Goal: Use online tool/utility: Utilize a website feature to perform a specific function

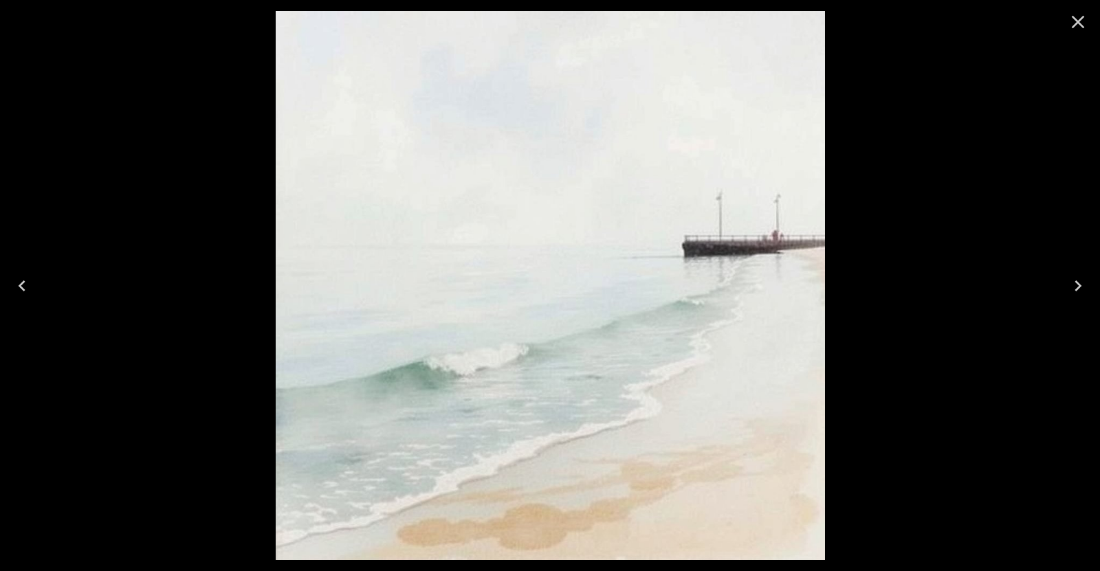
click at [1073, 33] on button "Close" at bounding box center [1077, 21] width 33 height 33
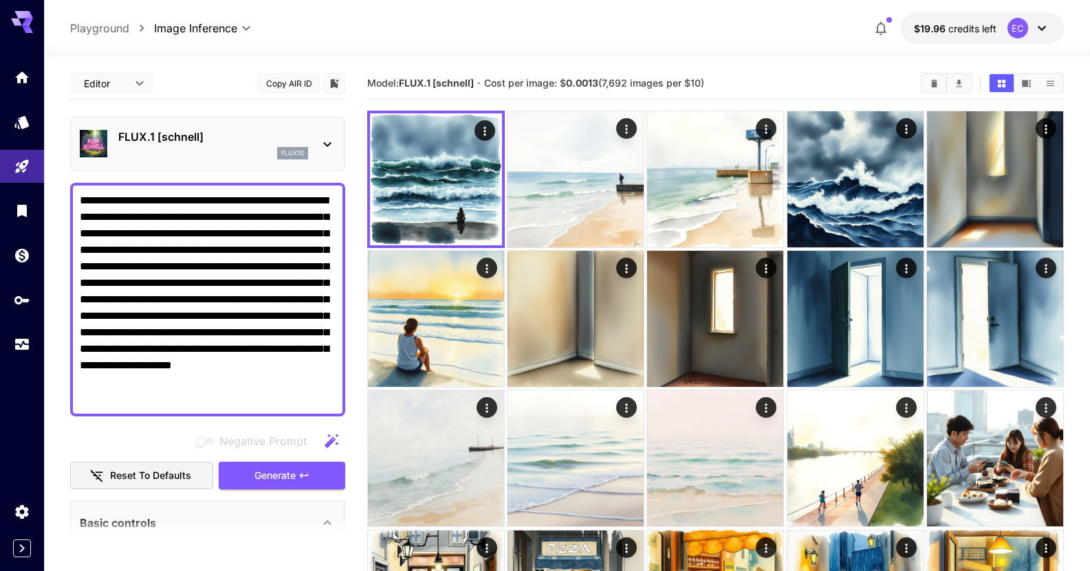
drag, startPoint x: 309, startPoint y: 395, endPoint x: 78, endPoint y: 148, distance: 338.0
click at [78, 148] on div "**********" at bounding box center [207, 523] width 275 height 913
paste textarea
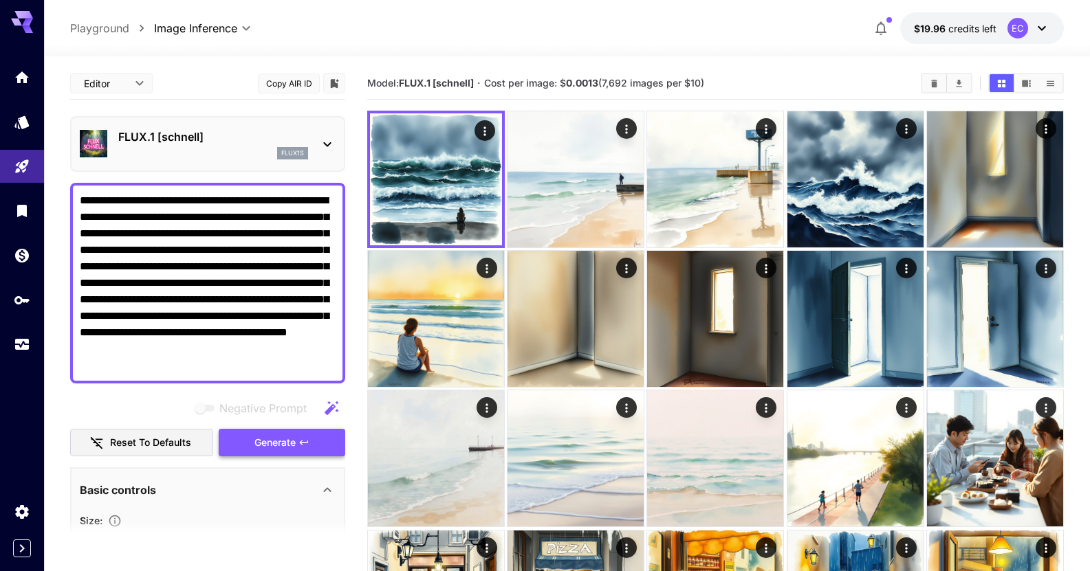
click at [313, 442] on button "Generate" at bounding box center [282, 443] width 126 height 28
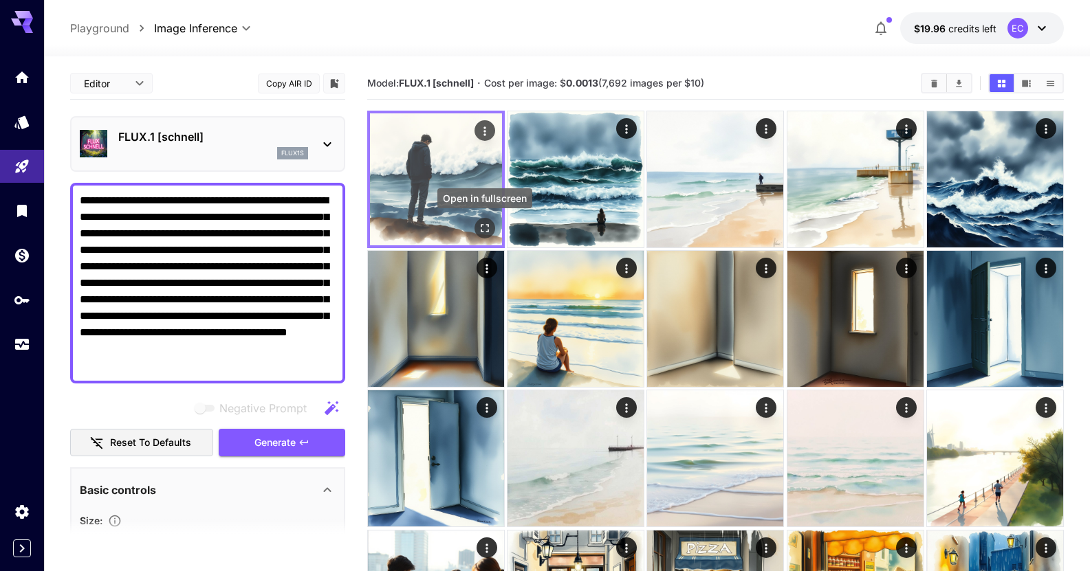
click at [479, 230] on icon "Open in fullscreen" at bounding box center [485, 228] width 14 height 14
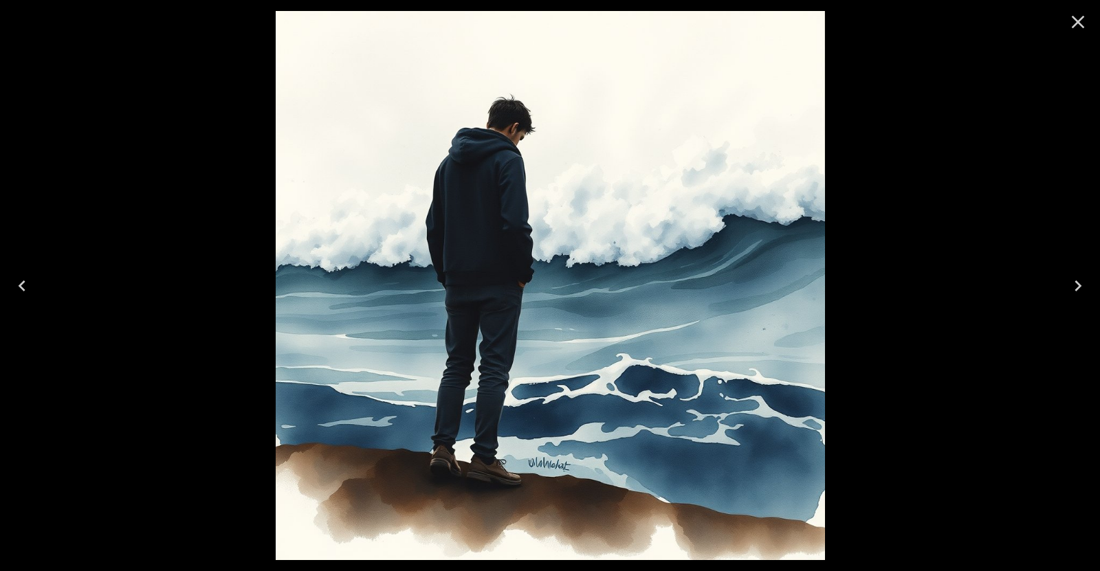
click at [1070, 25] on icon "Close" at bounding box center [1078, 22] width 22 height 22
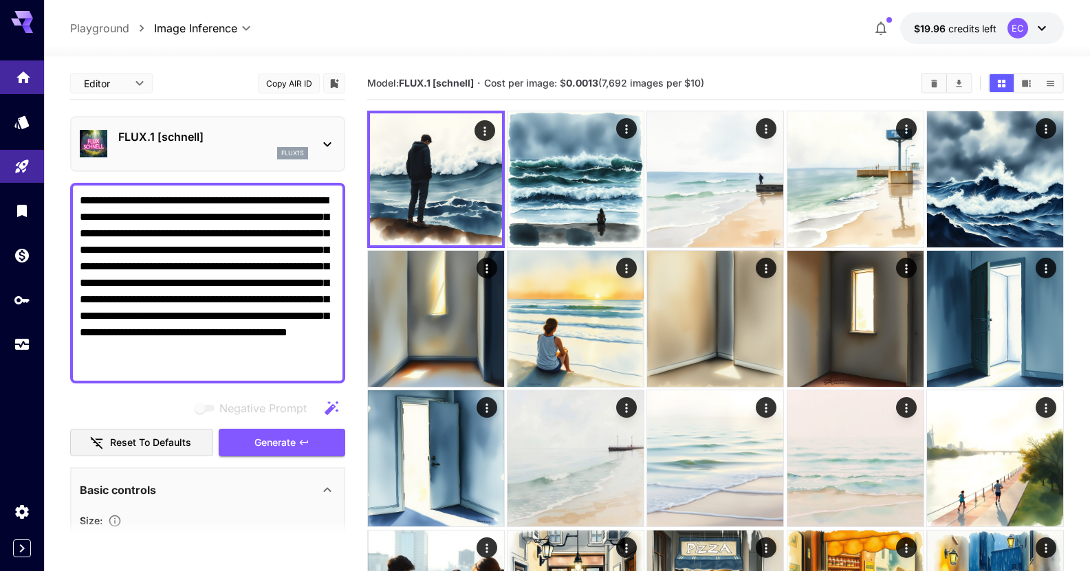
drag, startPoint x: 264, startPoint y: 371, endPoint x: 18, endPoint y: 65, distance: 392.6
paste textarea "**********"
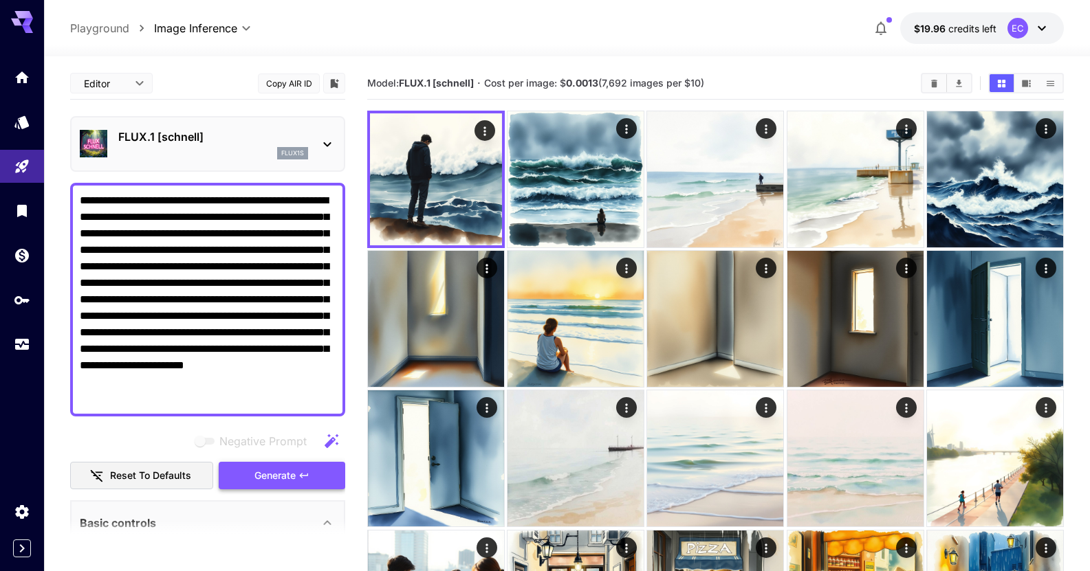
click at [258, 468] on span "Generate" at bounding box center [274, 475] width 41 height 17
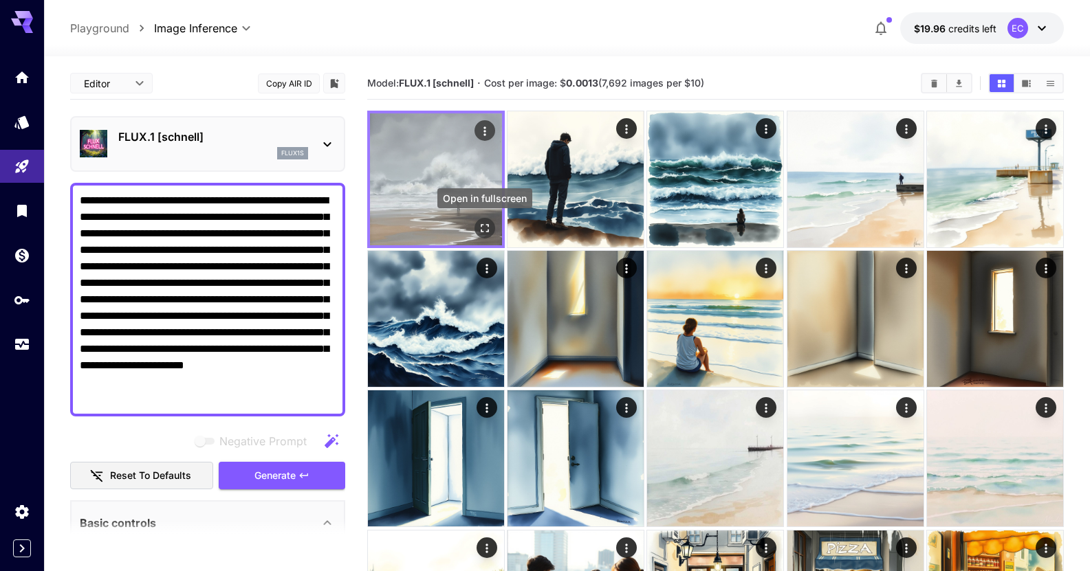
click at [481, 232] on icon "Open in fullscreen" at bounding box center [485, 228] width 14 height 14
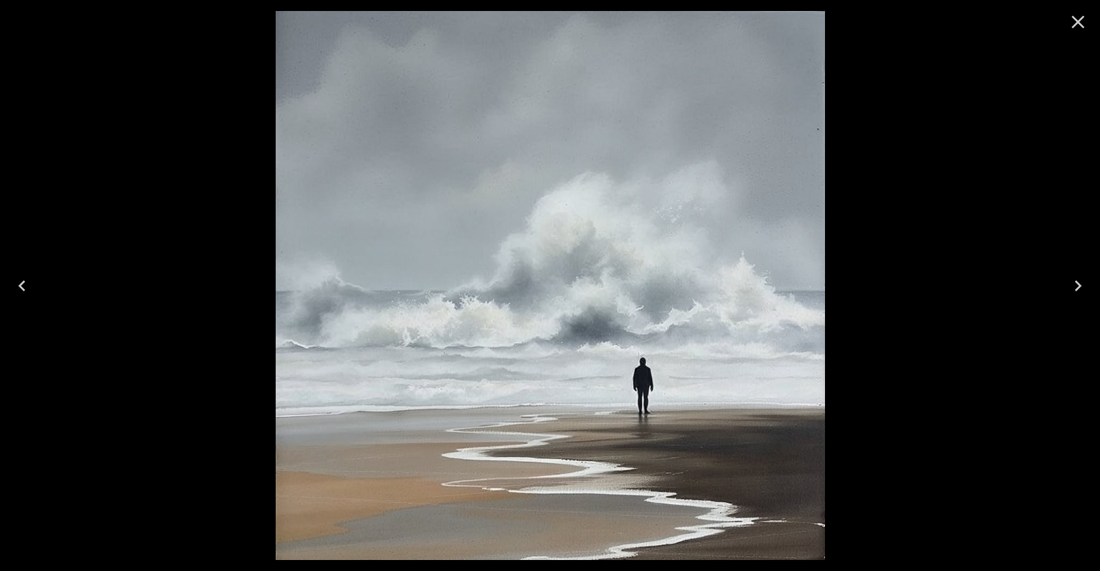
click at [1069, 284] on icon "Next" at bounding box center [1078, 286] width 22 height 22
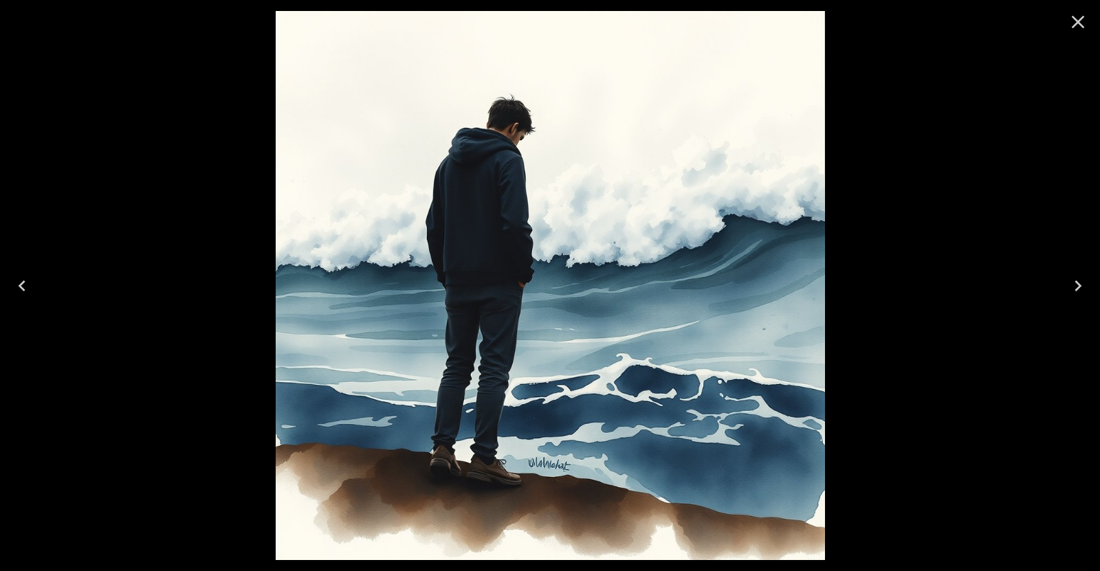
click at [1074, 286] on icon "Next" at bounding box center [1078, 286] width 22 height 22
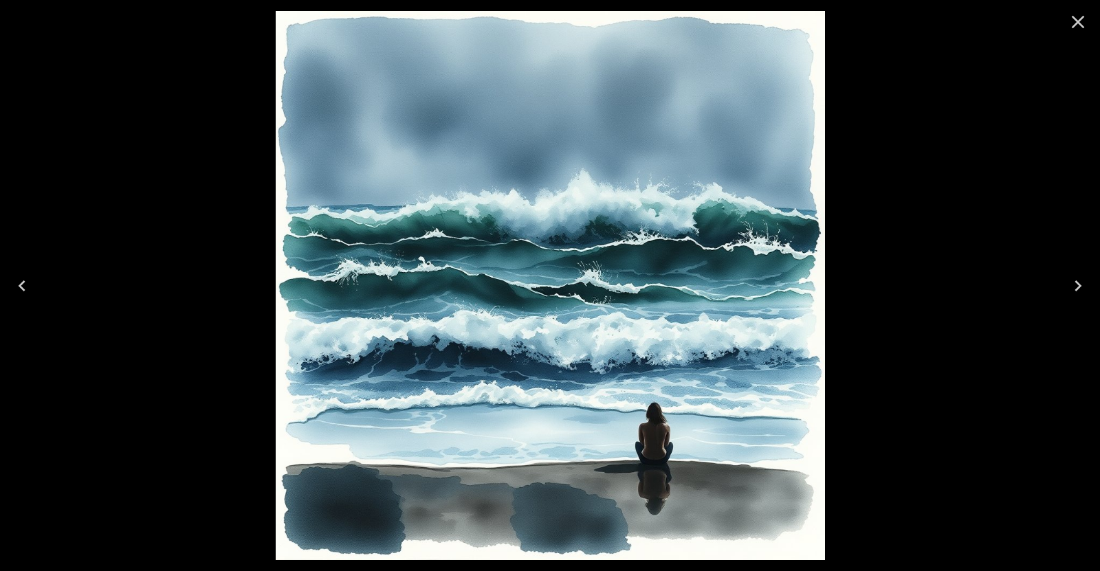
click at [1074, 286] on icon "Next" at bounding box center [1078, 286] width 22 height 22
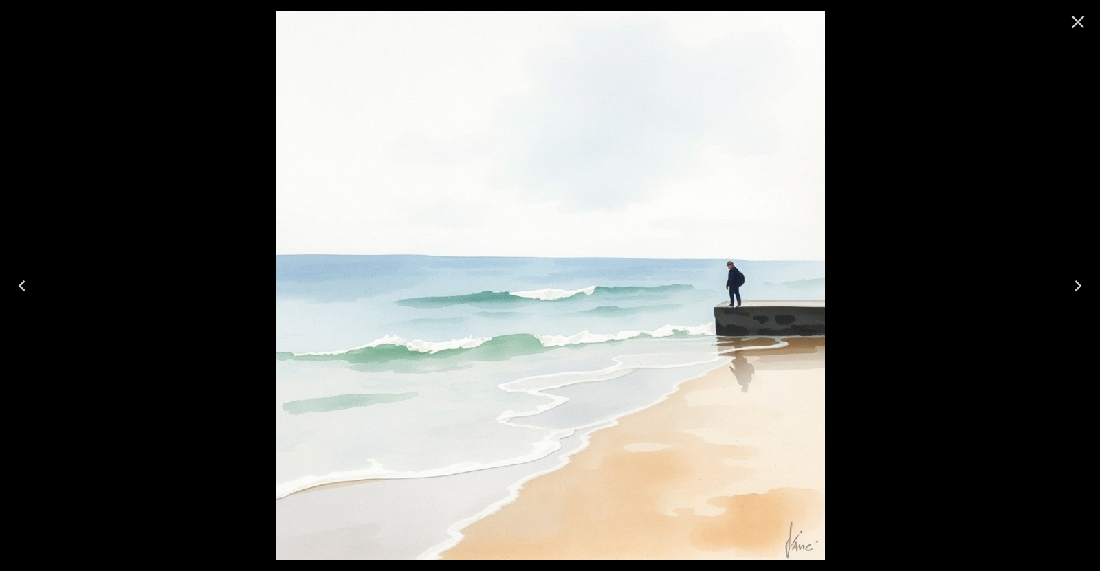
click at [1072, 287] on icon "Next" at bounding box center [1078, 286] width 22 height 22
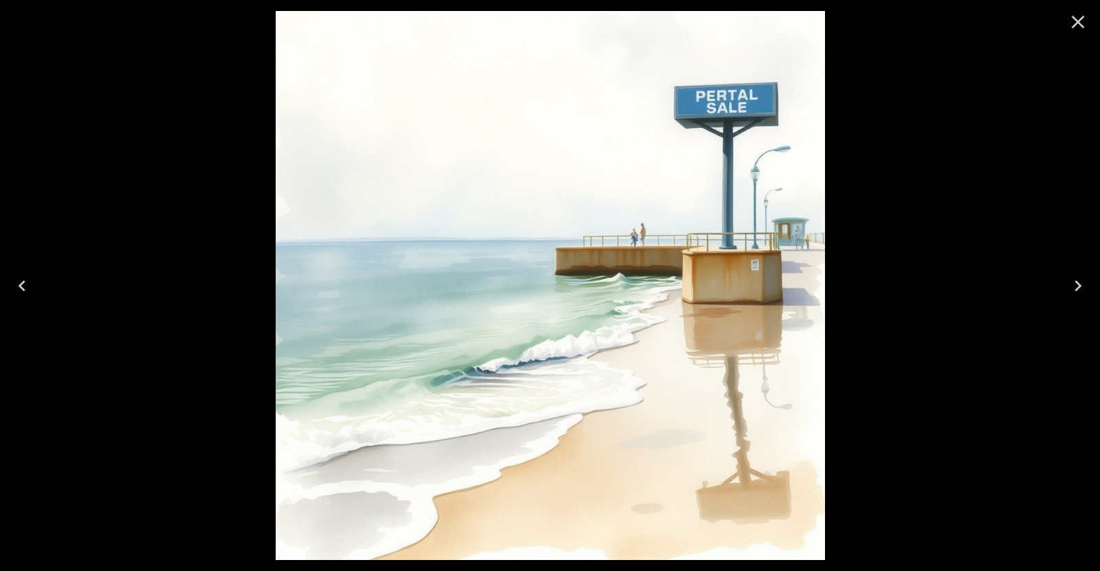
click at [1072, 287] on icon "Next" at bounding box center [1078, 286] width 22 height 22
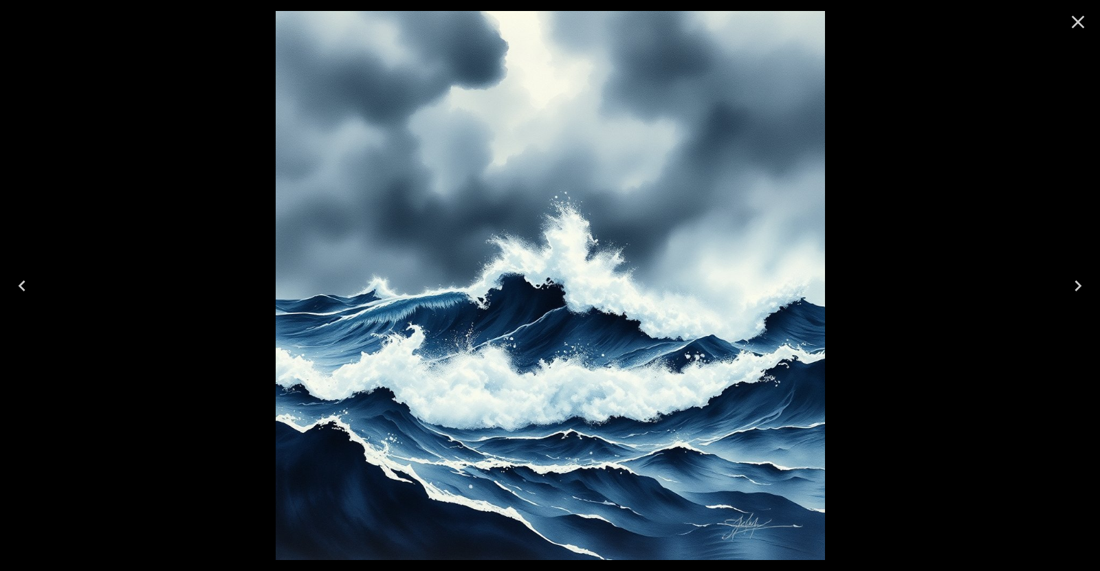
click at [1072, 287] on icon "Next" at bounding box center [1078, 286] width 22 height 22
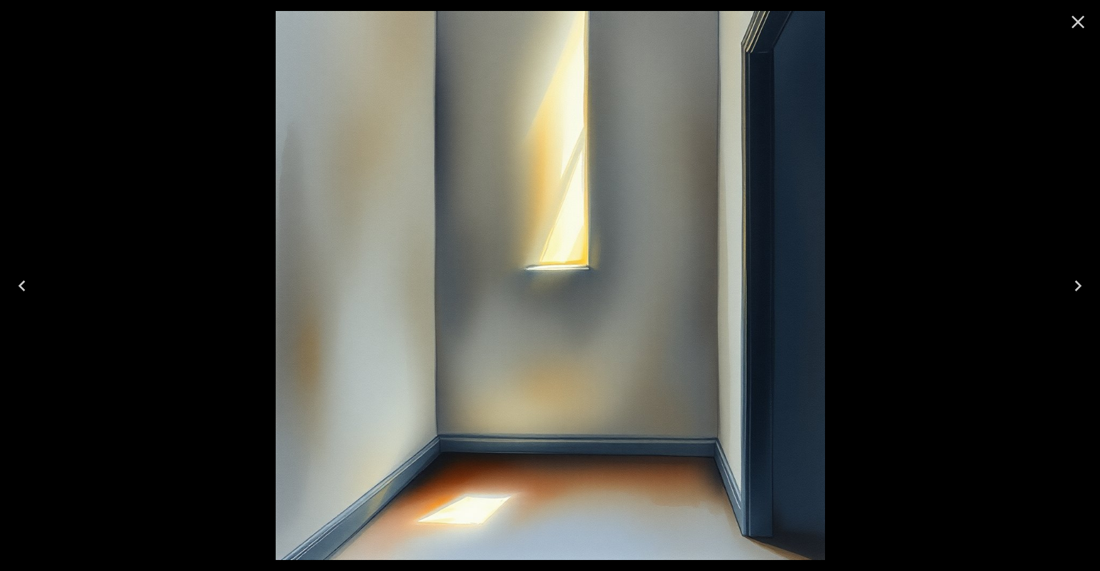
click at [1072, 287] on icon "Next" at bounding box center [1078, 286] width 22 height 22
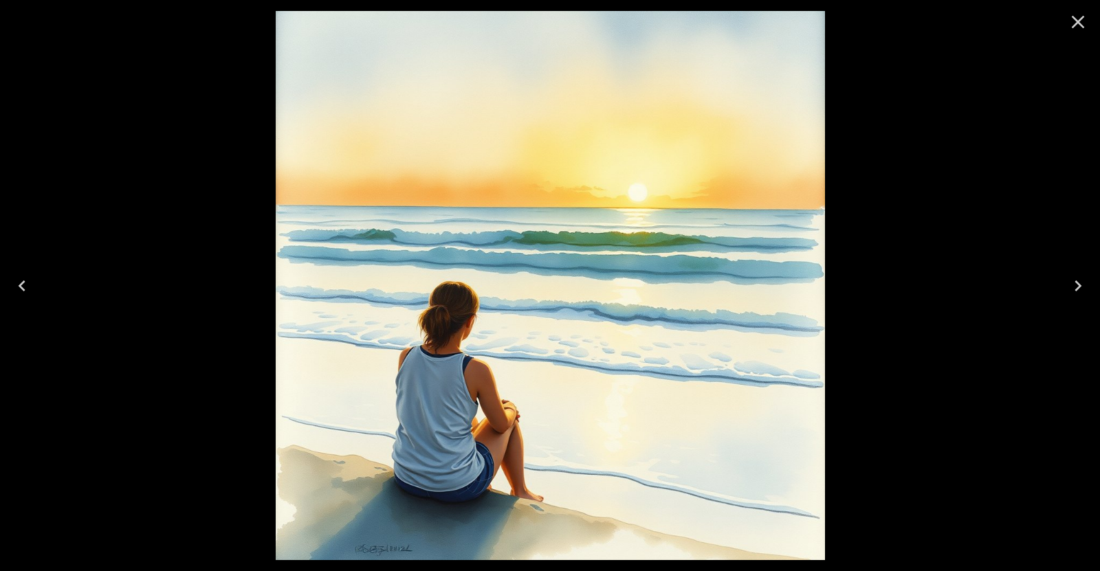
click at [1072, 287] on icon "Next" at bounding box center [1078, 286] width 22 height 22
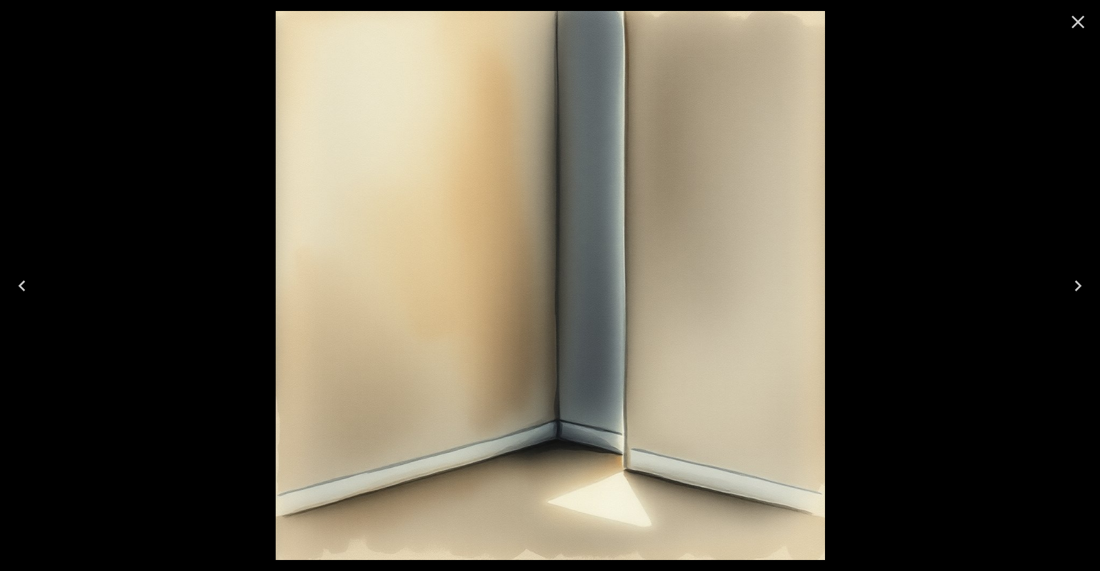
click at [1072, 287] on icon "Next" at bounding box center [1078, 286] width 22 height 22
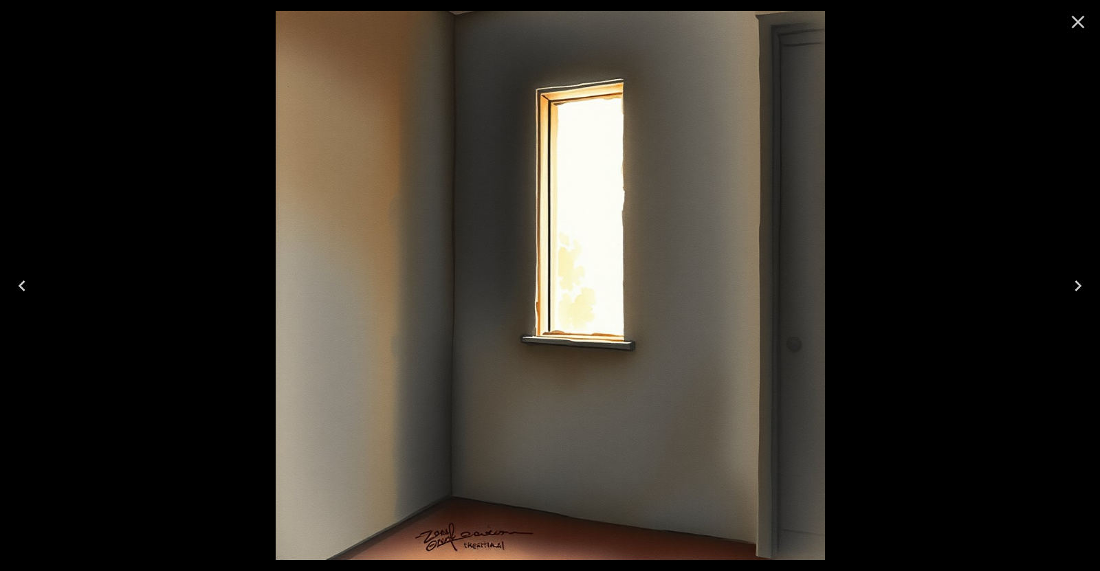
click at [1072, 287] on icon "Next" at bounding box center [1078, 286] width 22 height 22
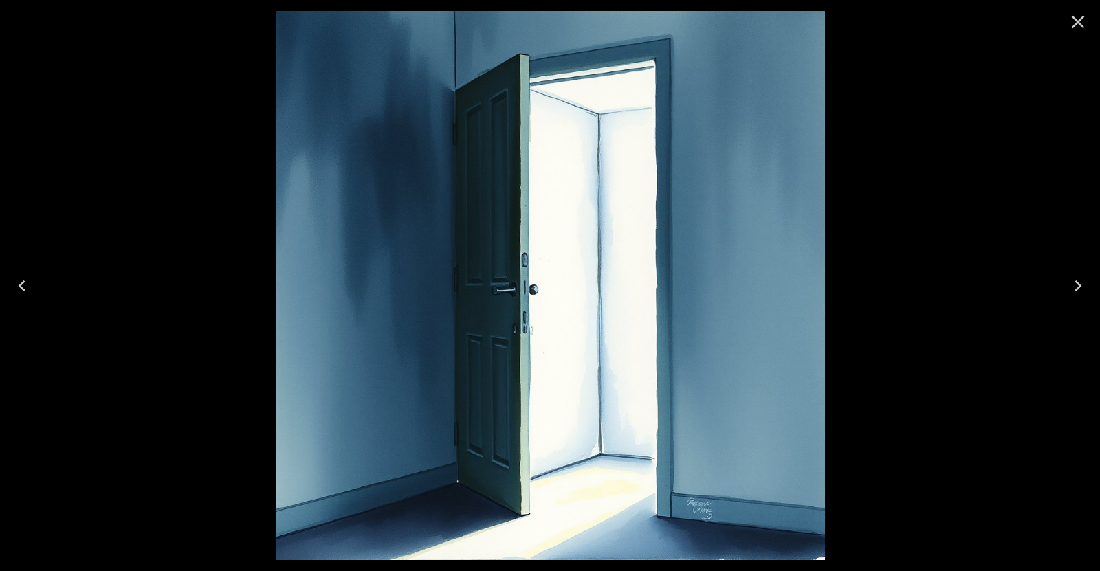
click at [1072, 289] on icon "Next" at bounding box center [1078, 286] width 22 height 22
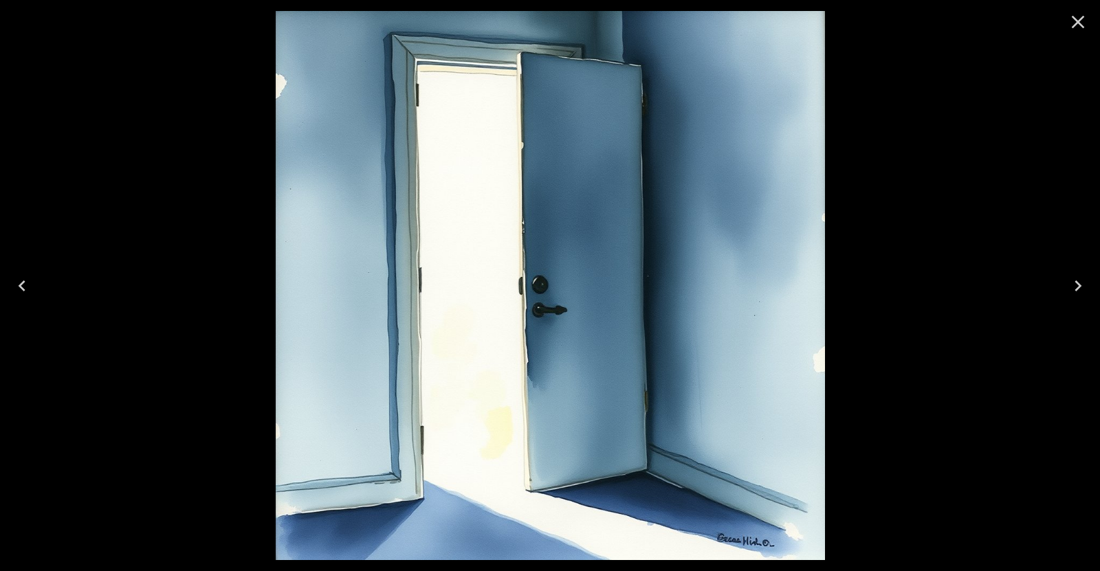
click at [1072, 289] on icon "Next" at bounding box center [1078, 286] width 22 height 22
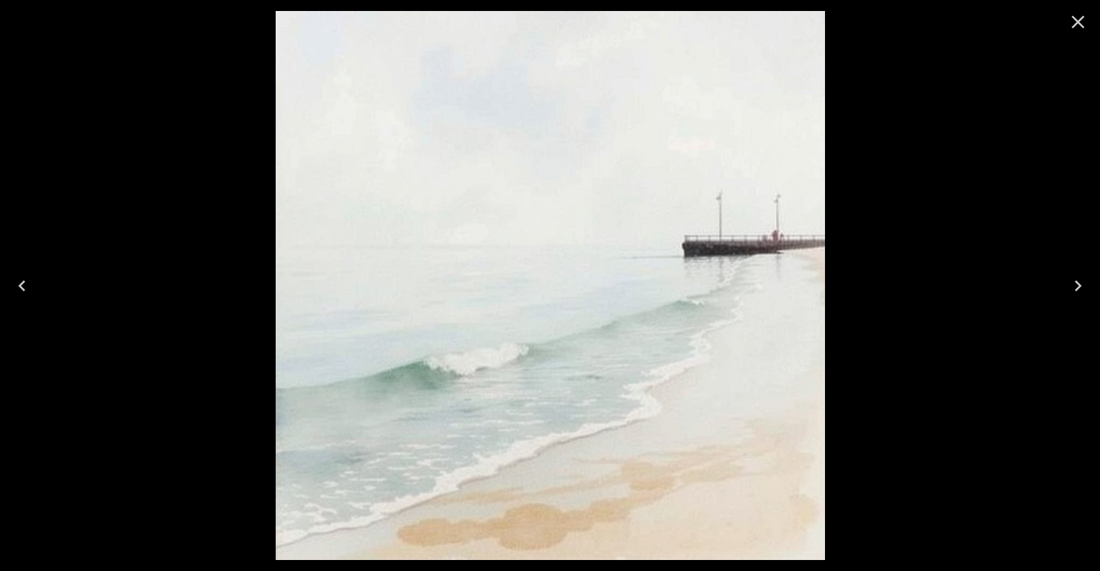
click at [36, 285] on button "Previous" at bounding box center [22, 285] width 44 height 55
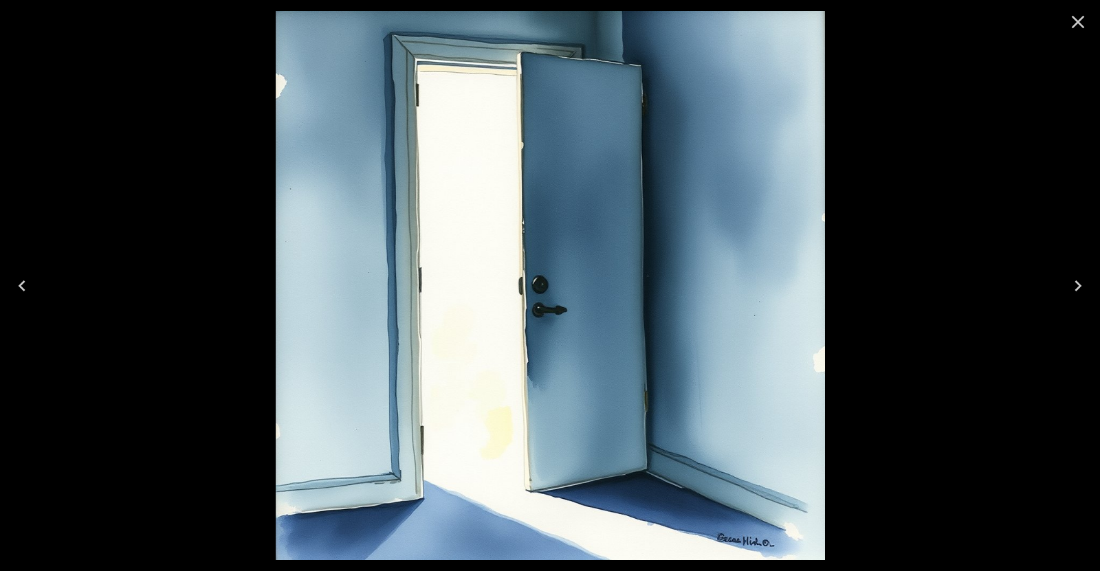
click at [34, 289] on button "Previous" at bounding box center [22, 285] width 44 height 55
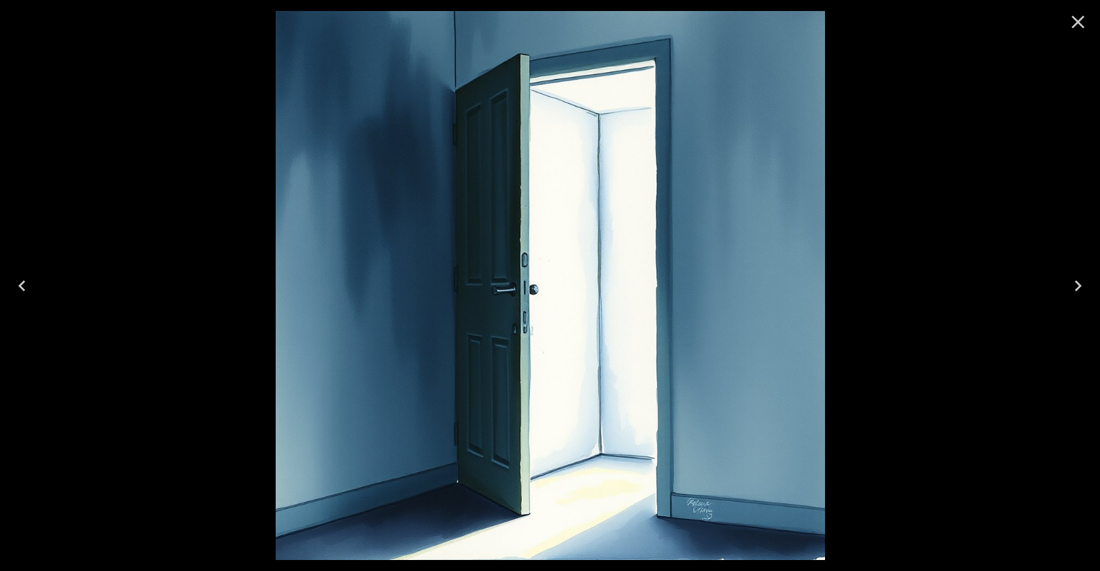
click at [34, 289] on button "Previous" at bounding box center [22, 285] width 44 height 55
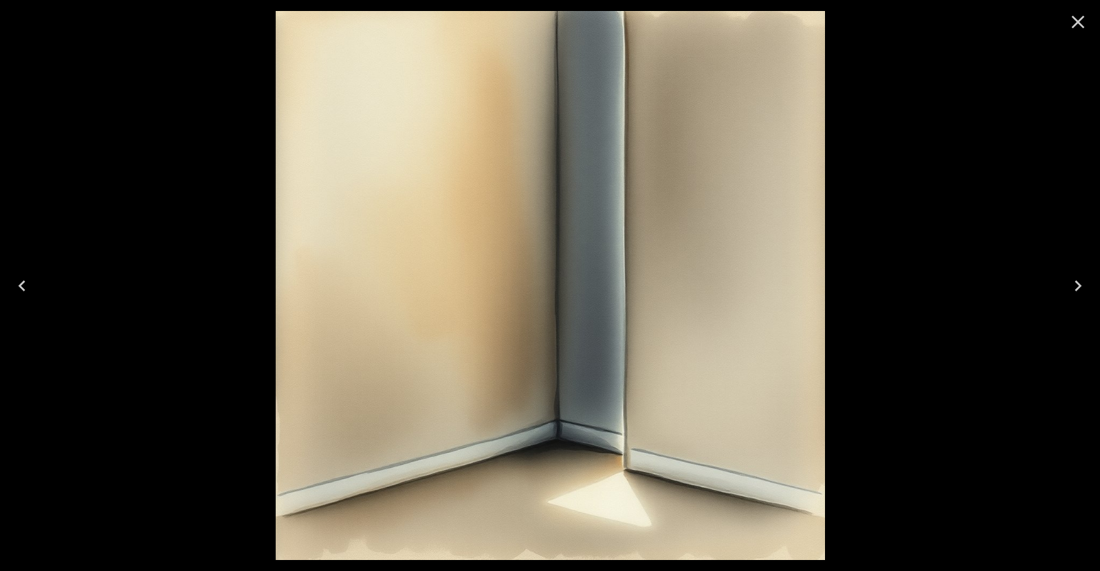
click at [34, 289] on button "Previous" at bounding box center [22, 285] width 44 height 55
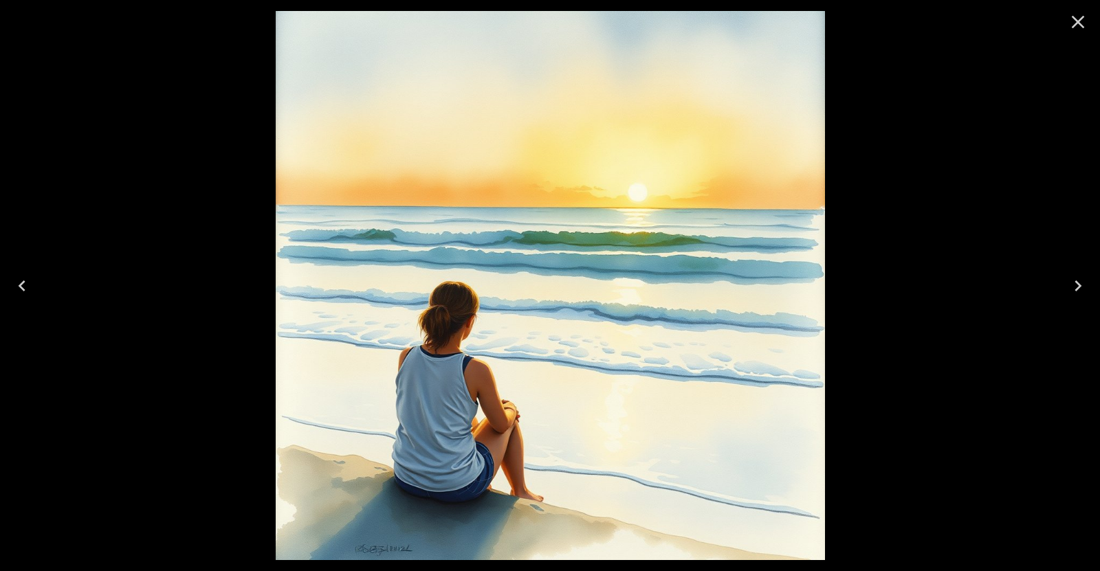
click at [34, 289] on button "Previous" at bounding box center [22, 285] width 44 height 55
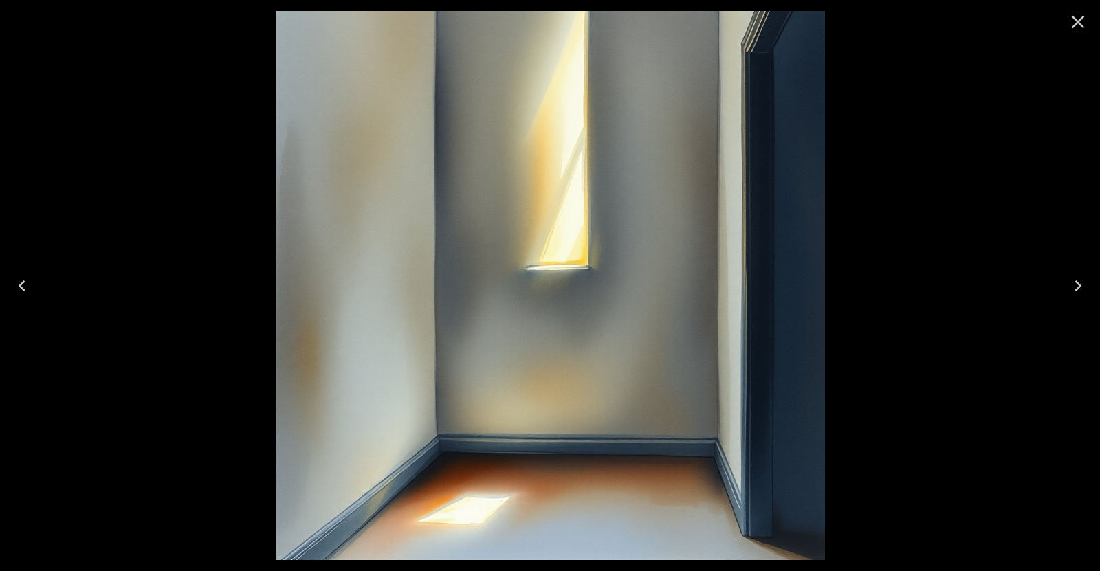
click at [38, 280] on button "Previous" at bounding box center [22, 285] width 44 height 55
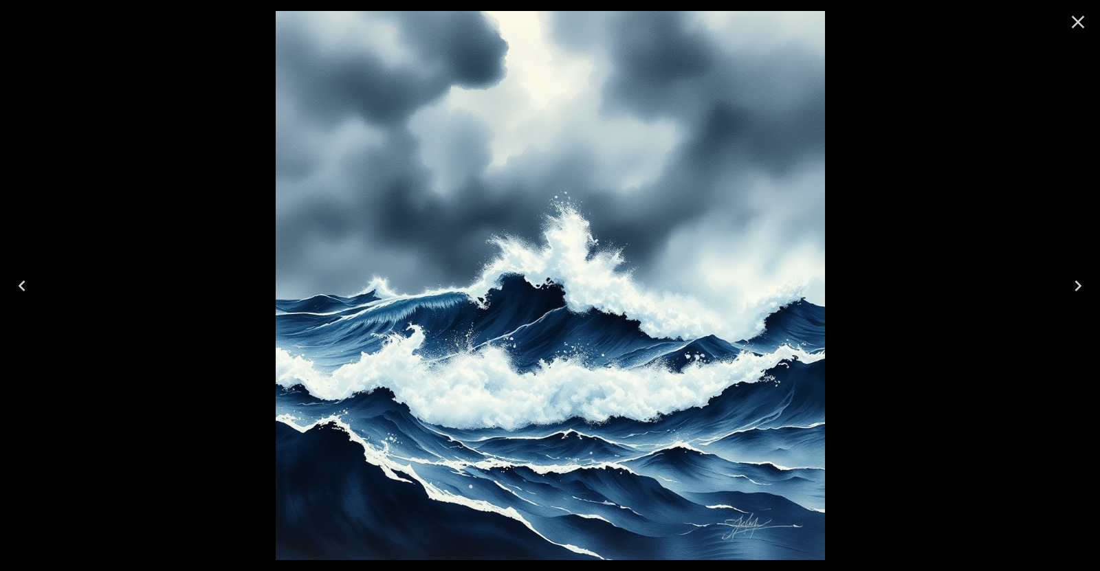
click at [38, 282] on button "Previous" at bounding box center [22, 285] width 44 height 55
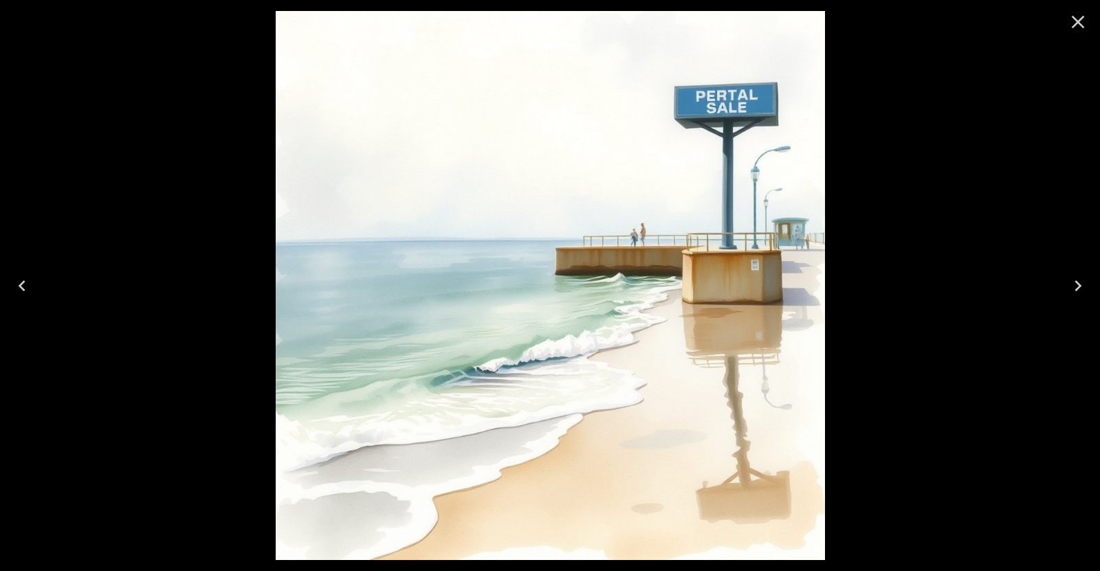
click at [39, 285] on button "Previous" at bounding box center [22, 285] width 44 height 55
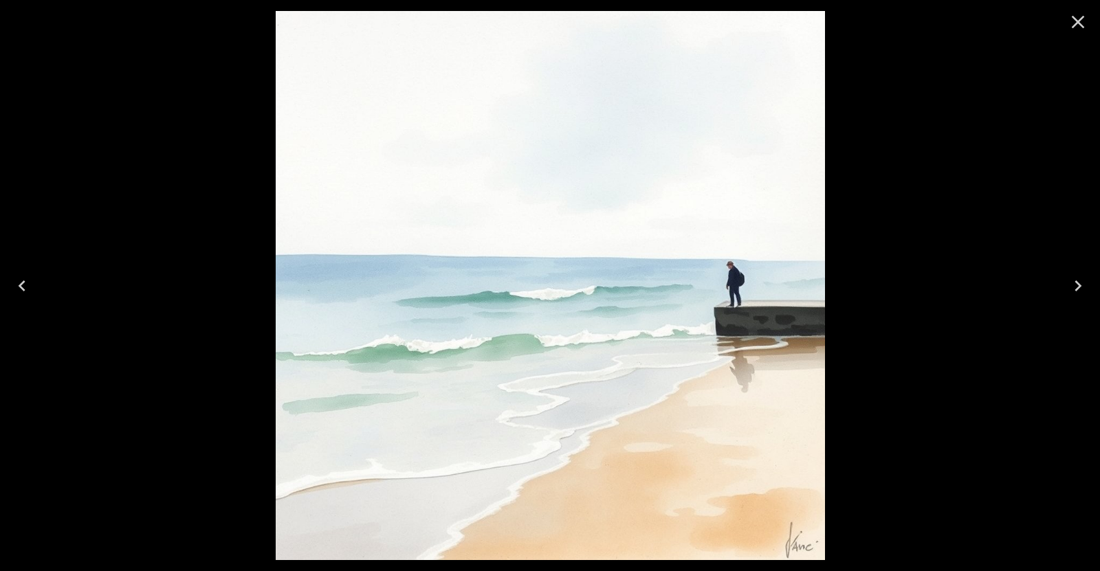
click at [39, 287] on button "Previous" at bounding box center [22, 285] width 44 height 55
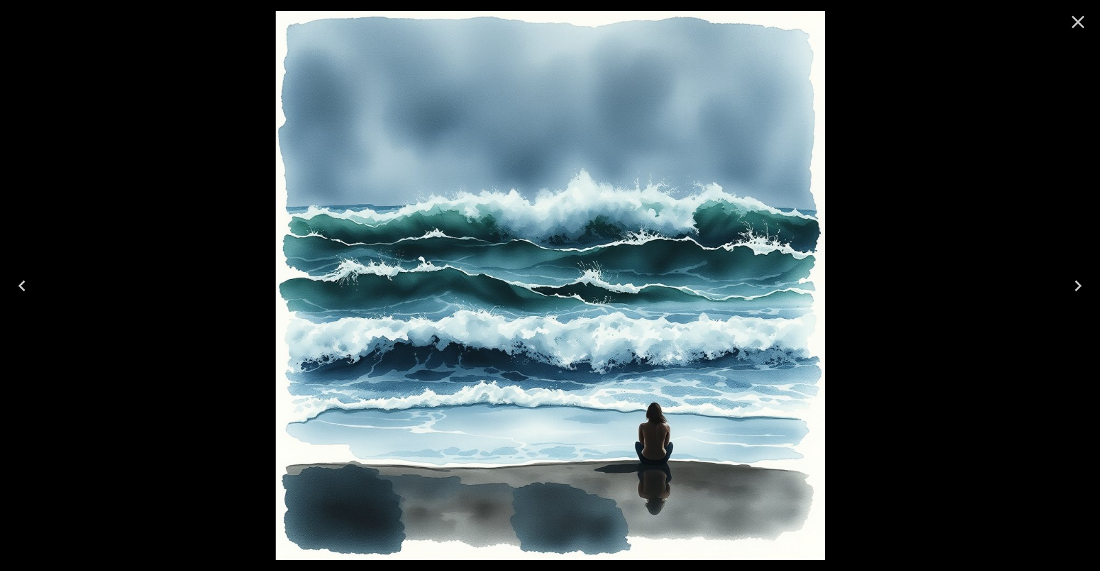
click at [40, 290] on button "Previous" at bounding box center [22, 285] width 44 height 55
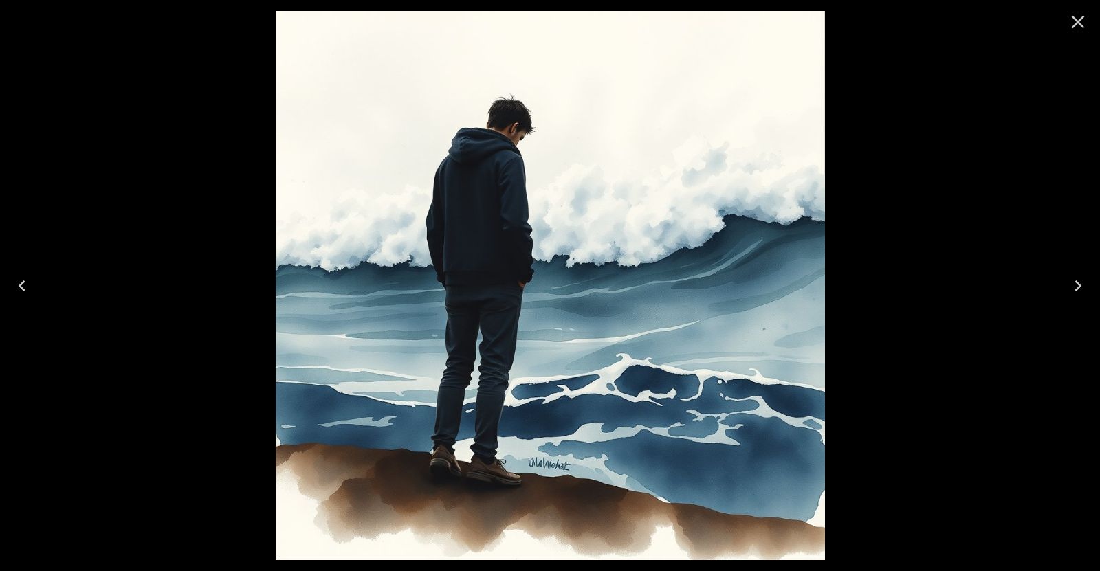
click at [40, 290] on button "Previous" at bounding box center [22, 285] width 44 height 55
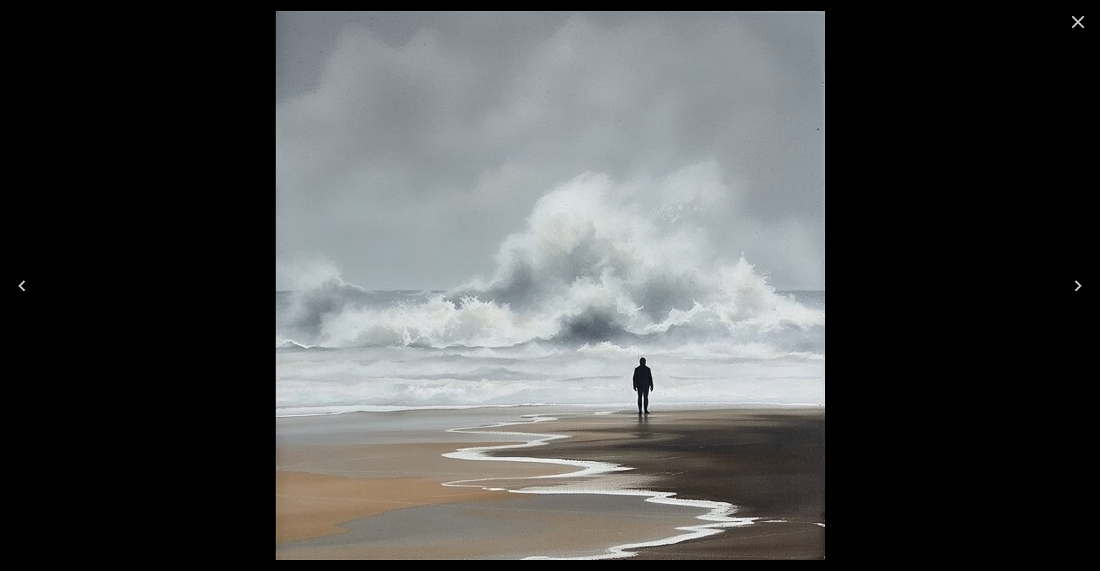
click at [1072, 288] on icon "Next" at bounding box center [1078, 286] width 22 height 22
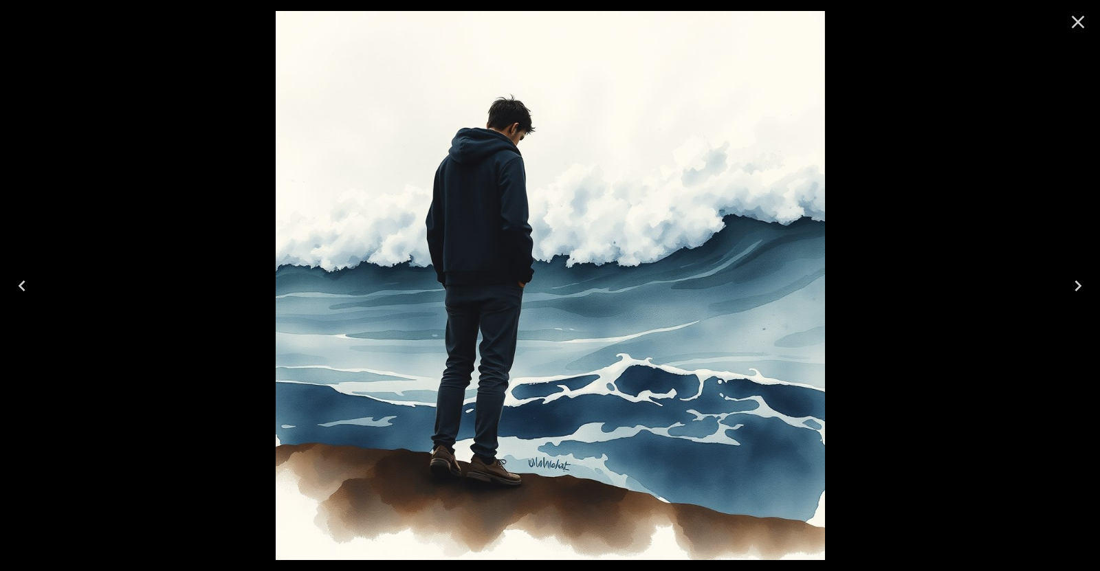
click at [1069, 288] on icon "Next" at bounding box center [1078, 286] width 22 height 22
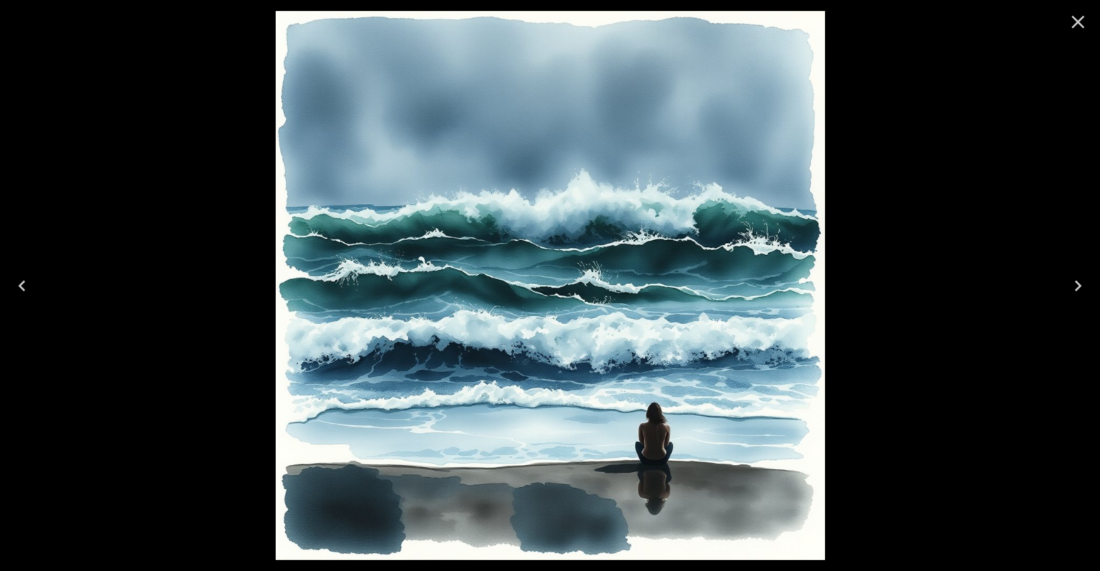
click at [34, 285] on button "Previous" at bounding box center [22, 285] width 44 height 55
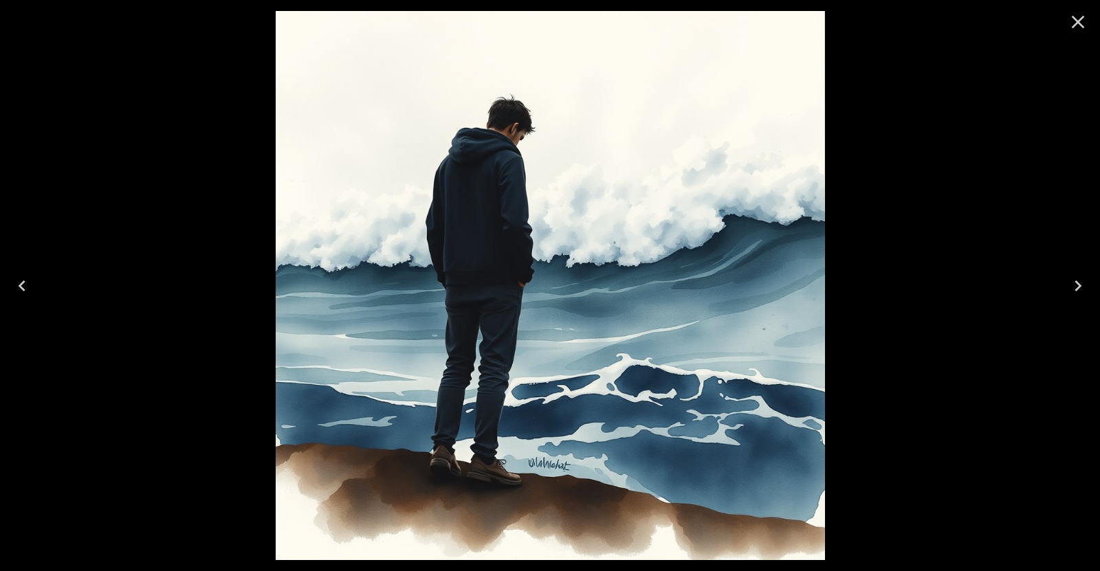
click at [28, 285] on icon "Previous" at bounding box center [22, 286] width 22 height 22
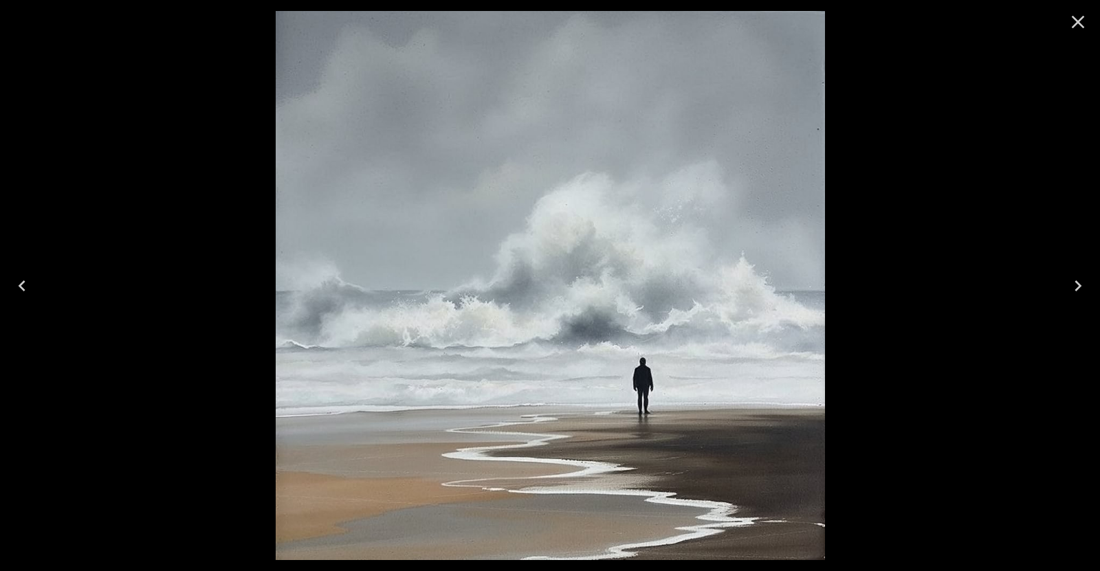
click at [1064, 289] on button "Next" at bounding box center [1078, 285] width 44 height 55
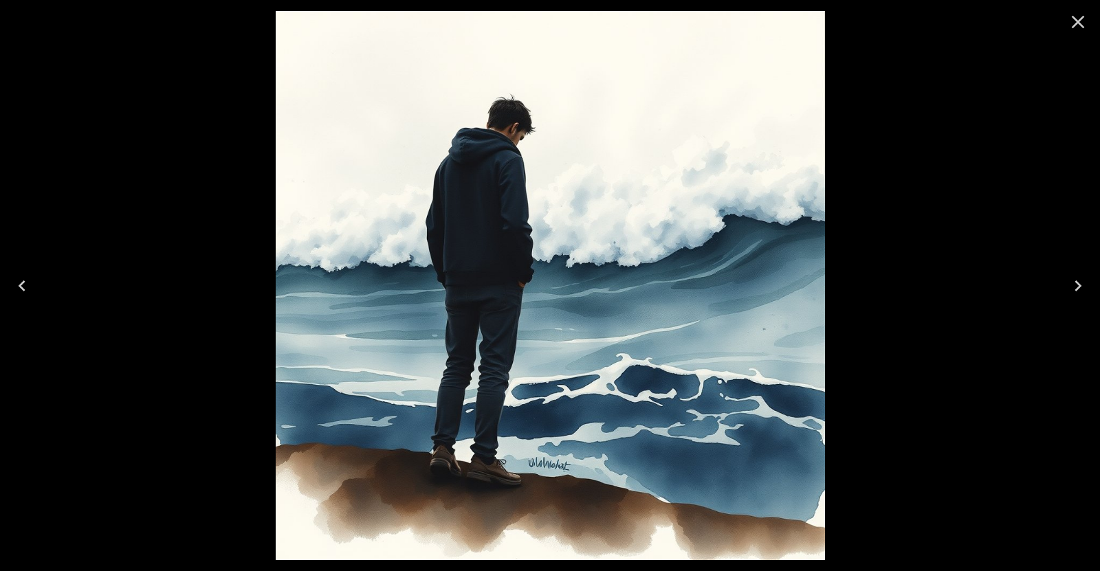
click at [32, 286] on icon "Previous" at bounding box center [22, 286] width 22 height 22
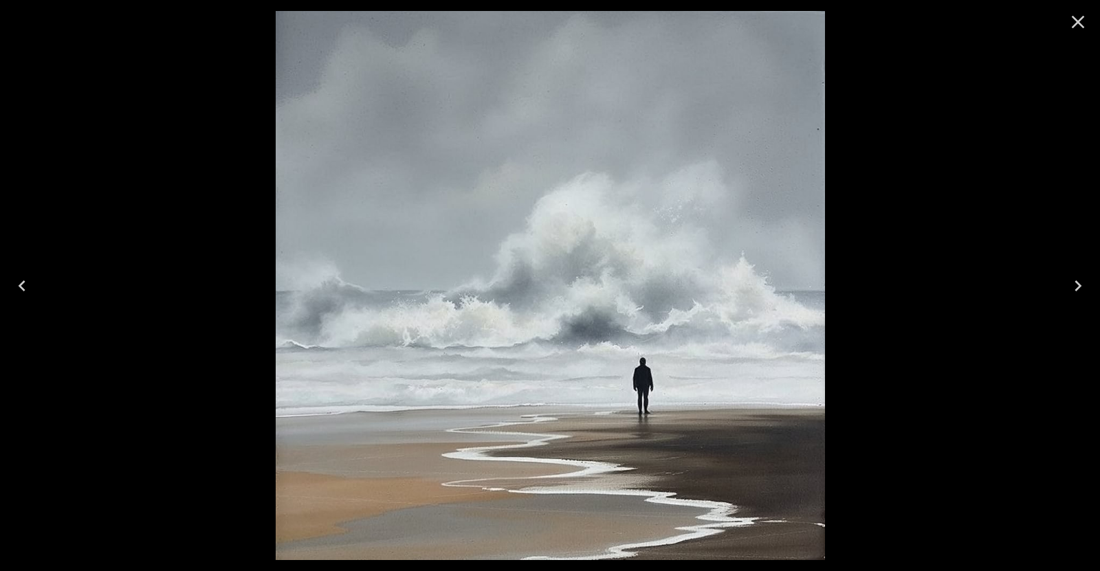
click at [1072, 30] on icon "Close" at bounding box center [1078, 22] width 22 height 22
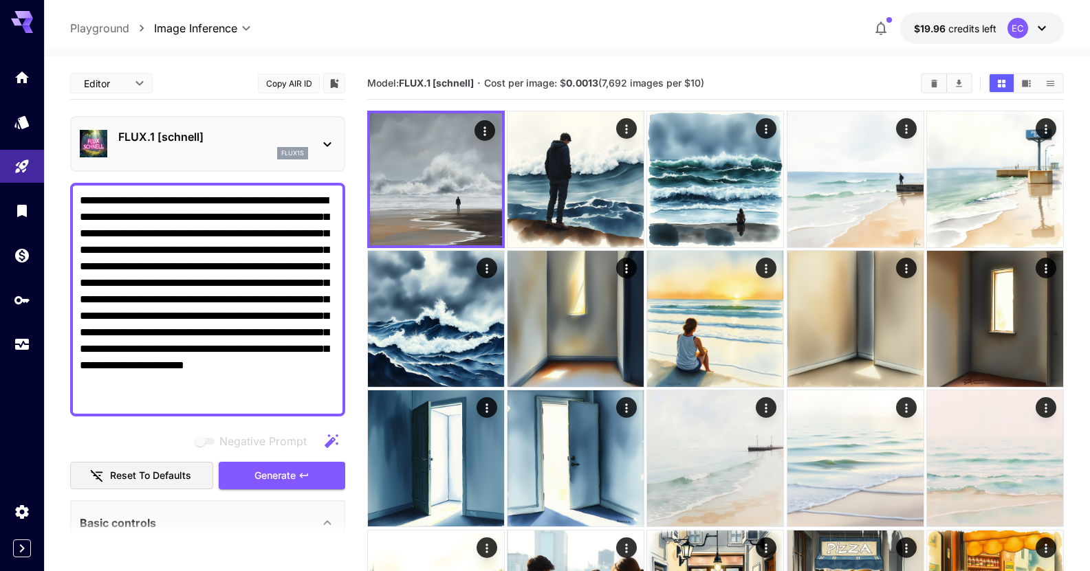
click at [299, 399] on textarea "**********" at bounding box center [208, 299] width 256 height 214
drag, startPoint x: 312, startPoint y: 401, endPoint x: 29, endPoint y: 133, distance: 389.5
paste textarea
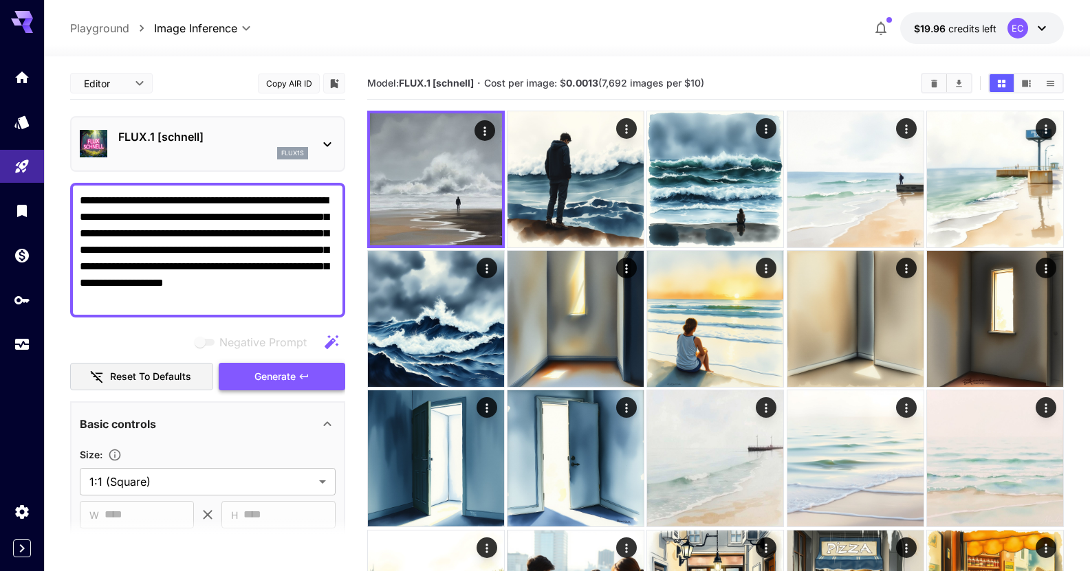
click at [264, 377] on span "Generate" at bounding box center [274, 376] width 41 height 17
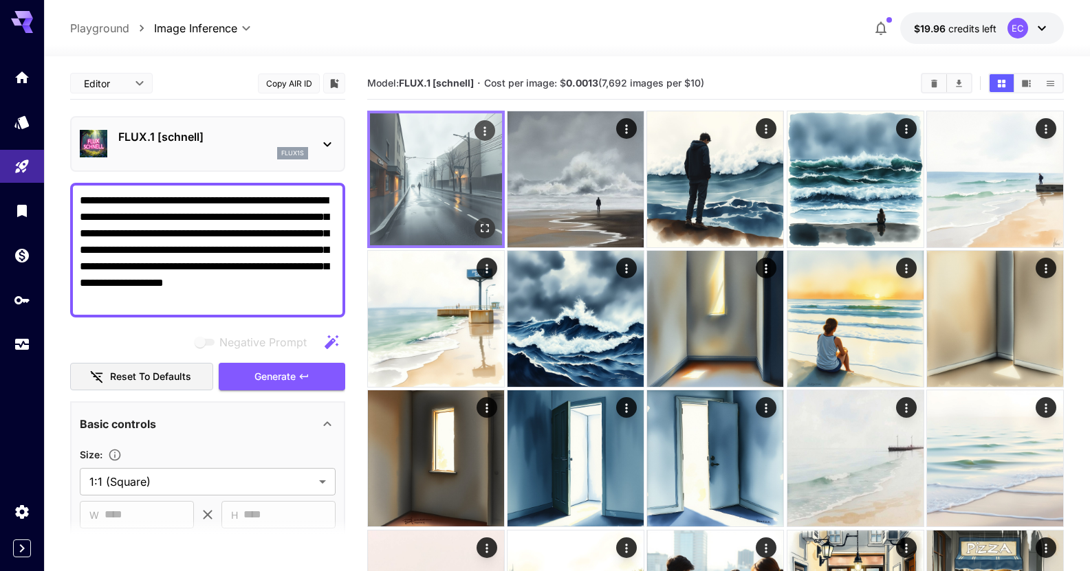
click at [475, 224] on button "Open in fullscreen" at bounding box center [484, 228] width 21 height 21
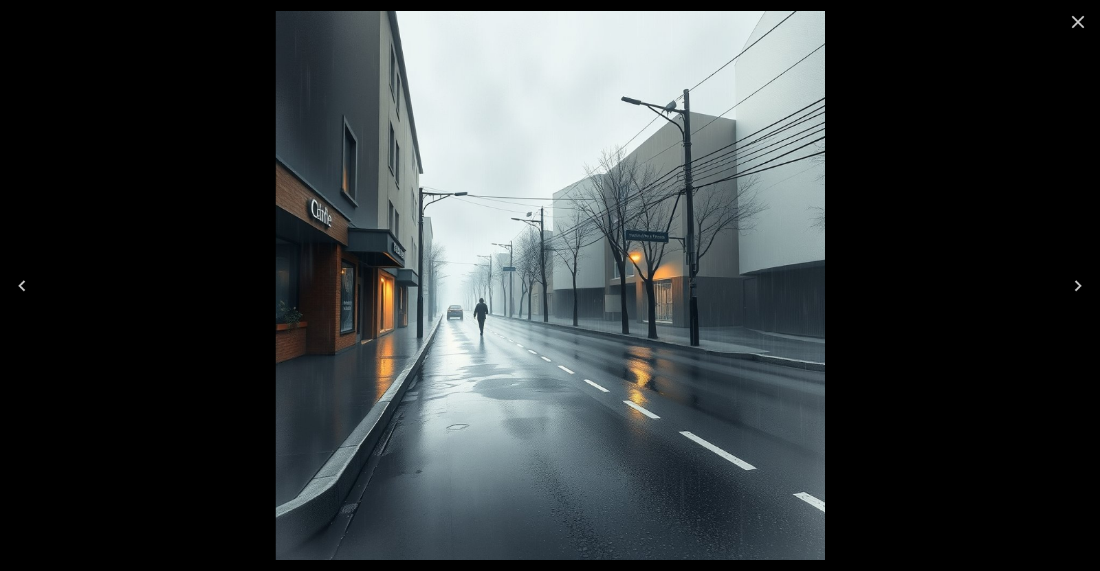
click at [1074, 23] on icon "Close" at bounding box center [1078, 22] width 22 height 22
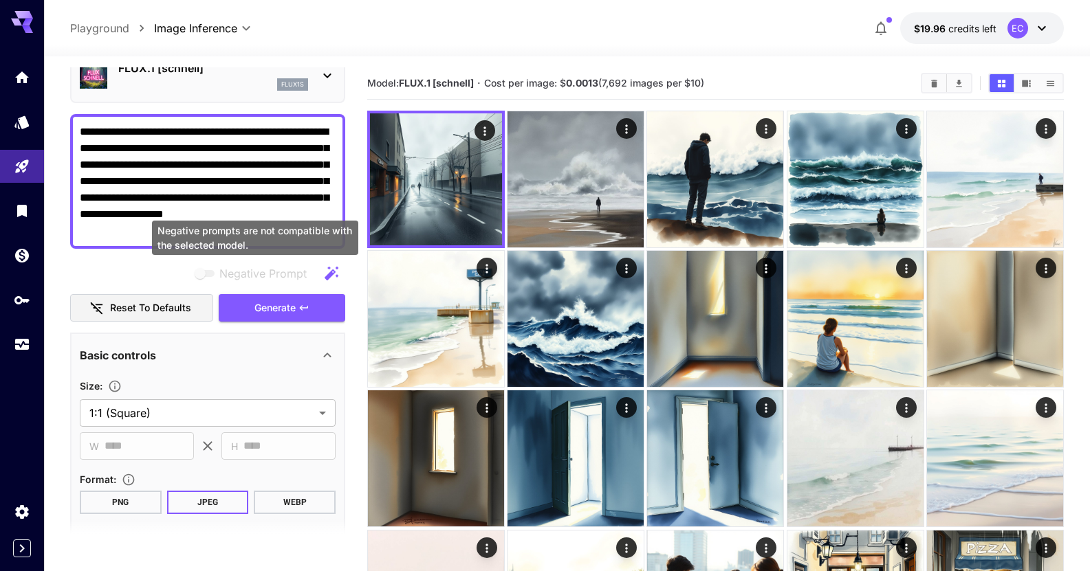
scroll to position [69, 0]
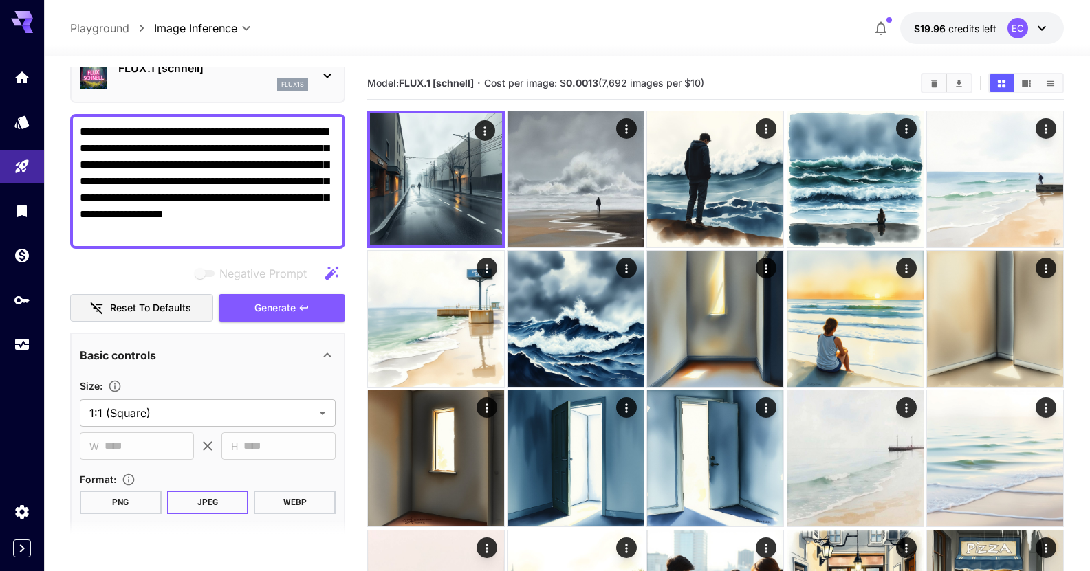
drag, startPoint x: 224, startPoint y: 222, endPoint x: 58, endPoint y: 69, distance: 225.7
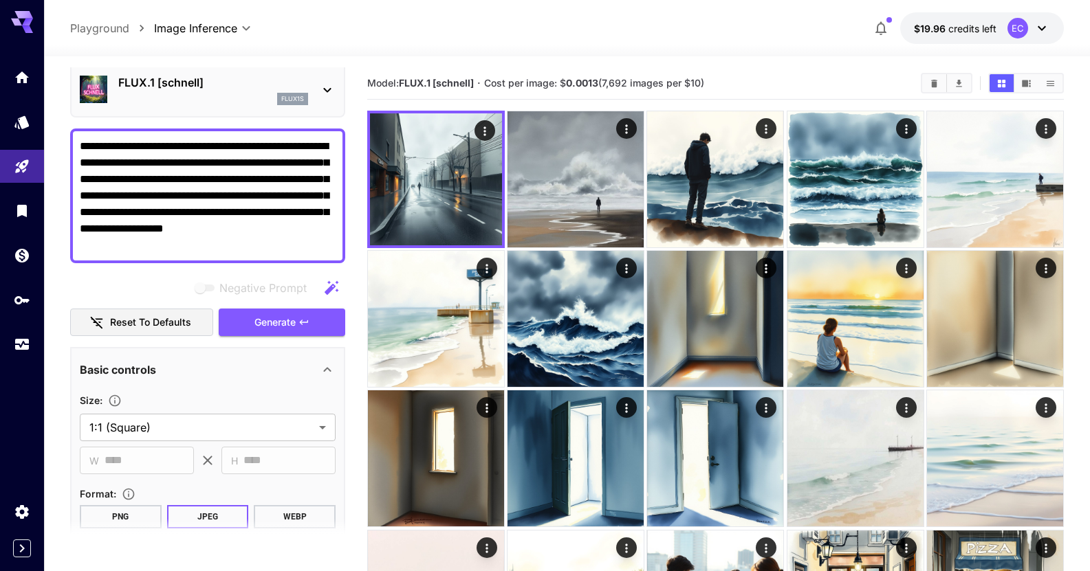
paste textarea "**********"
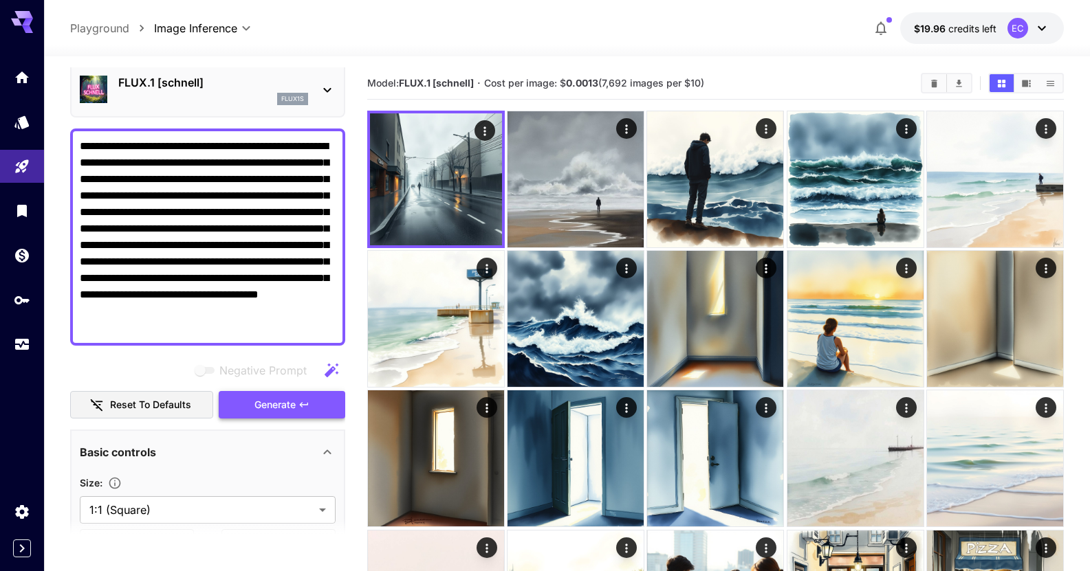
click at [288, 400] on span "Generate" at bounding box center [274, 405] width 41 height 17
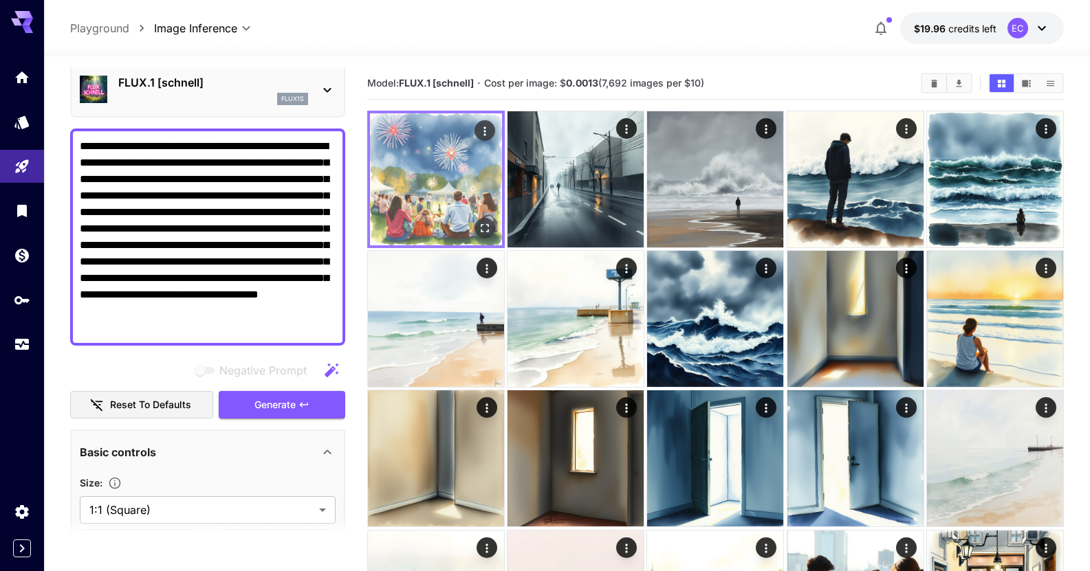
click at [485, 229] on icon "Open in fullscreen" at bounding box center [485, 228] width 14 height 14
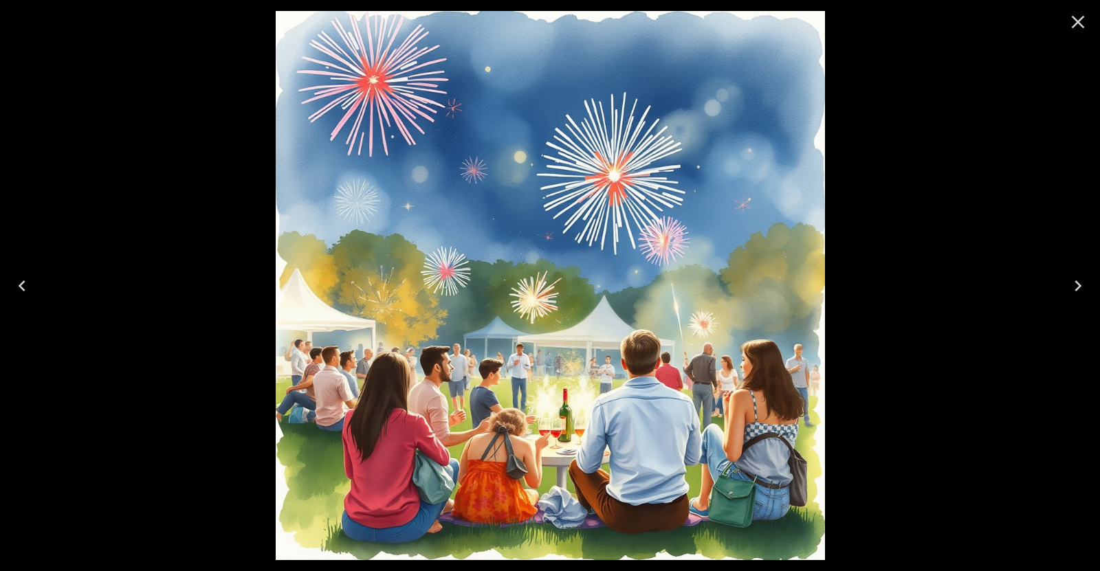
click at [1083, 23] on icon "Close" at bounding box center [1078, 22] width 22 height 22
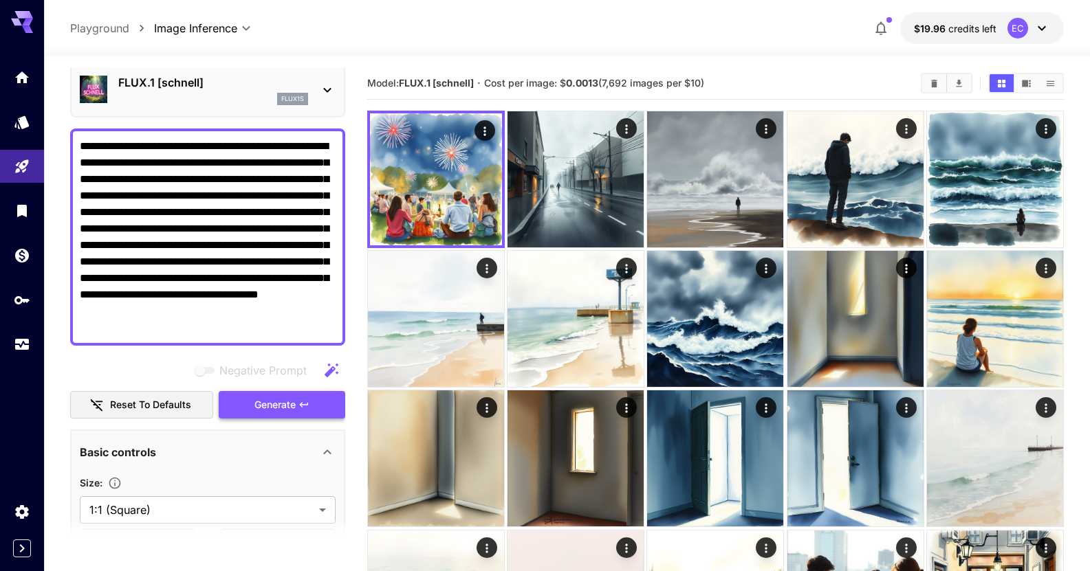
click at [285, 406] on span "Generate" at bounding box center [274, 405] width 41 height 17
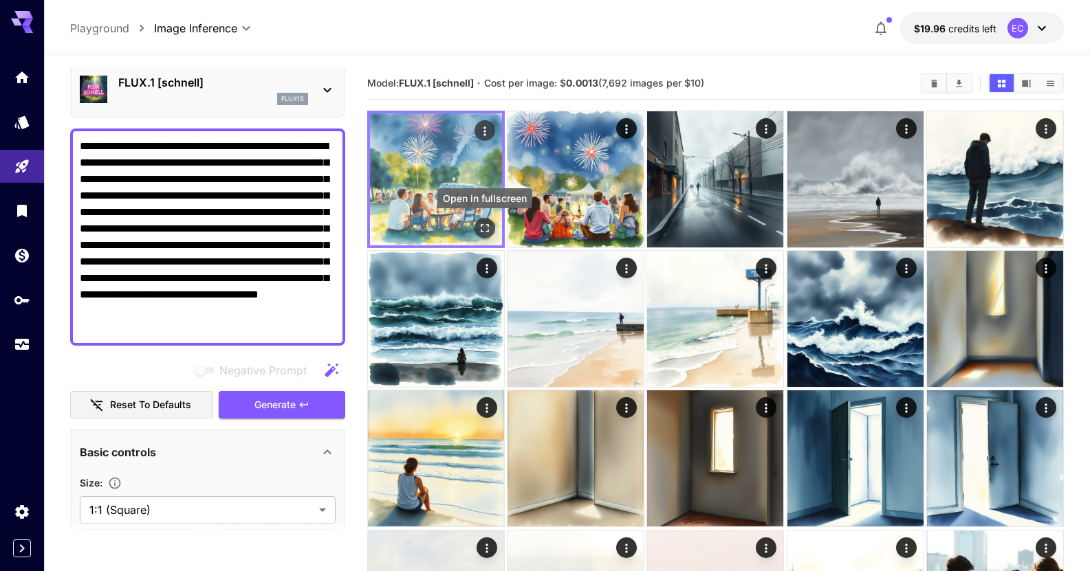
click at [481, 225] on icon "Open in fullscreen" at bounding box center [485, 228] width 8 height 8
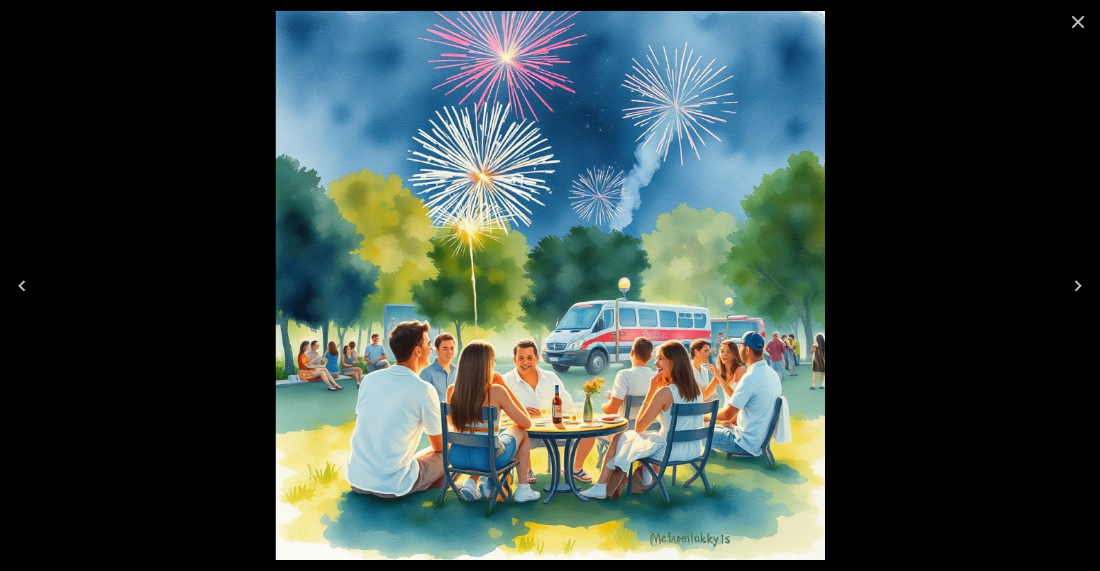
click at [1084, 36] on button "Close" at bounding box center [1077, 21] width 33 height 33
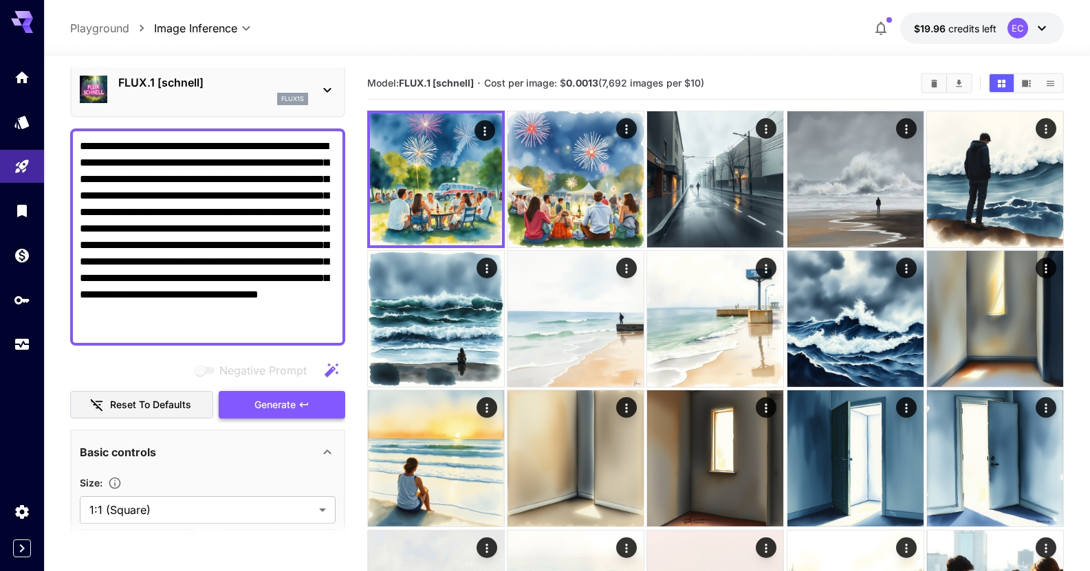
click at [267, 401] on span "Generate" at bounding box center [274, 405] width 41 height 17
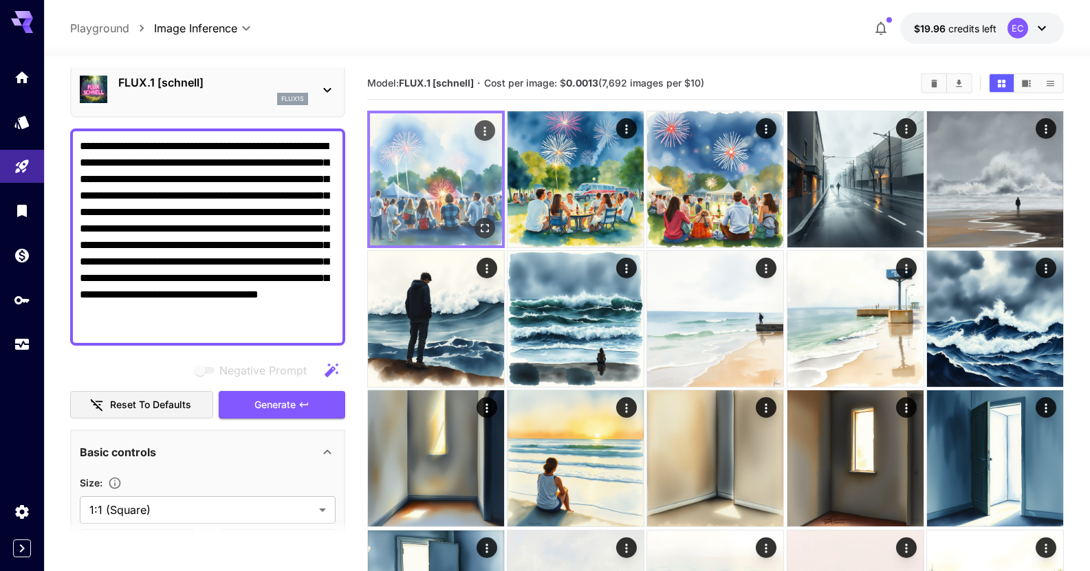
click at [488, 225] on icon "Open in fullscreen" at bounding box center [485, 228] width 8 height 8
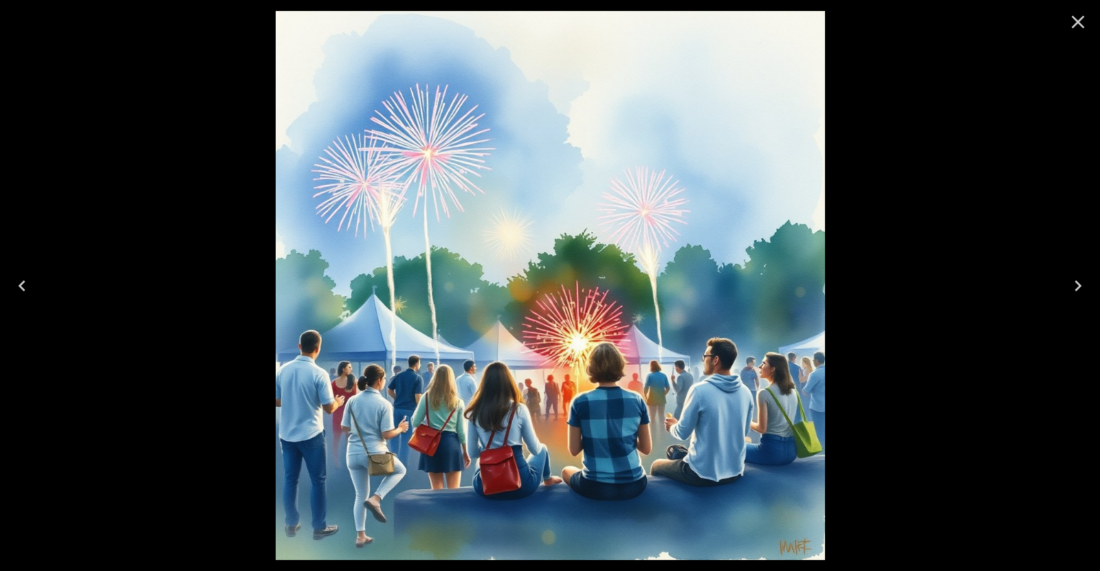
click at [1079, 31] on icon "Close" at bounding box center [1078, 22] width 22 height 22
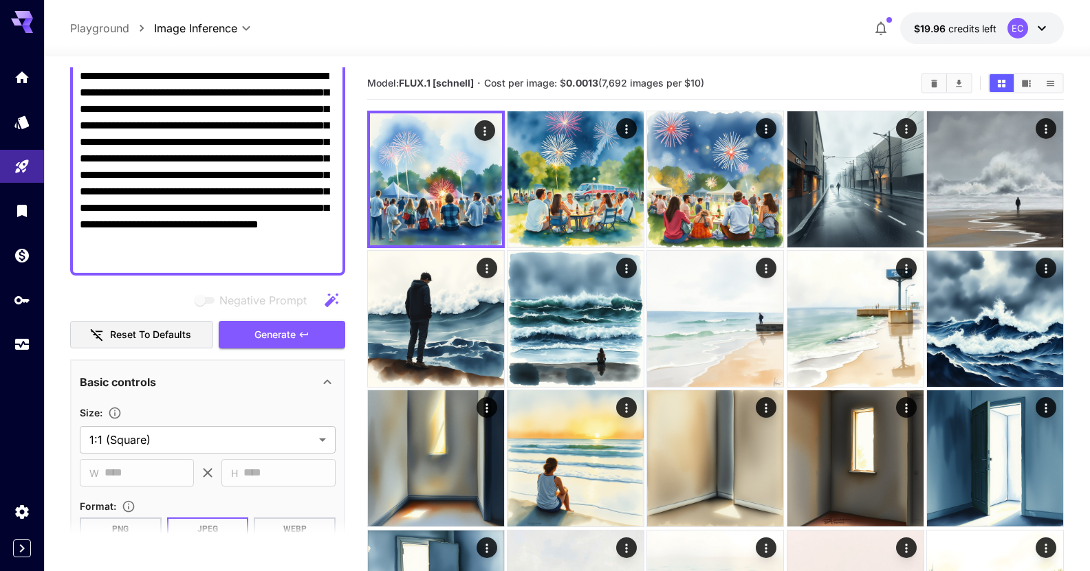
scroll to position [123, 0]
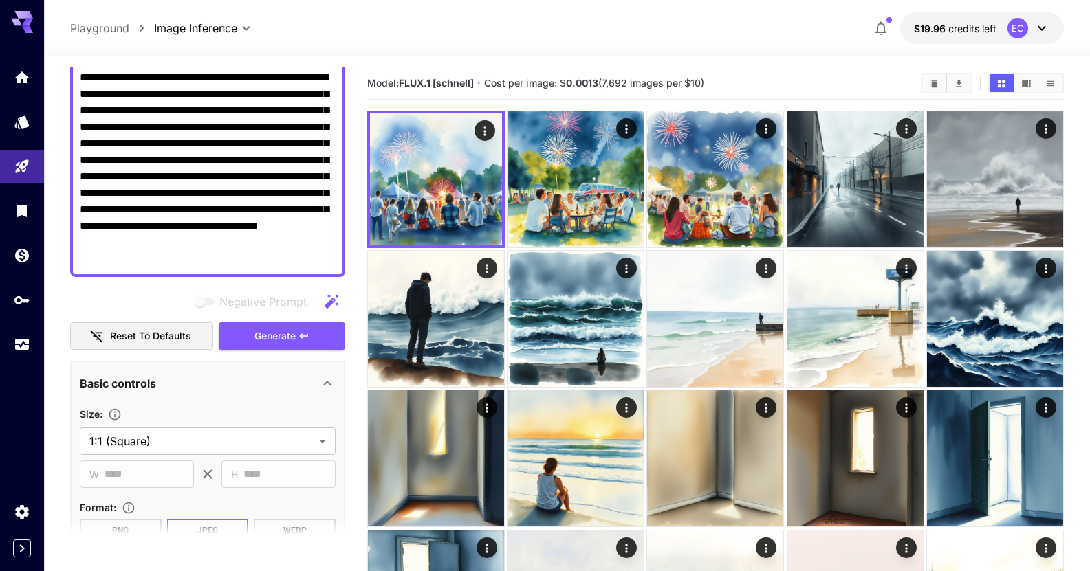
click at [310, 255] on textarea "**********" at bounding box center [208, 168] width 256 height 198
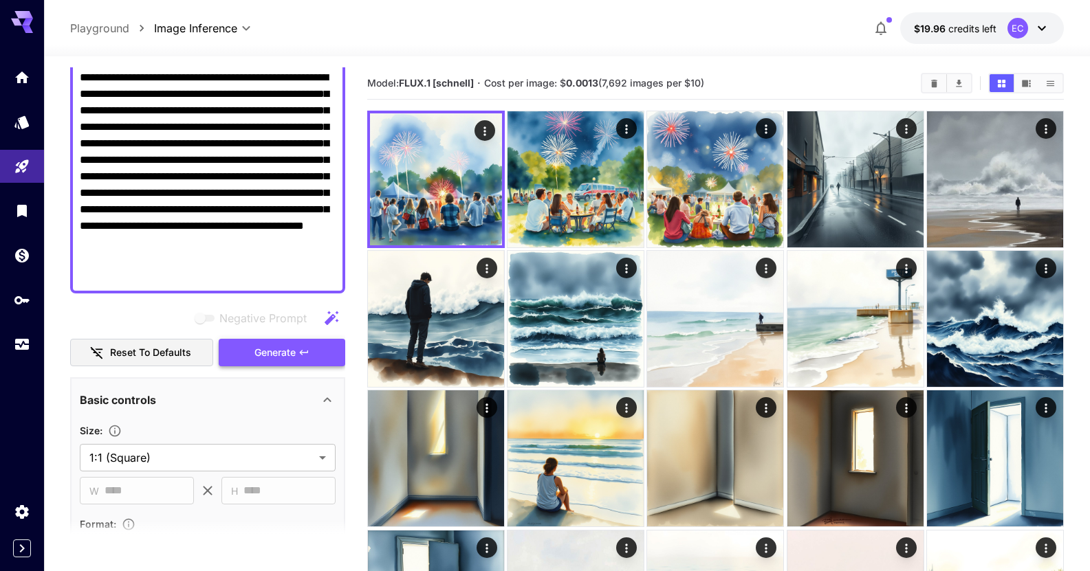
type textarea "**********"
click at [286, 345] on span "Generate" at bounding box center [274, 352] width 41 height 17
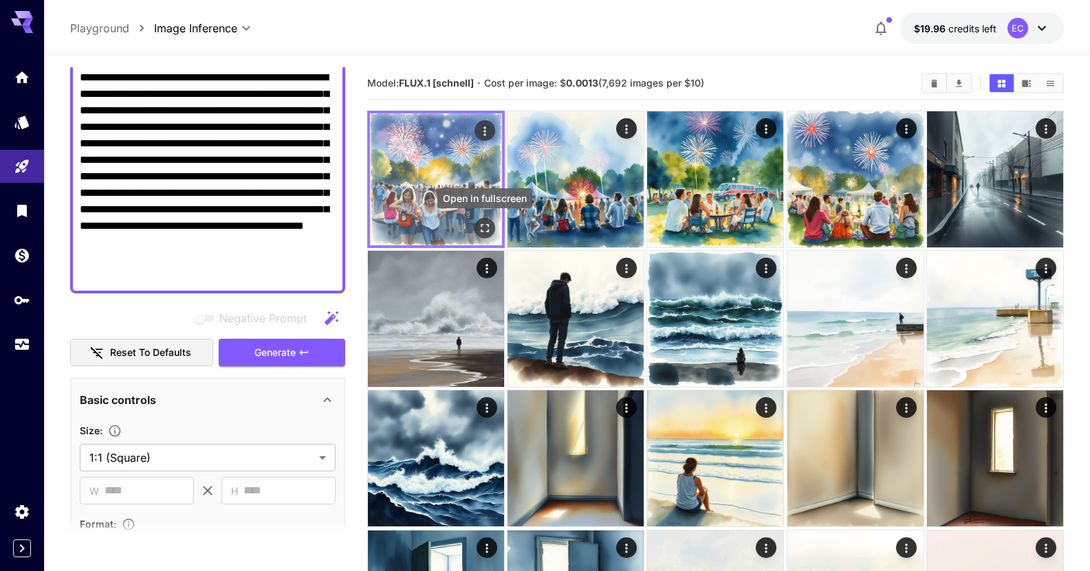
click at [492, 224] on button "Open in fullscreen" at bounding box center [484, 228] width 21 height 21
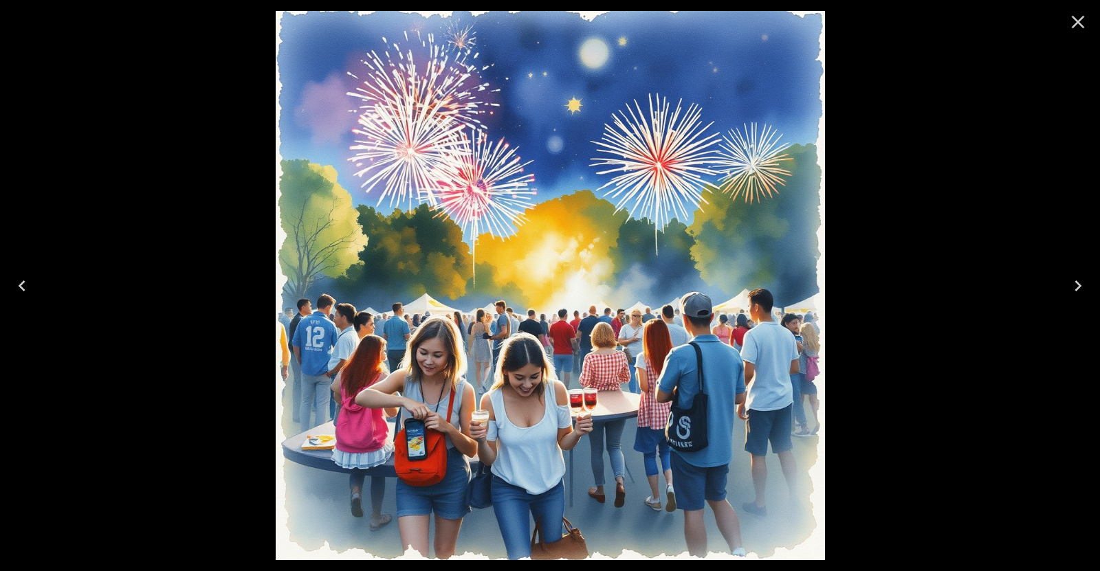
click at [1081, 14] on icon "Close" at bounding box center [1078, 22] width 22 height 22
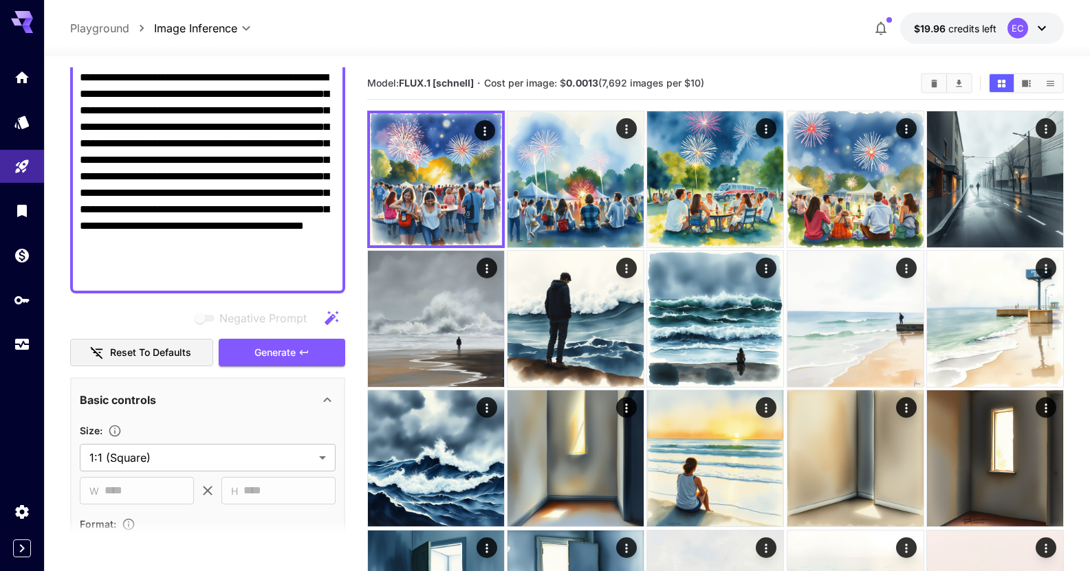
scroll to position [0, 0]
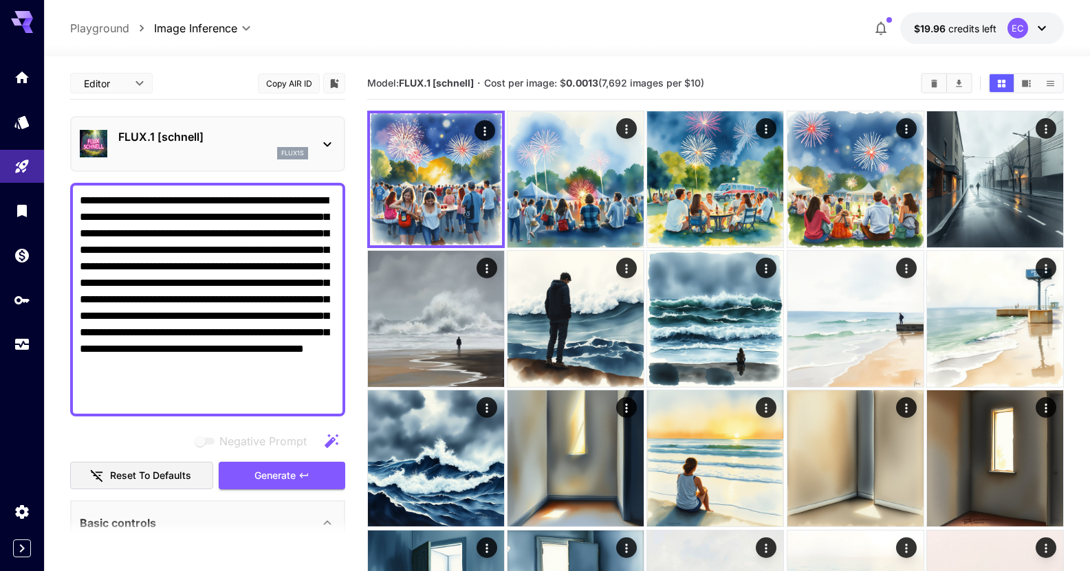
drag, startPoint x: 146, startPoint y: 277, endPoint x: 31, endPoint y: -4, distance: 304.0
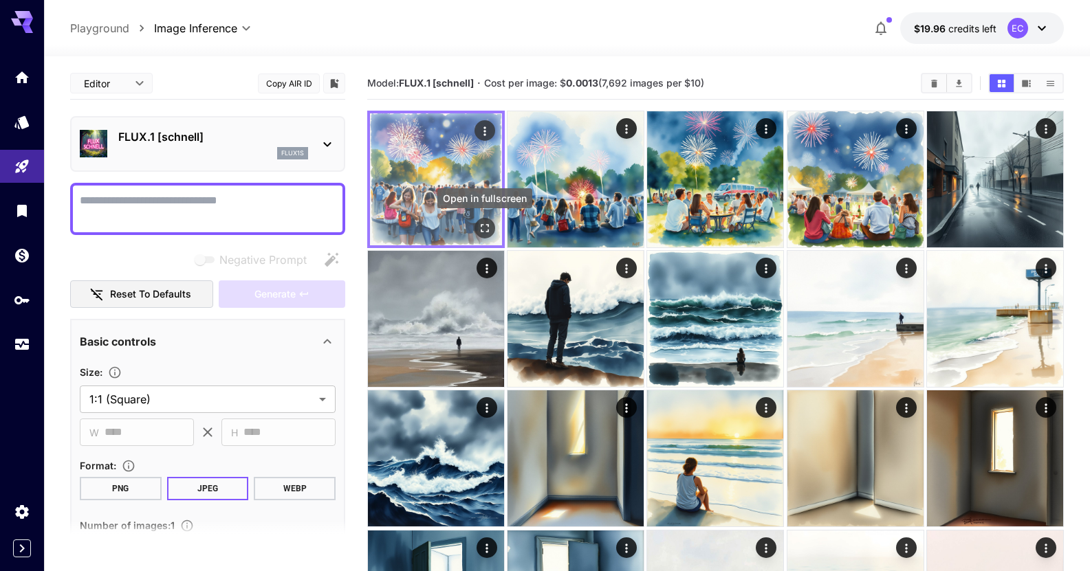
click at [489, 219] on button "Open in fullscreen" at bounding box center [484, 228] width 21 height 21
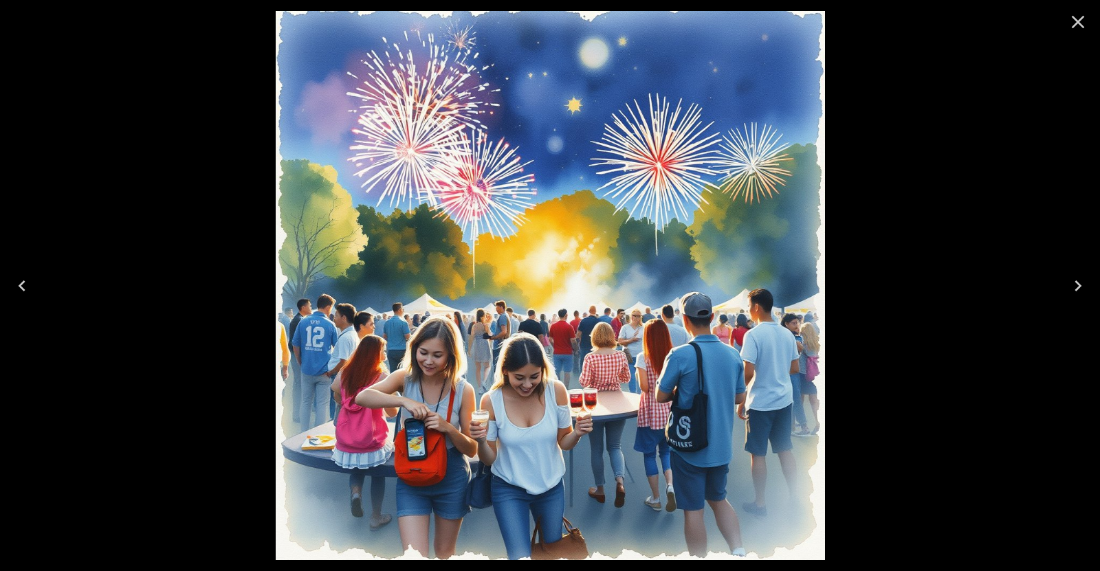
click at [1082, 14] on icon "Close" at bounding box center [1078, 22] width 22 height 22
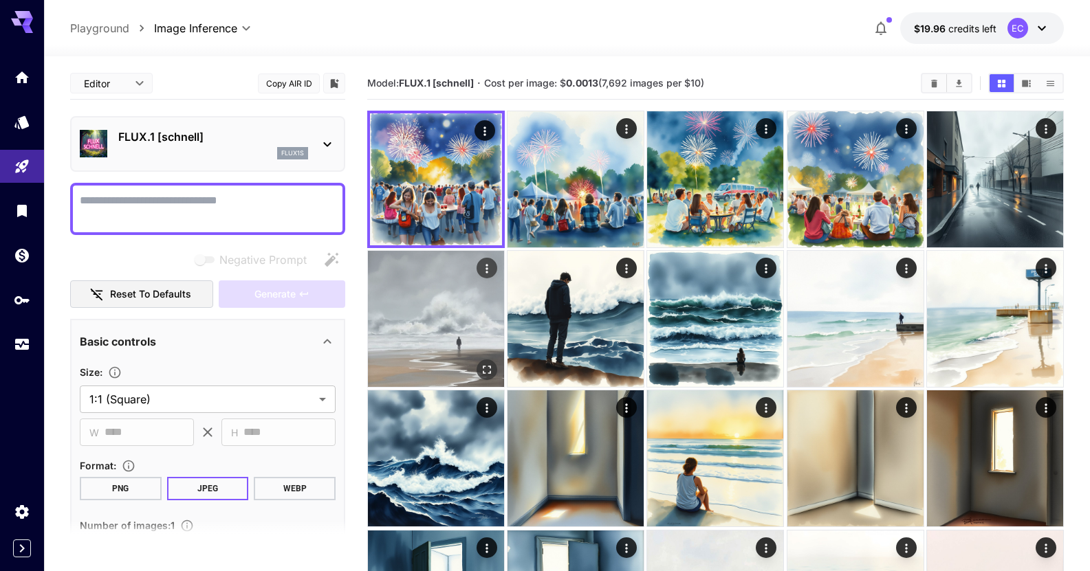
click at [457, 335] on img at bounding box center [436, 319] width 136 height 136
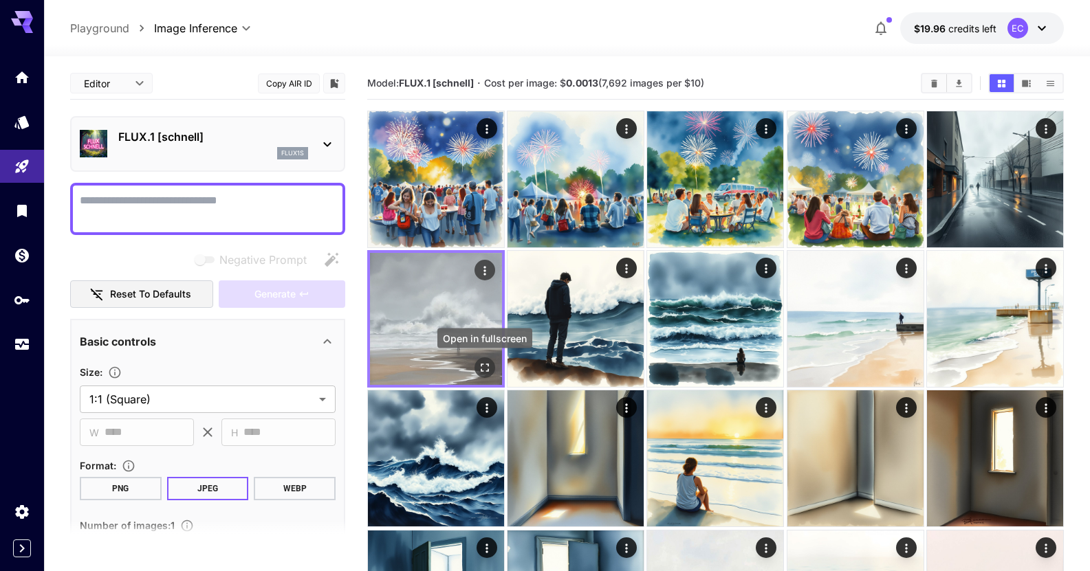
click at [485, 363] on icon "Open in fullscreen" at bounding box center [485, 368] width 14 height 14
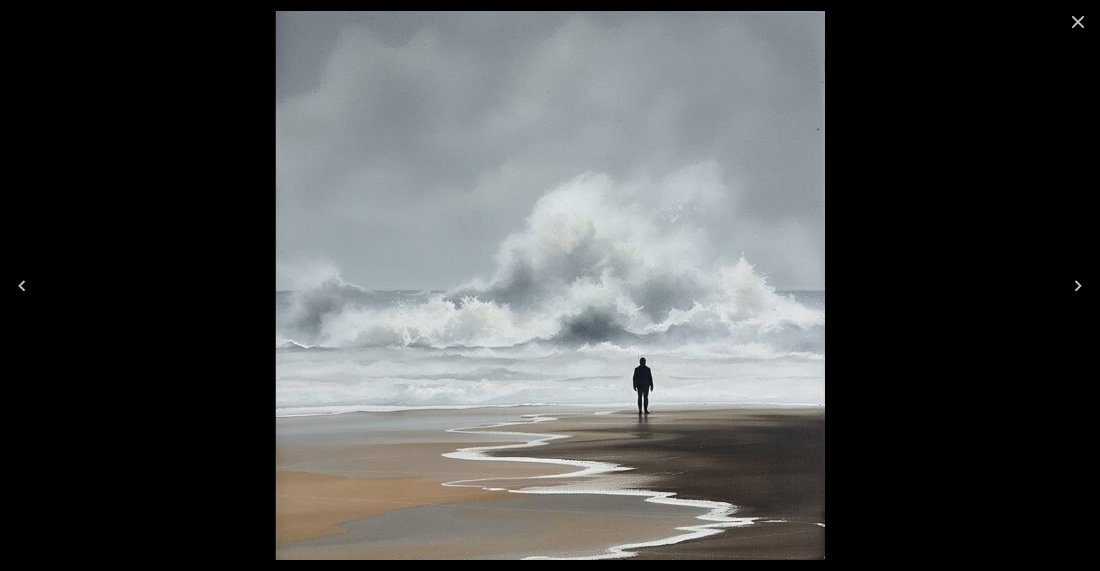
click at [1078, 27] on icon "Close" at bounding box center [1078, 22] width 22 height 22
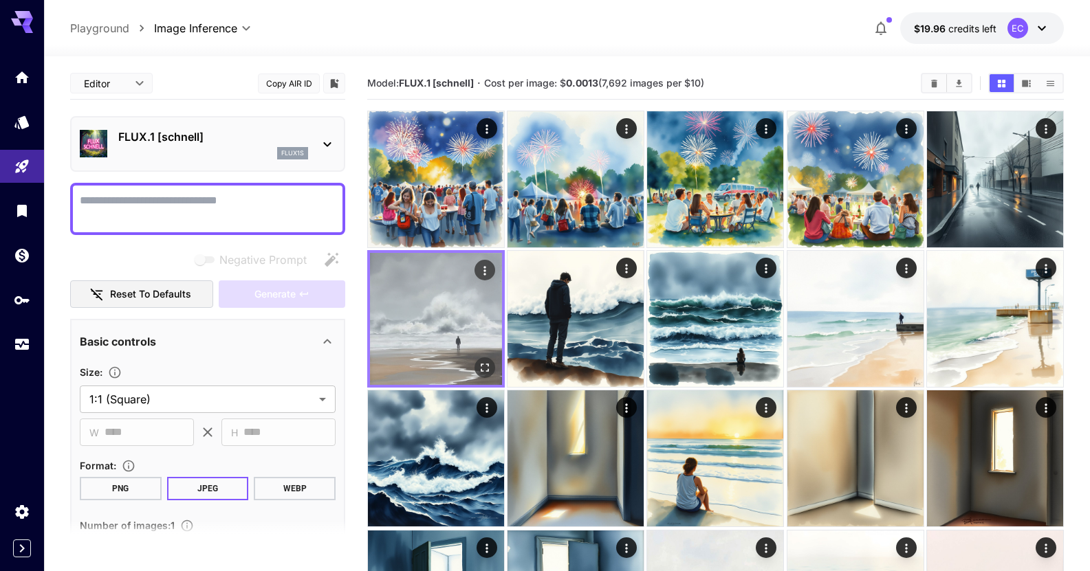
click at [424, 307] on img at bounding box center [436, 319] width 132 height 132
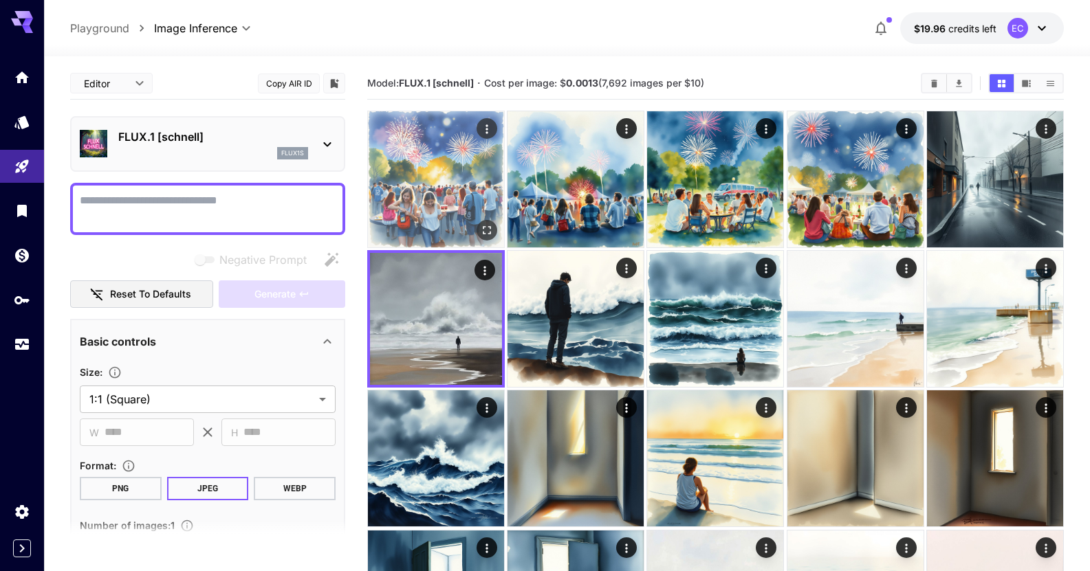
click at [455, 191] on img at bounding box center [436, 179] width 136 height 136
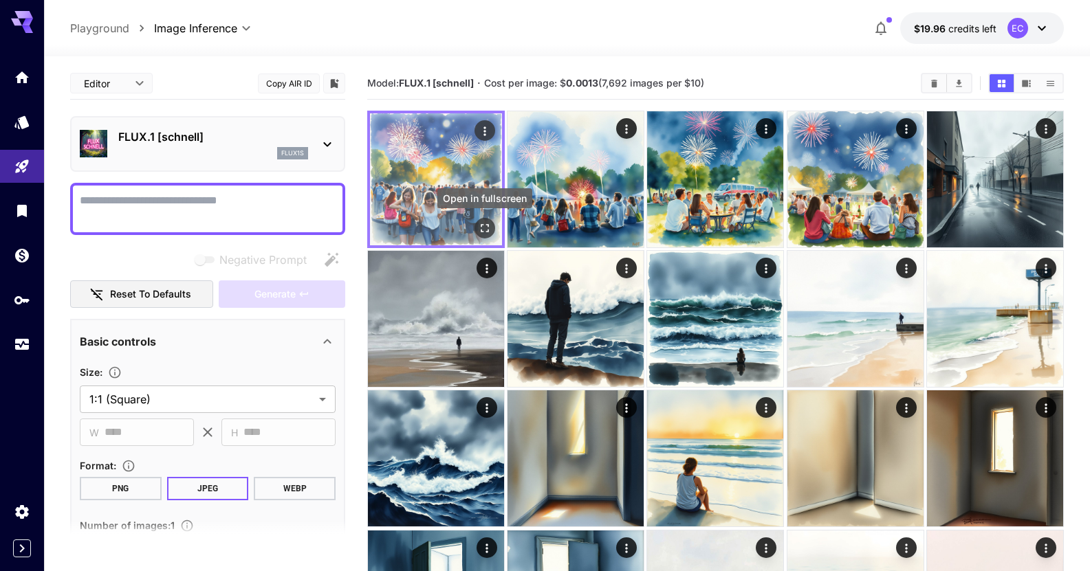
click at [487, 228] on icon "Open in fullscreen" at bounding box center [485, 228] width 14 height 14
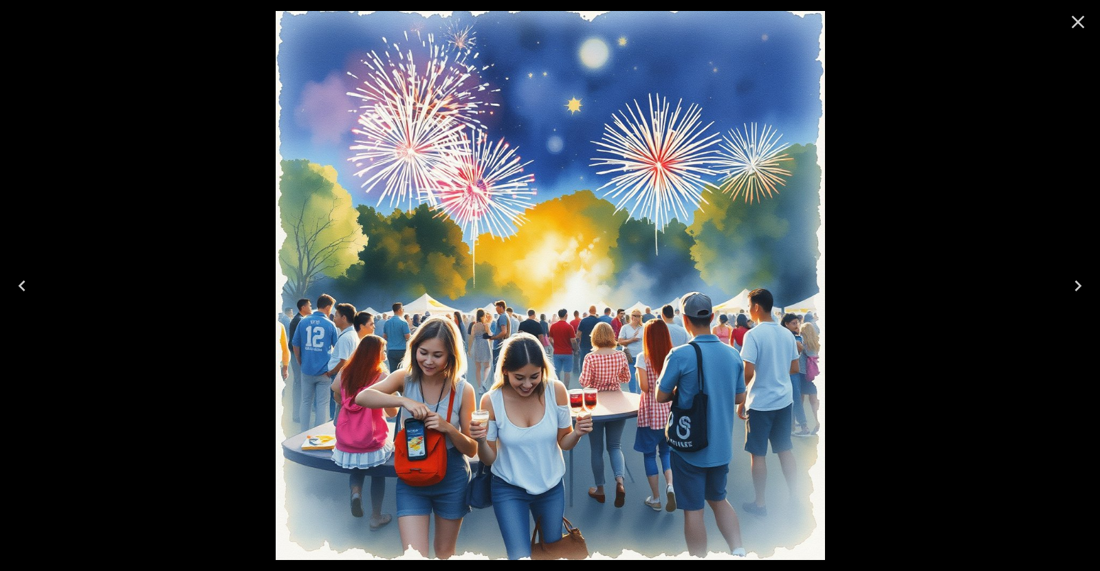
click at [1079, 27] on icon "Close" at bounding box center [1078, 22] width 22 height 22
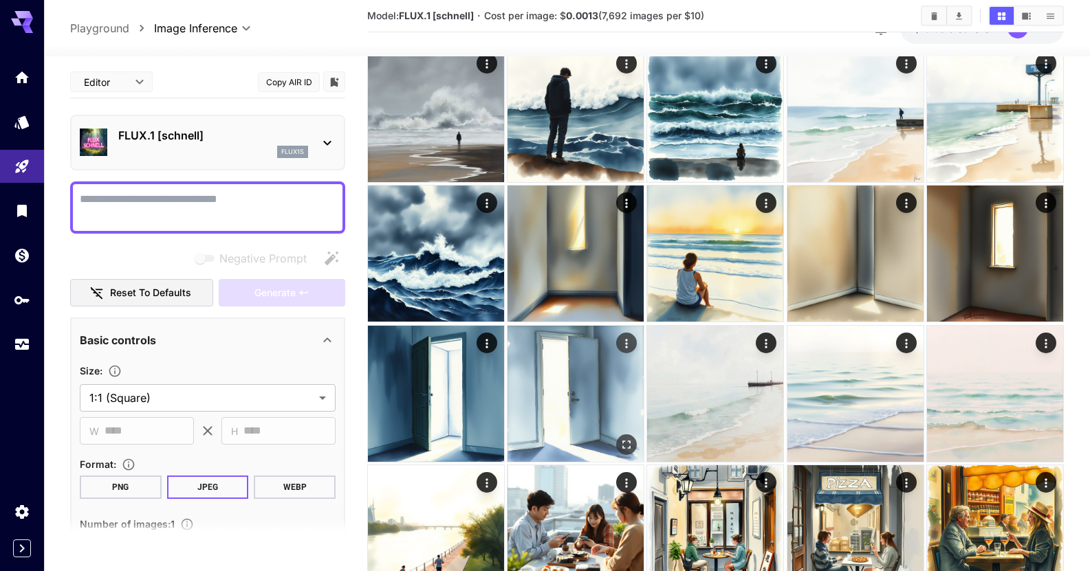
scroll to position [206, 0]
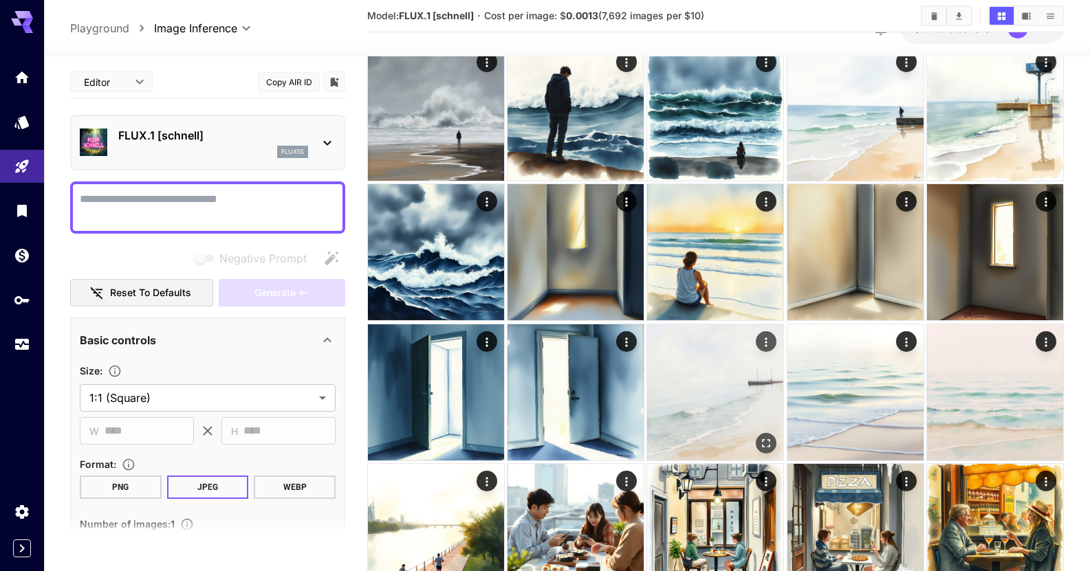
click at [685, 381] on img at bounding box center [715, 392] width 136 height 136
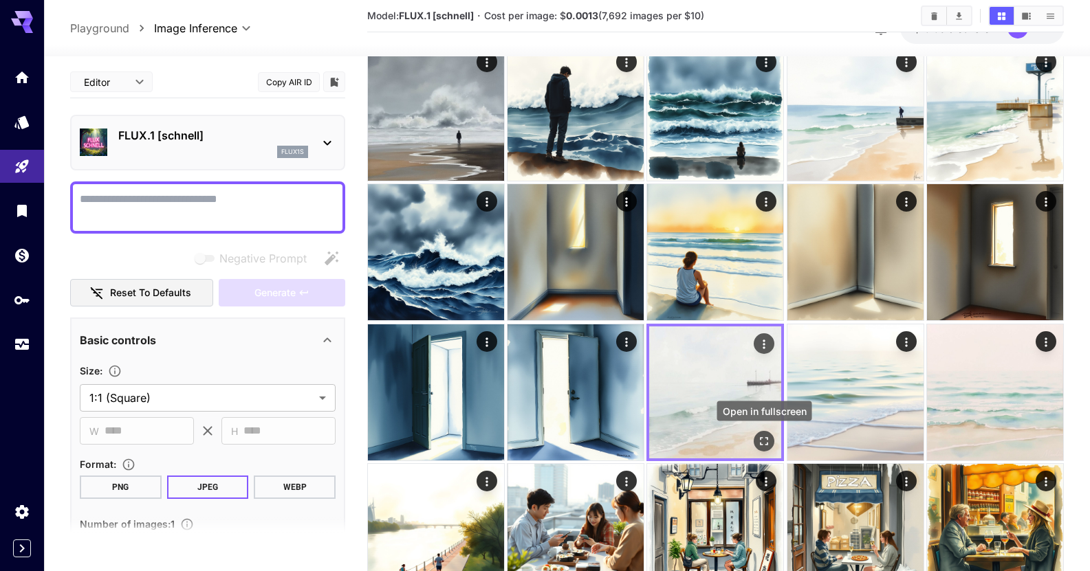
click at [760, 435] on icon "Open in fullscreen" at bounding box center [765, 441] width 14 height 14
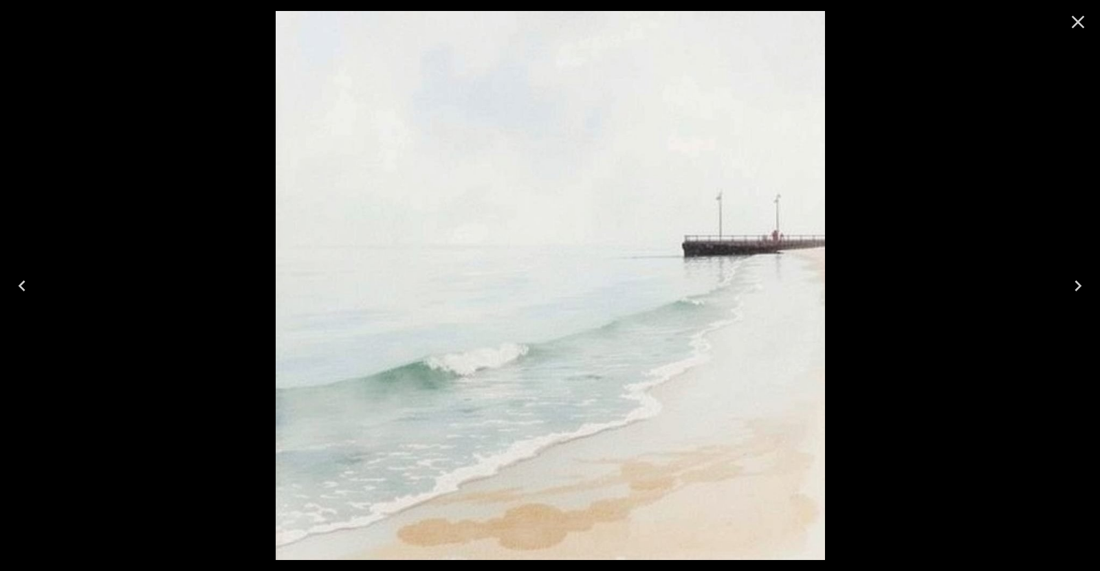
click at [1074, 28] on icon "Close" at bounding box center [1078, 22] width 22 height 22
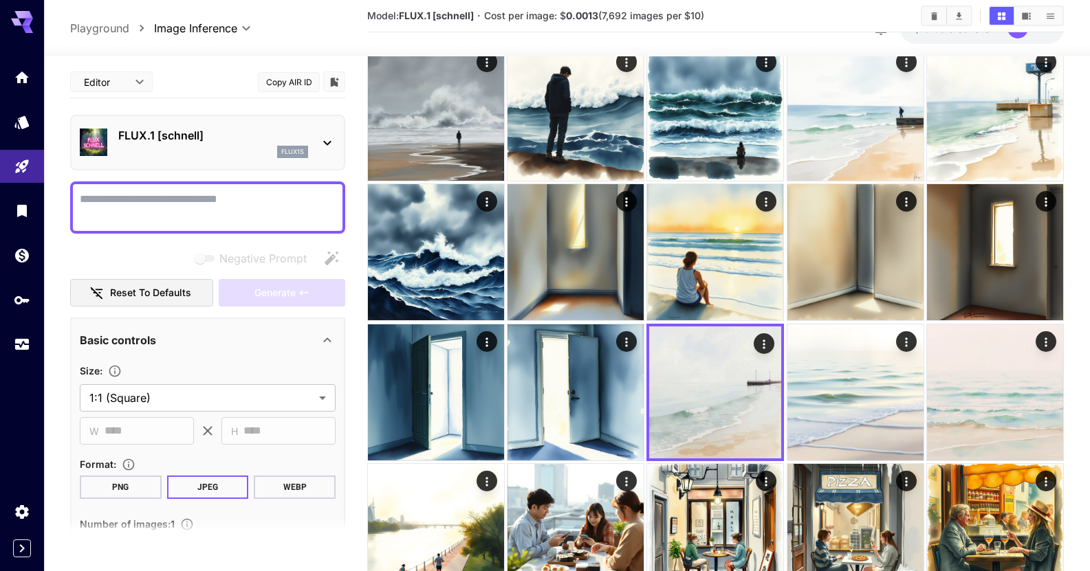
scroll to position [0, 0]
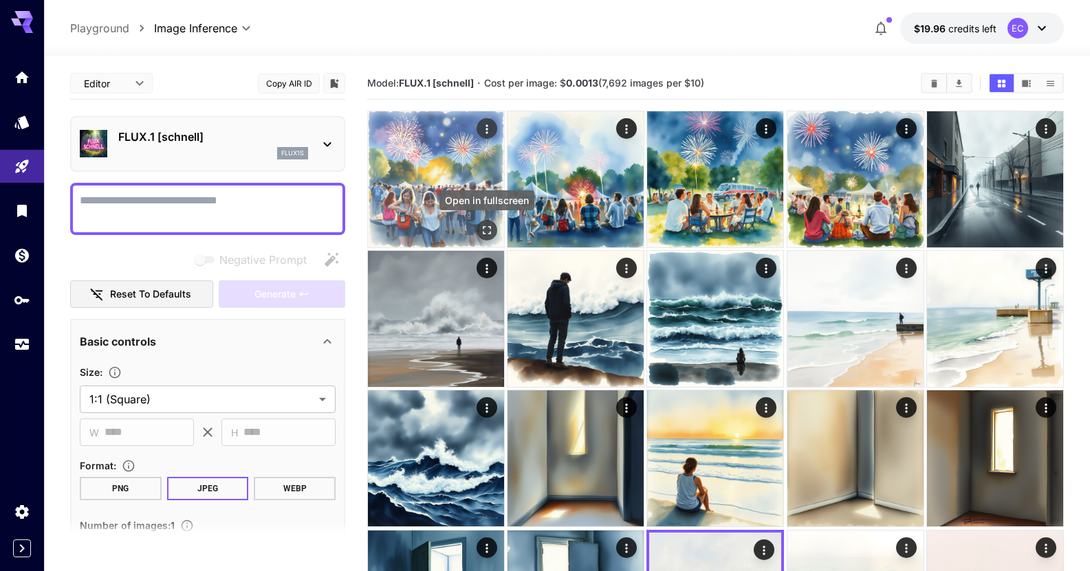
click at [483, 222] on button "Open in fullscreen" at bounding box center [486, 230] width 21 height 21
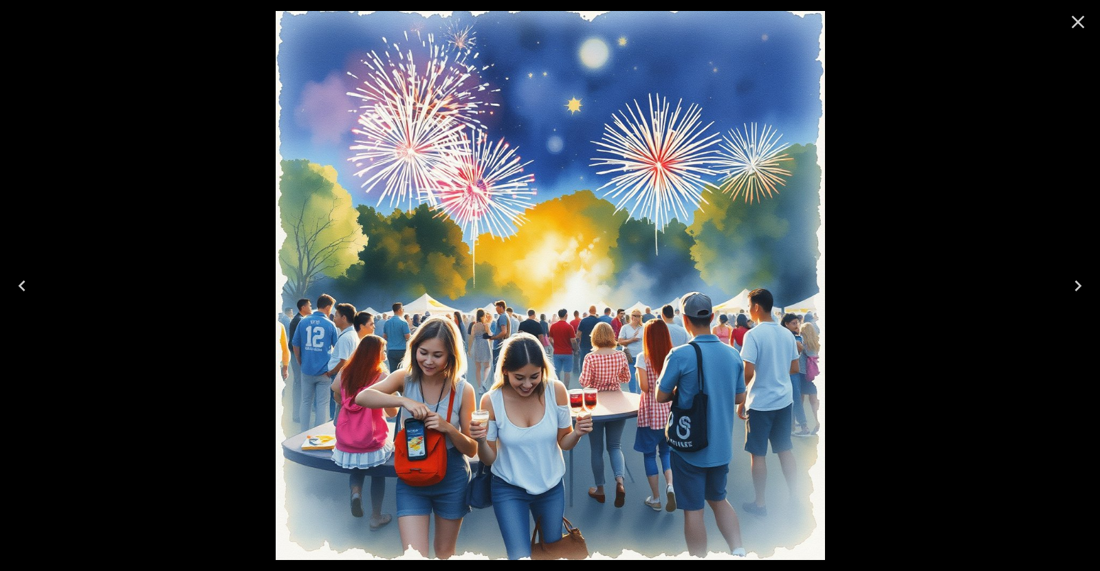
click at [1085, 16] on icon "Close" at bounding box center [1078, 22] width 22 height 22
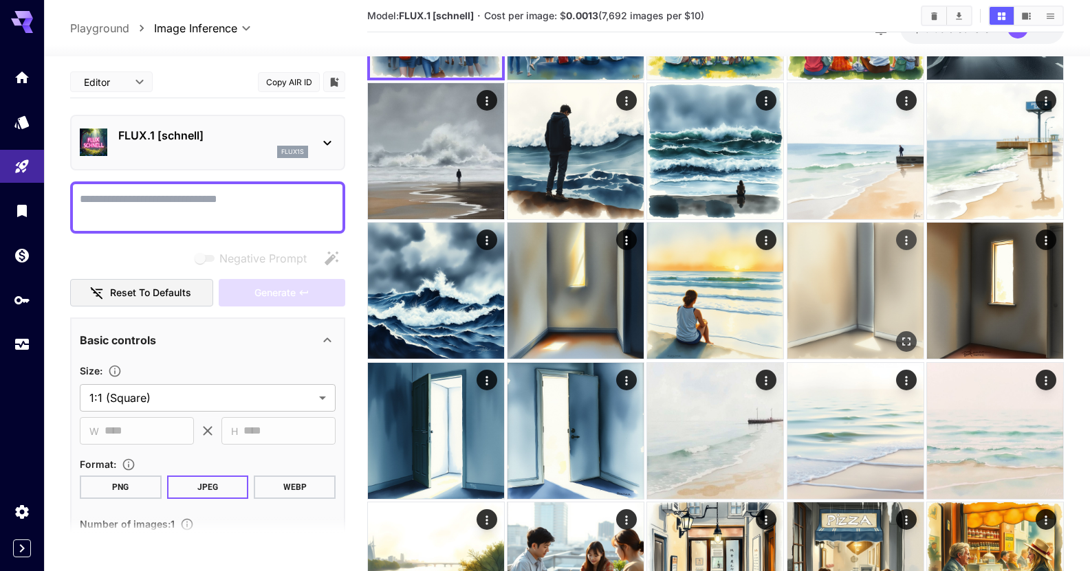
scroll to position [344, 0]
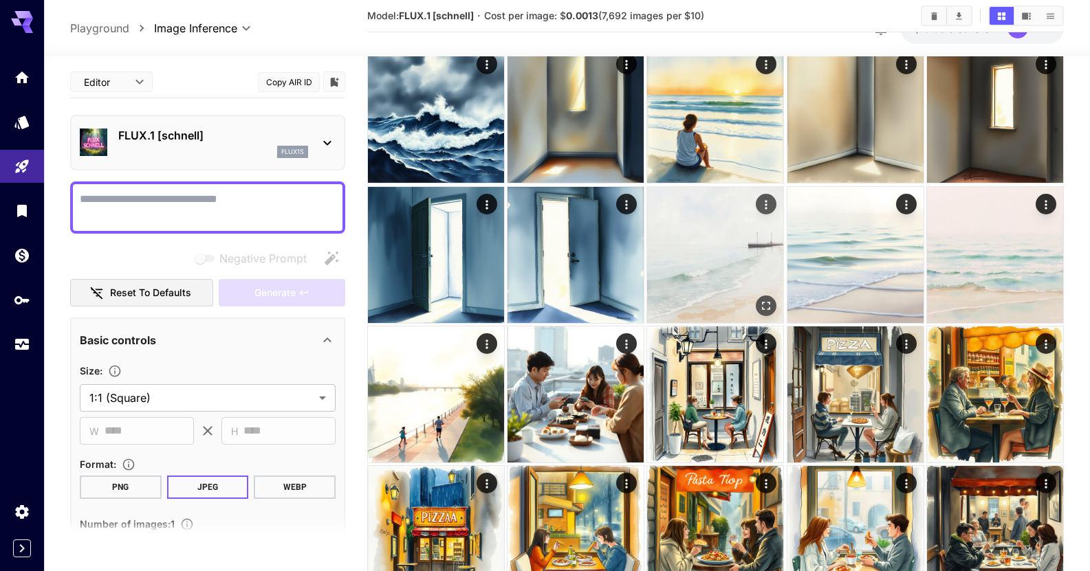
click at [773, 307] on icon "Open in fullscreen" at bounding box center [767, 306] width 14 height 14
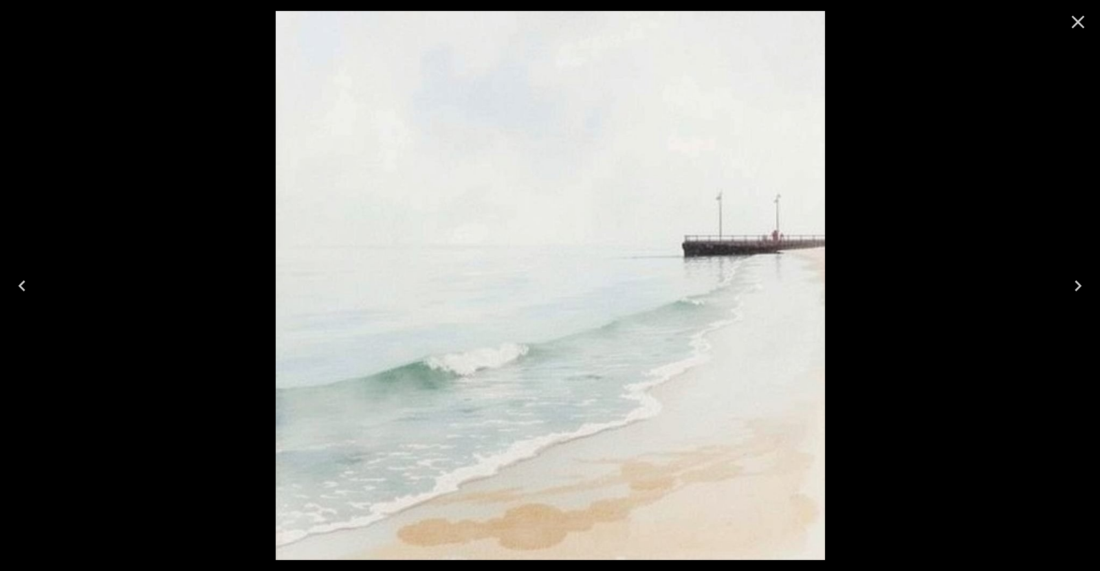
click at [1082, 20] on icon "Close" at bounding box center [1078, 22] width 22 height 22
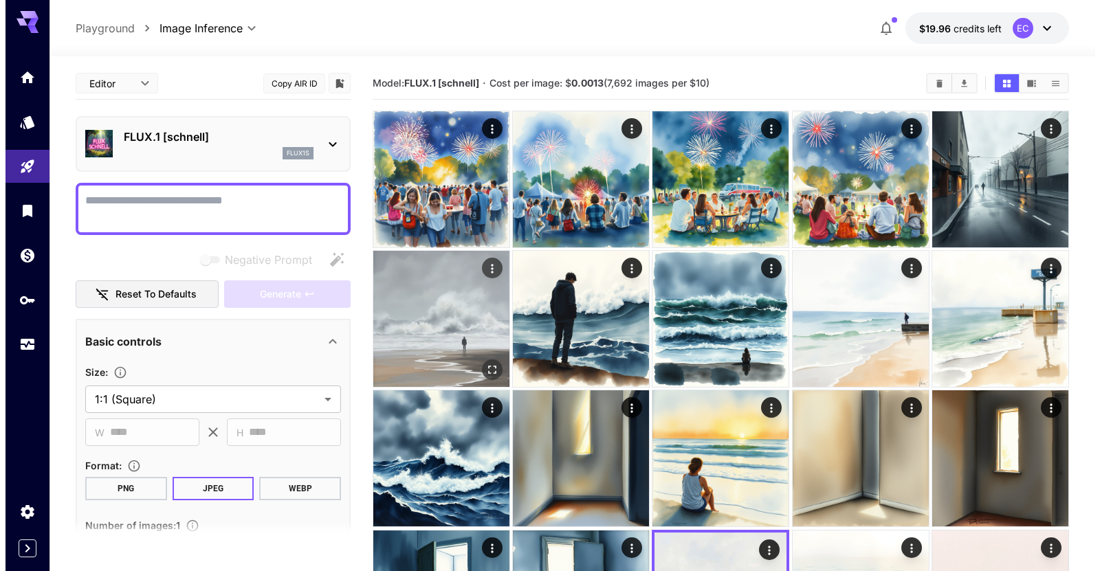
scroll to position [0, 0]
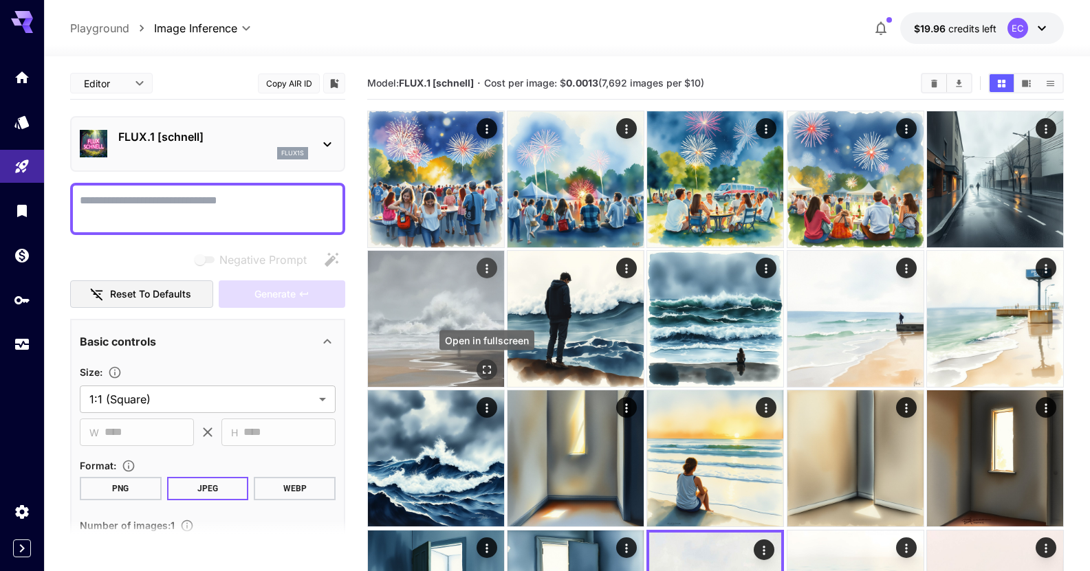
click at [481, 373] on icon "Open in fullscreen" at bounding box center [487, 370] width 14 height 14
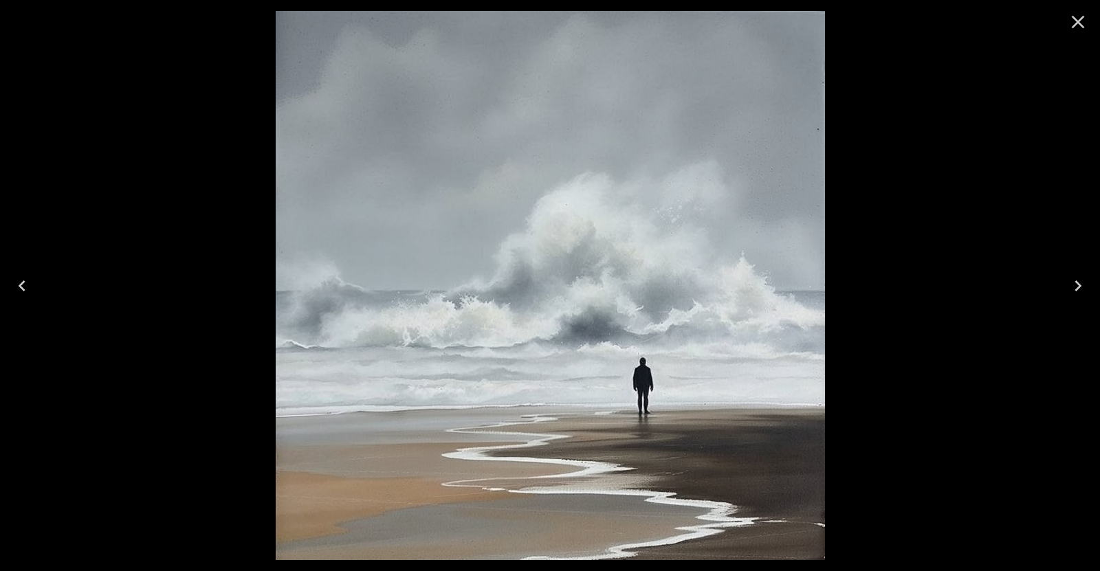
click at [1074, 31] on icon "Close" at bounding box center [1078, 22] width 22 height 22
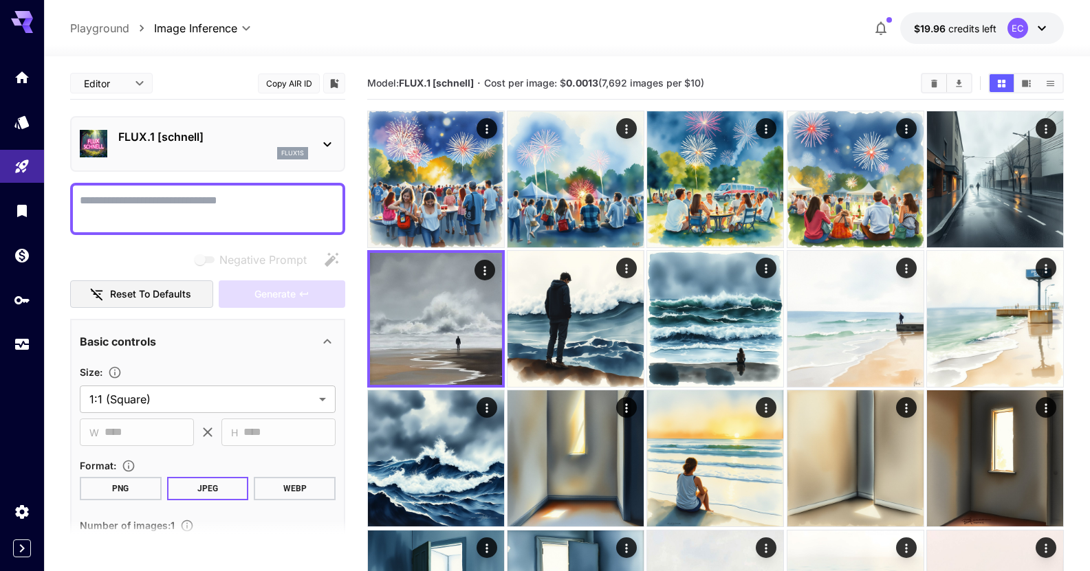
click at [249, 193] on textarea "Negative Prompt" at bounding box center [208, 208] width 256 height 33
paste textarea "**********"
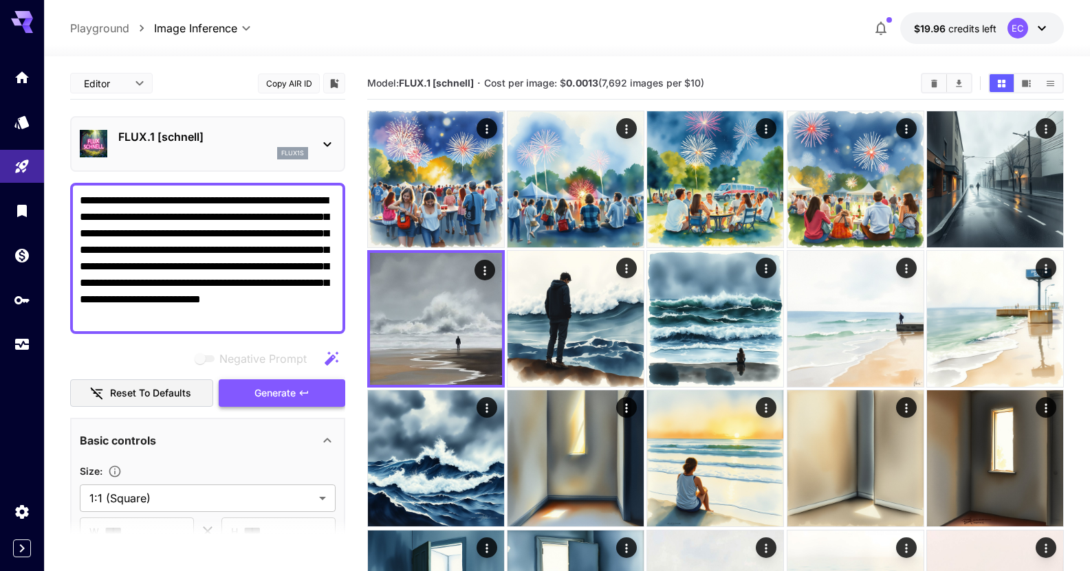
type textarea "**********"
click at [303, 392] on icon "button" at bounding box center [303, 393] width 11 height 11
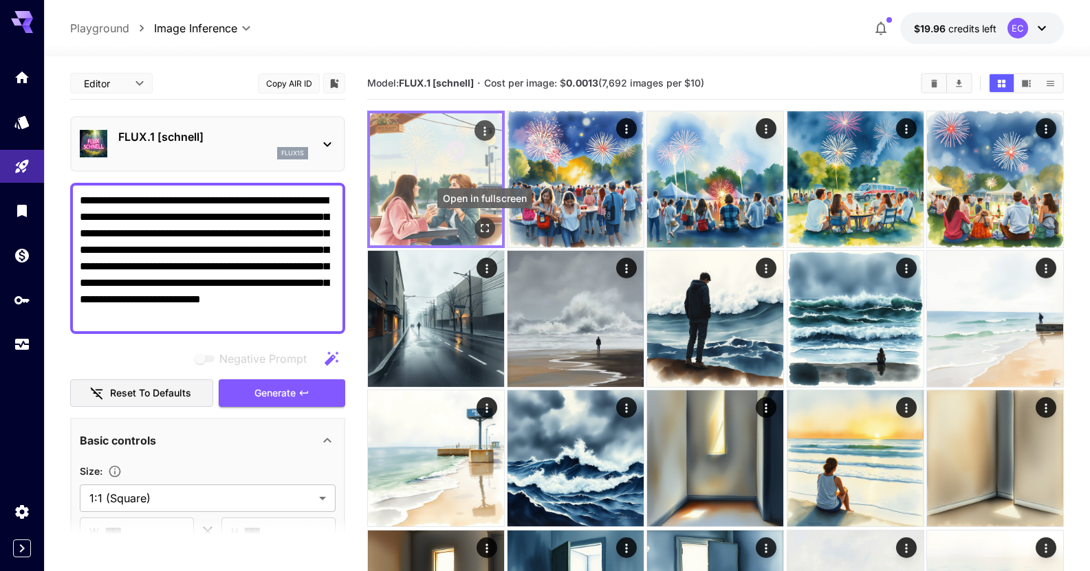
click at [483, 224] on icon "Open in fullscreen" at bounding box center [485, 228] width 14 height 14
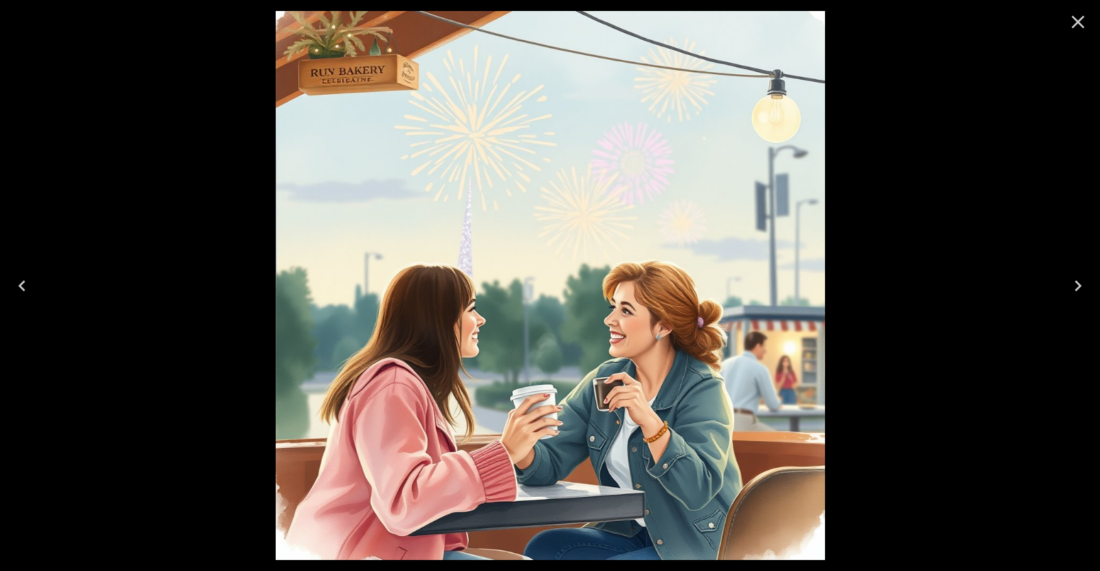
click at [1079, 25] on icon "Close" at bounding box center [1078, 22] width 22 height 22
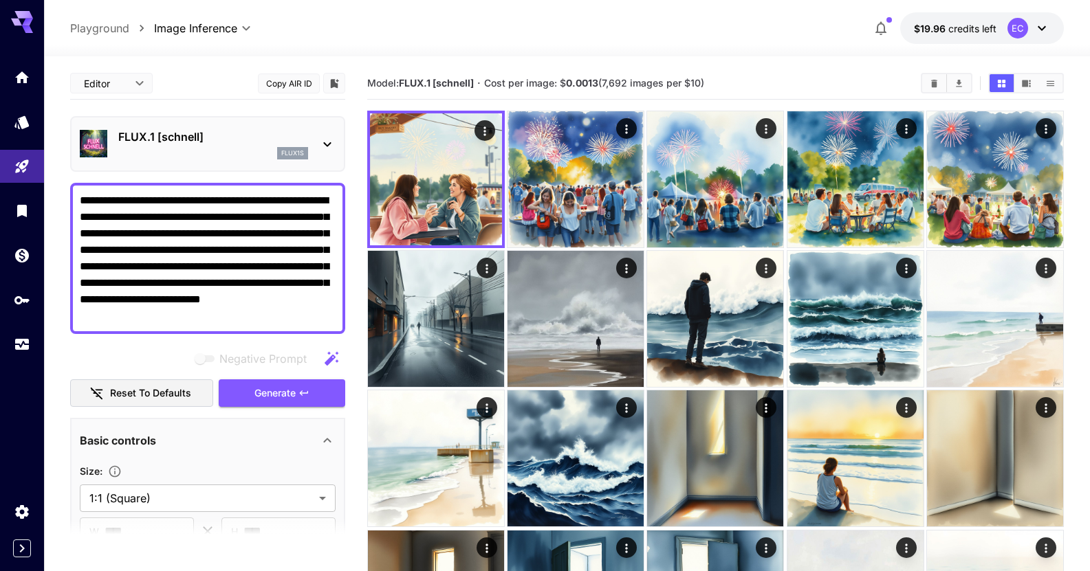
drag, startPoint x: 254, startPoint y: 308, endPoint x: 146, endPoint y: 146, distance: 194.9
paste textarea
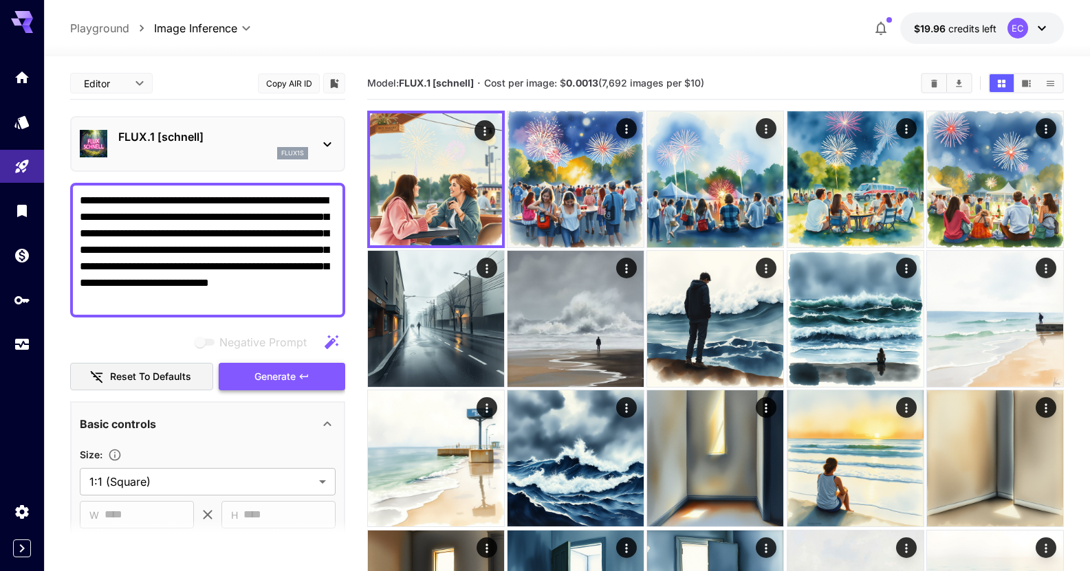
click at [269, 374] on span "Generate" at bounding box center [274, 376] width 41 height 17
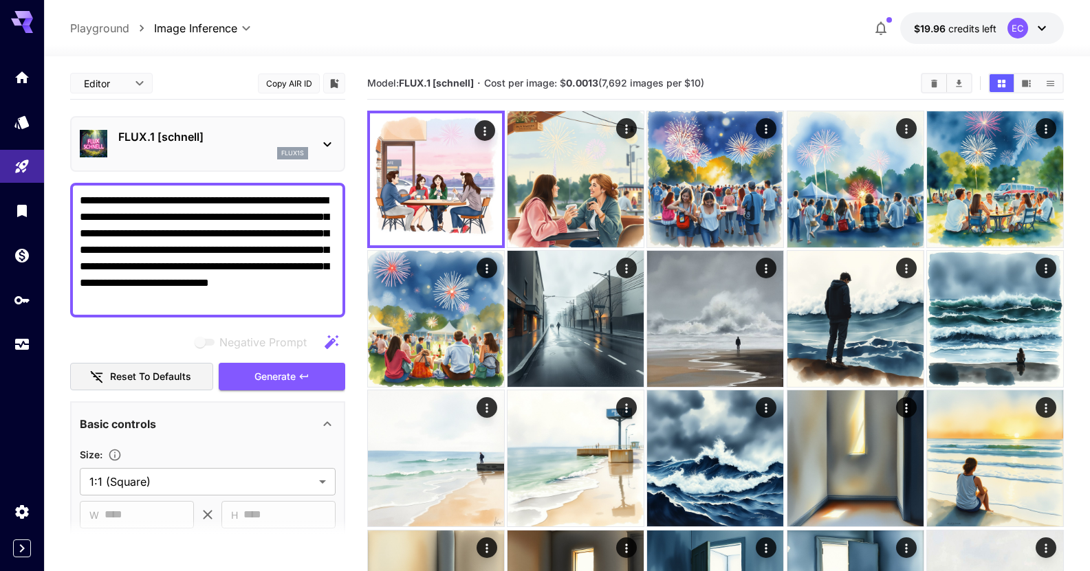
drag, startPoint x: 197, startPoint y: 300, endPoint x: 221, endPoint y: 255, distance: 51.1
paste textarea "**********"
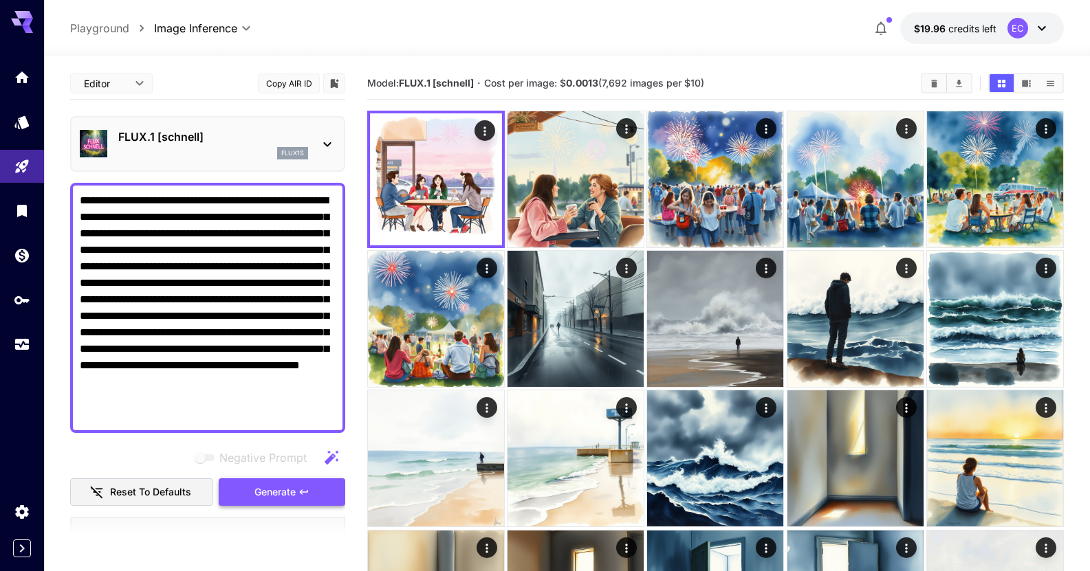
click at [274, 487] on span "Generate" at bounding box center [274, 492] width 41 height 17
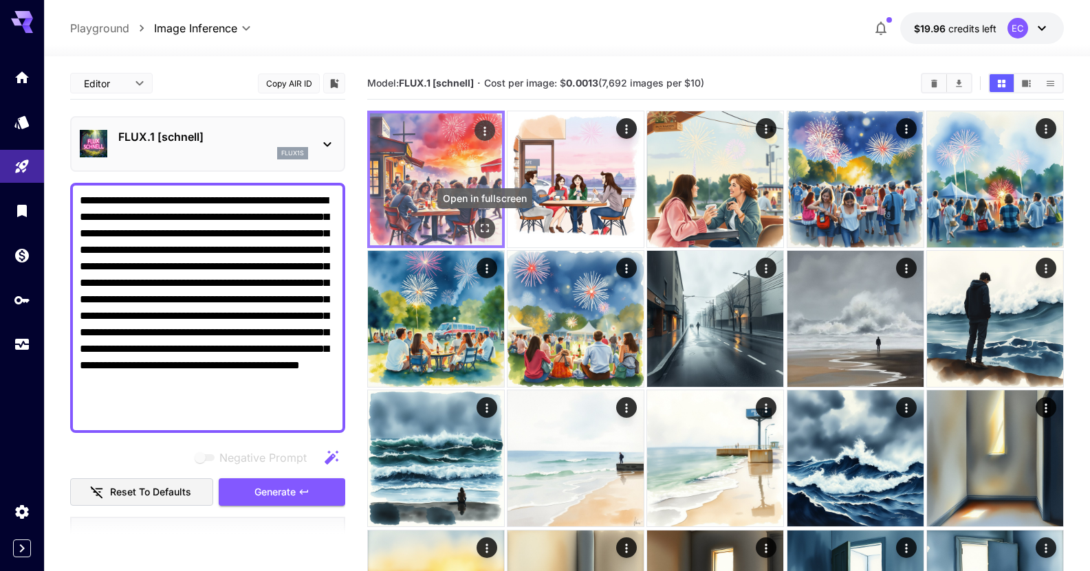
click at [481, 224] on icon "Open in fullscreen" at bounding box center [485, 228] width 14 height 14
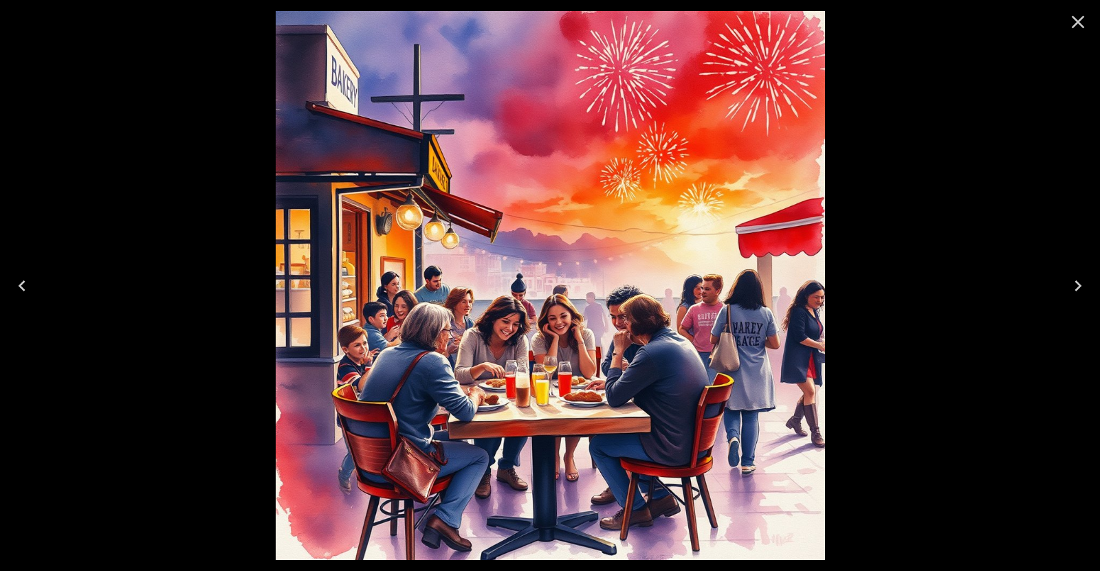
click at [1070, 24] on icon "Close" at bounding box center [1078, 22] width 22 height 22
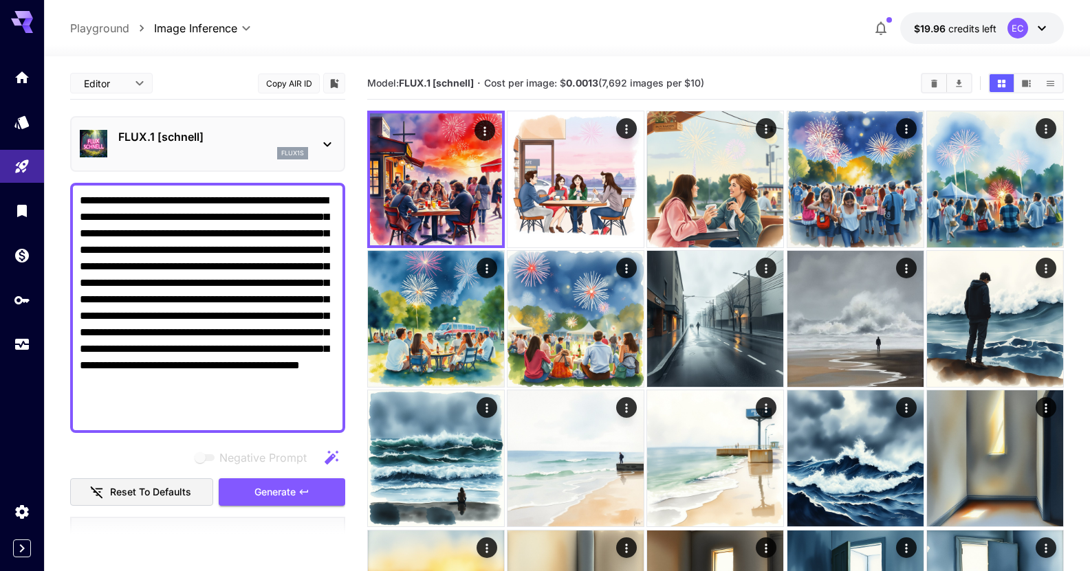
drag, startPoint x: 179, startPoint y: 419, endPoint x: 27, endPoint y: 100, distance: 352.4
paste textarea
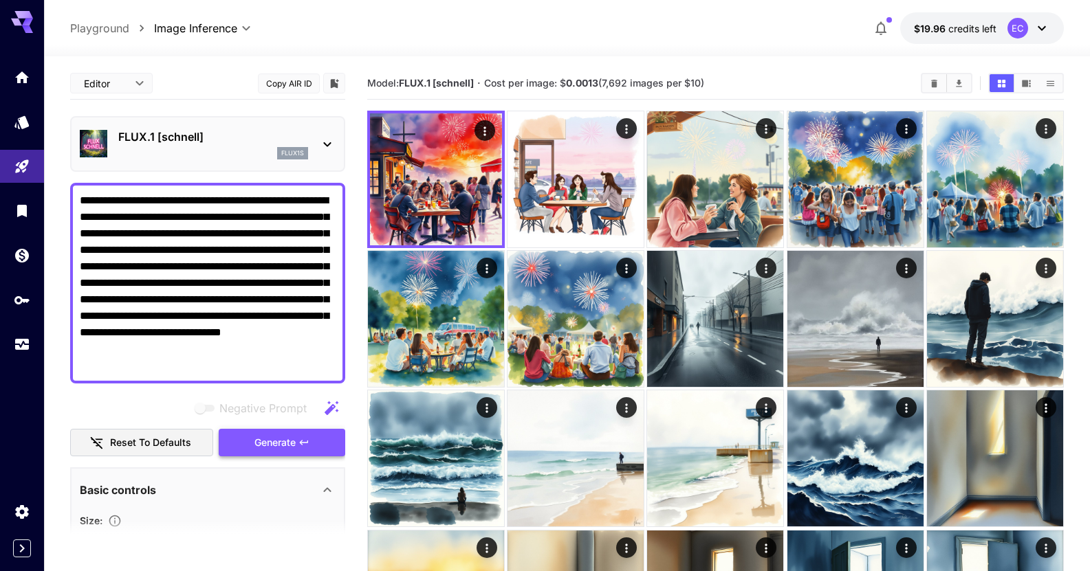
click at [282, 430] on button "Generate" at bounding box center [282, 443] width 126 height 28
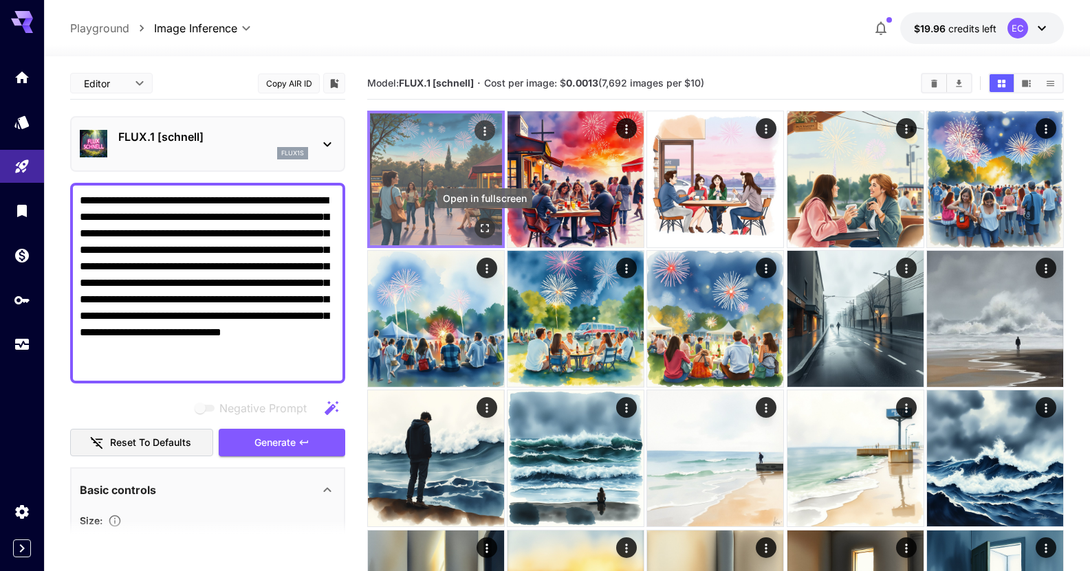
click at [489, 221] on button "Open in fullscreen" at bounding box center [484, 228] width 21 height 21
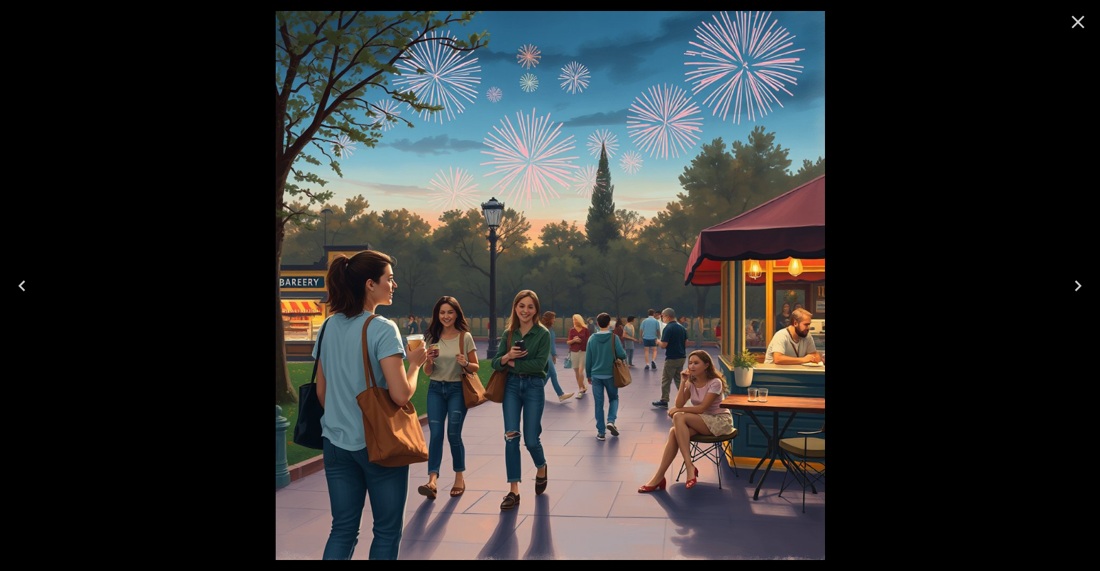
click at [1078, 19] on icon "Close" at bounding box center [1078, 22] width 22 height 22
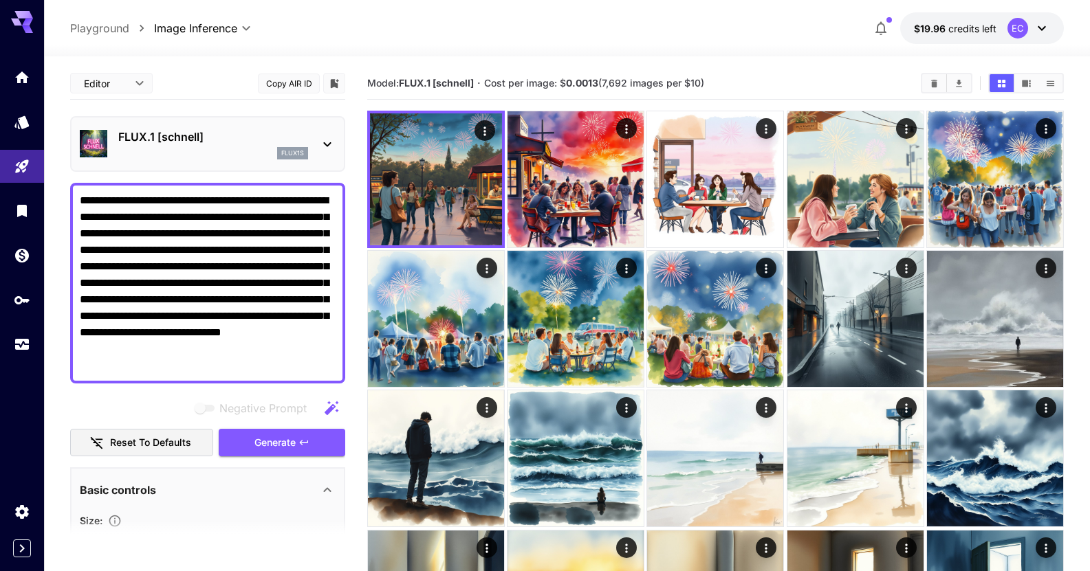
drag, startPoint x: 136, startPoint y: 307, endPoint x: 1, endPoint y: -83, distance: 412.6
paste textarea "**********"
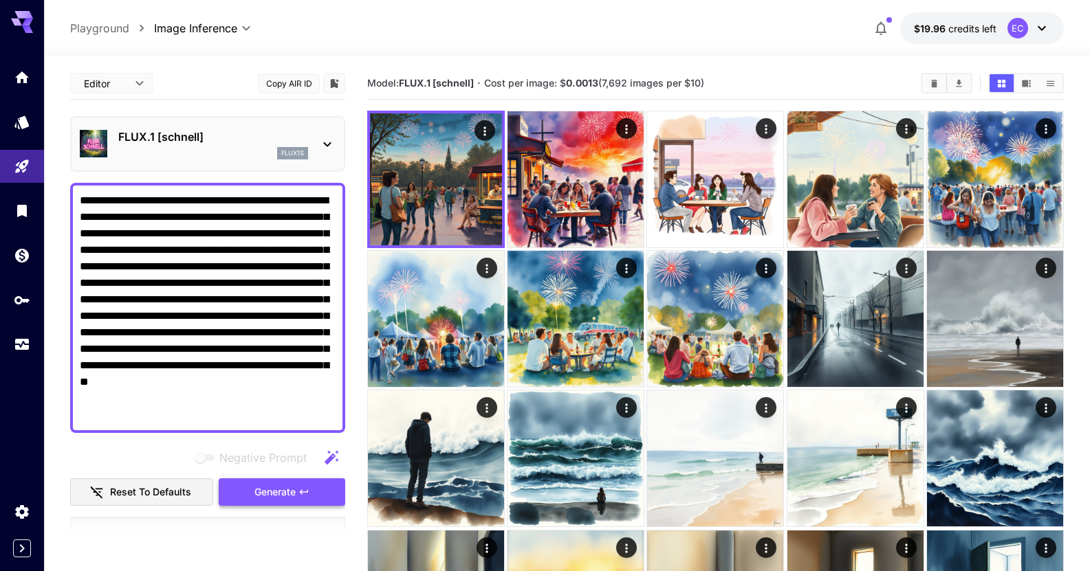
click at [307, 488] on icon "button" at bounding box center [303, 492] width 11 height 11
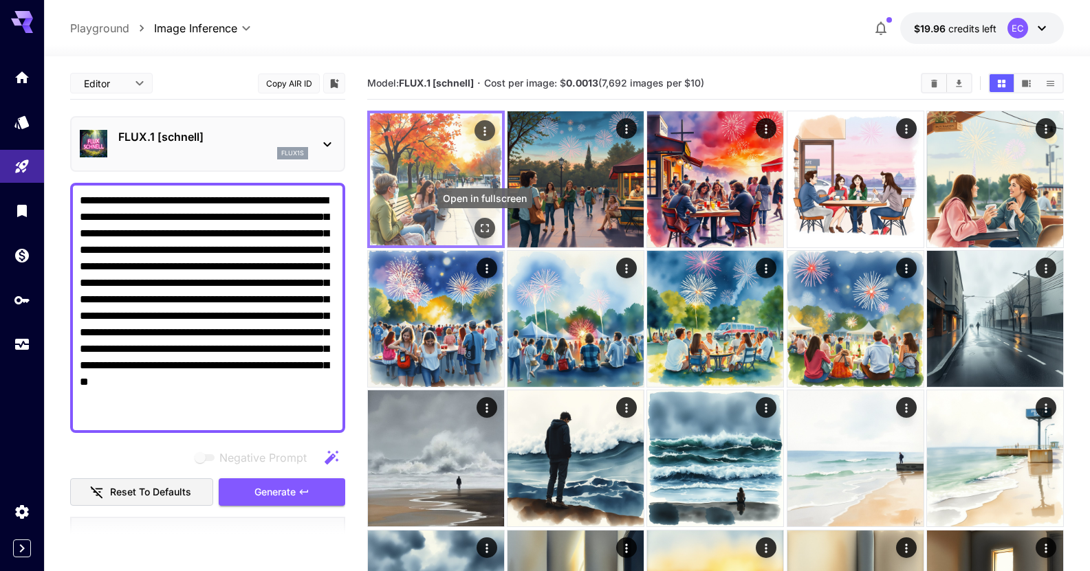
click at [478, 230] on icon "Open in fullscreen" at bounding box center [485, 228] width 14 height 14
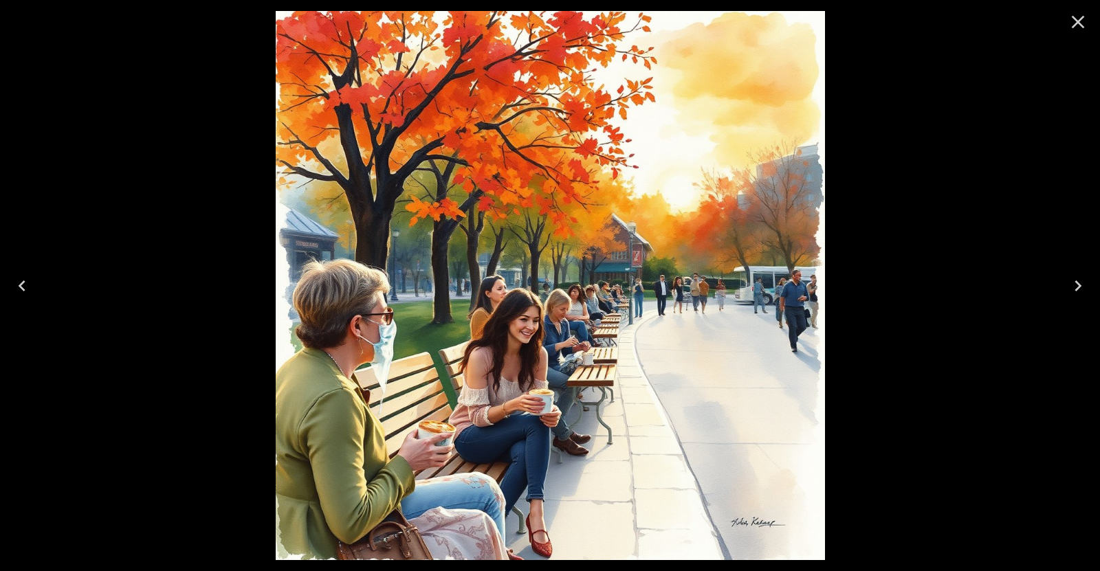
click at [1077, 34] on button "Close" at bounding box center [1077, 21] width 33 height 33
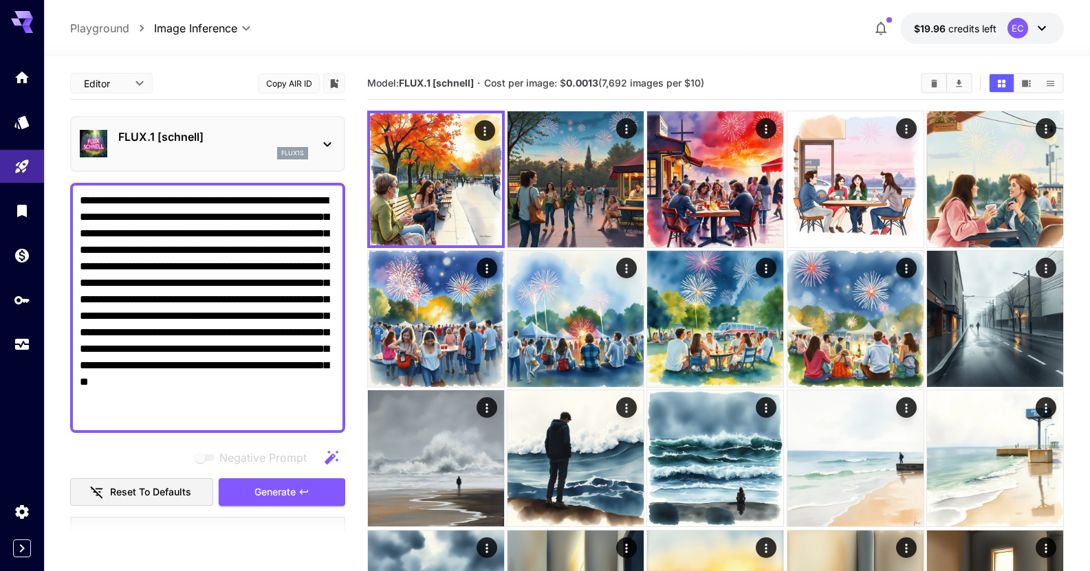
drag, startPoint x: 247, startPoint y: 416, endPoint x: 80, endPoint y: 178, distance: 290.7
click at [80, 178] on div "**********" at bounding box center [207, 531] width 275 height 929
paste textarea
type textarea "**********"
click at [305, 495] on icon "button" at bounding box center [303, 492] width 11 height 11
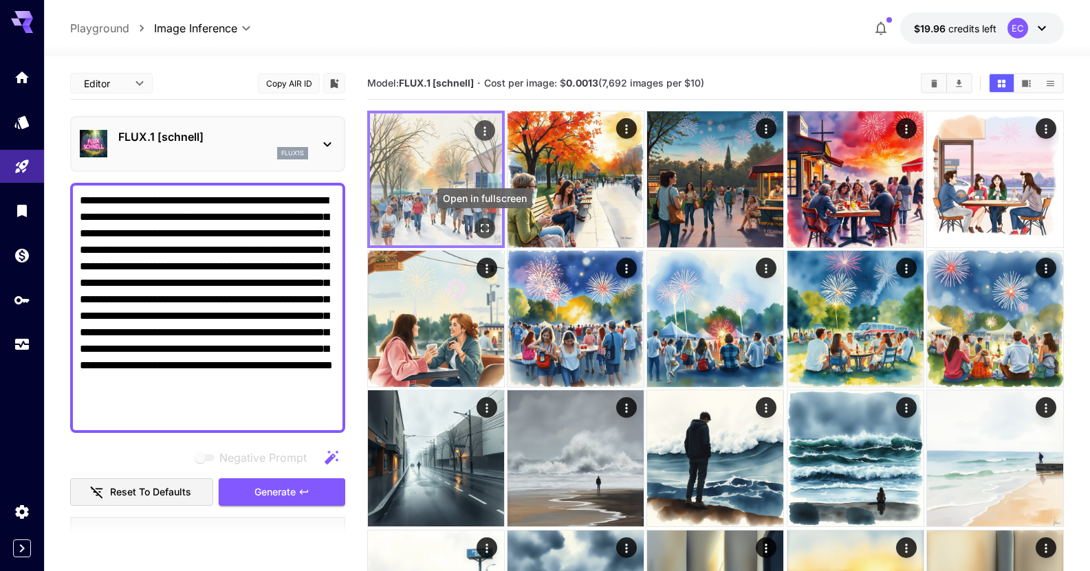
click at [485, 225] on icon "Open in fullscreen" at bounding box center [485, 228] width 14 height 14
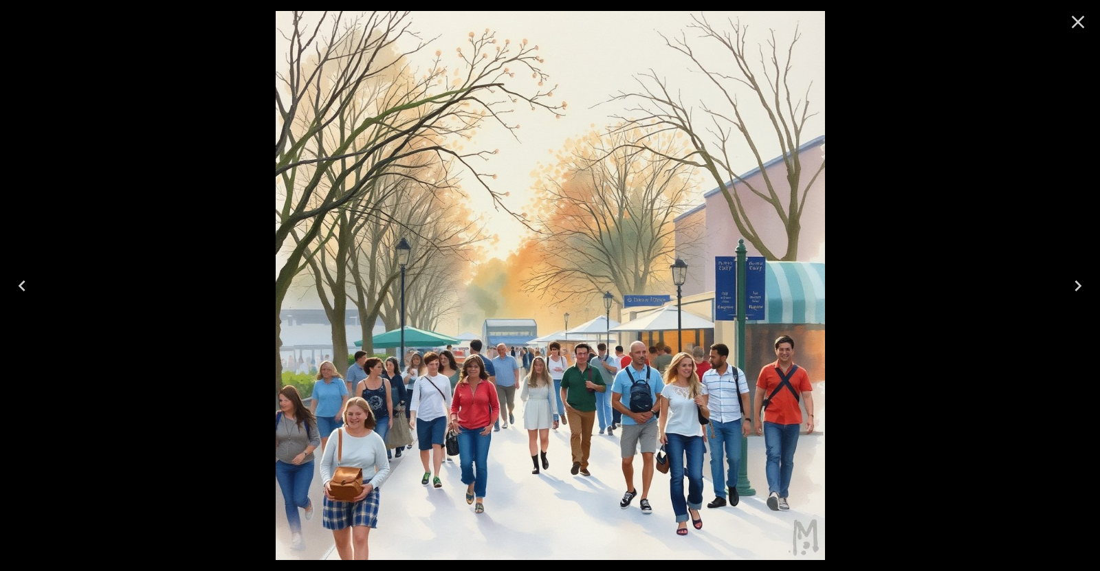
click at [1073, 23] on icon "Close" at bounding box center [1078, 22] width 22 height 22
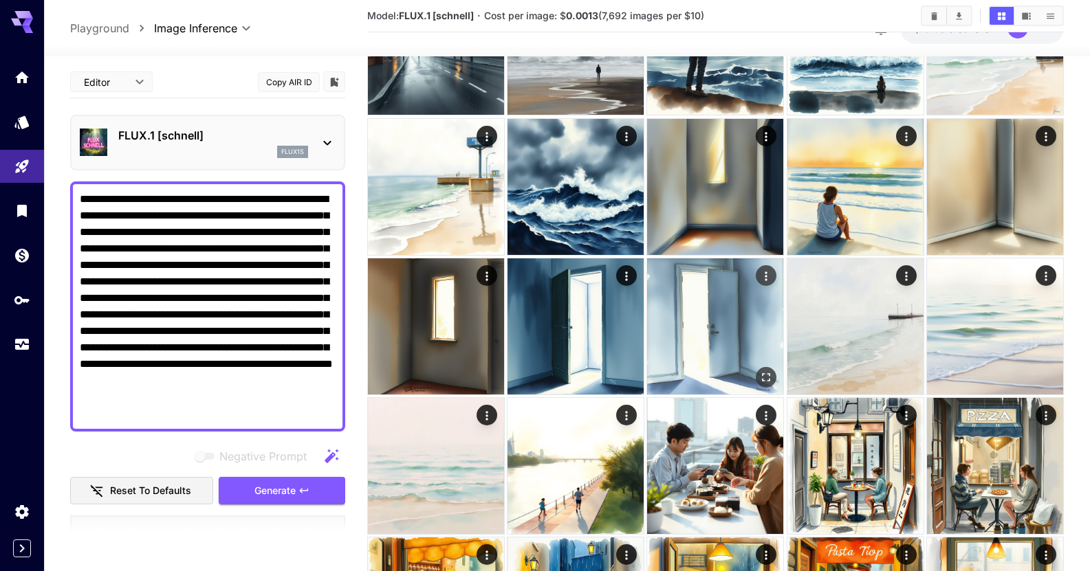
scroll to position [412, 0]
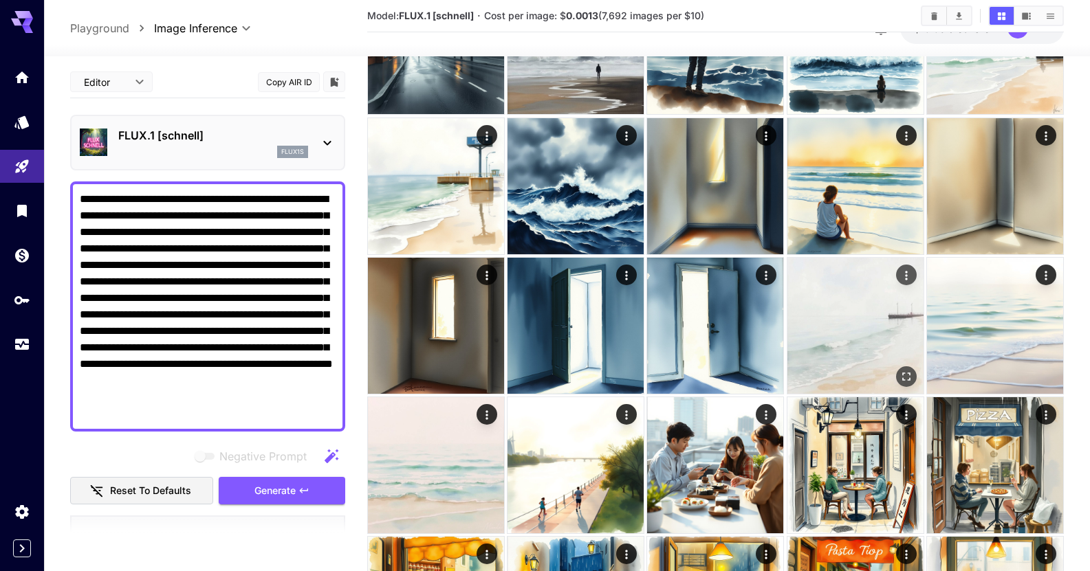
click at [861, 333] on img at bounding box center [855, 326] width 136 height 136
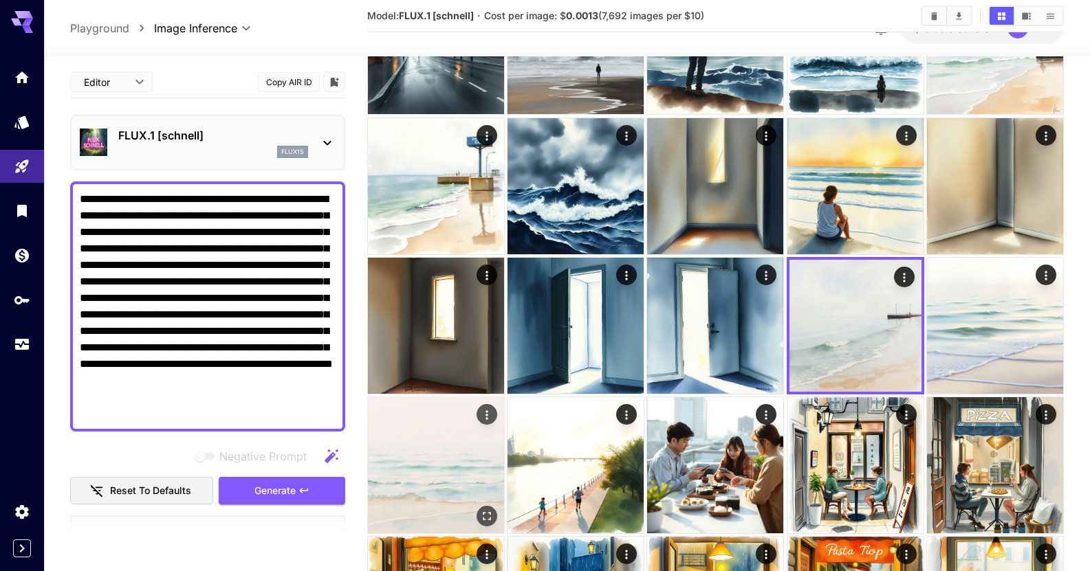
click at [483, 507] on button "Open in fullscreen" at bounding box center [486, 516] width 21 height 21
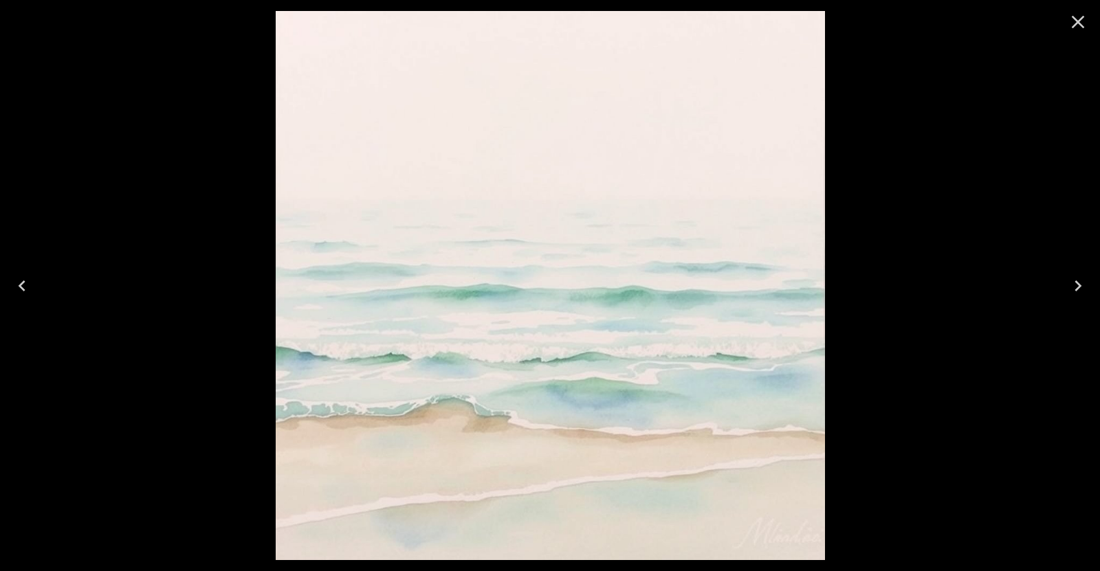
click at [32, 285] on icon "Previous" at bounding box center [22, 286] width 22 height 22
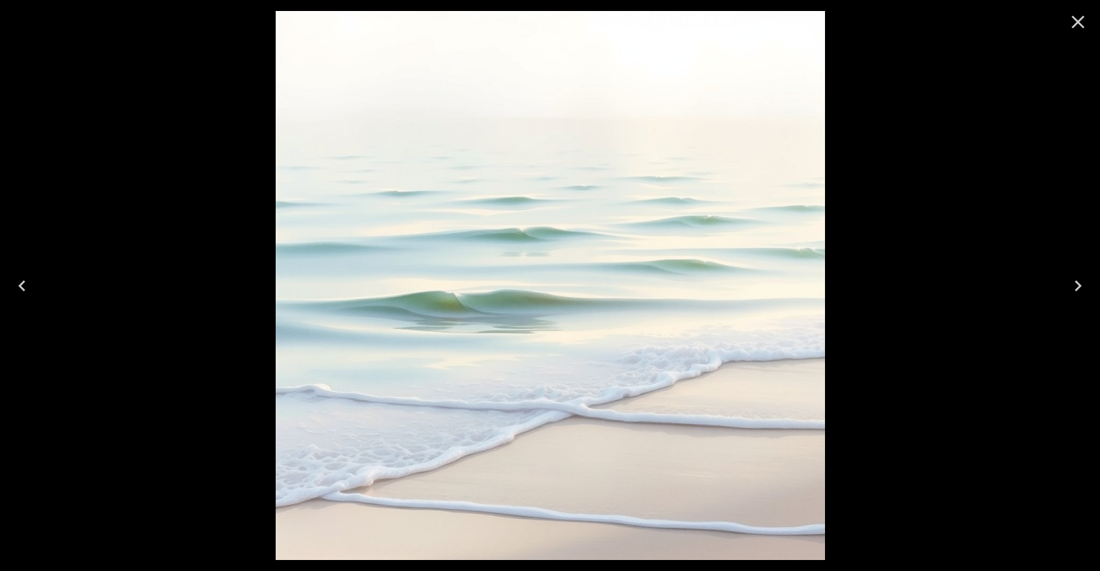
click at [32, 285] on icon "Previous" at bounding box center [22, 286] width 22 height 22
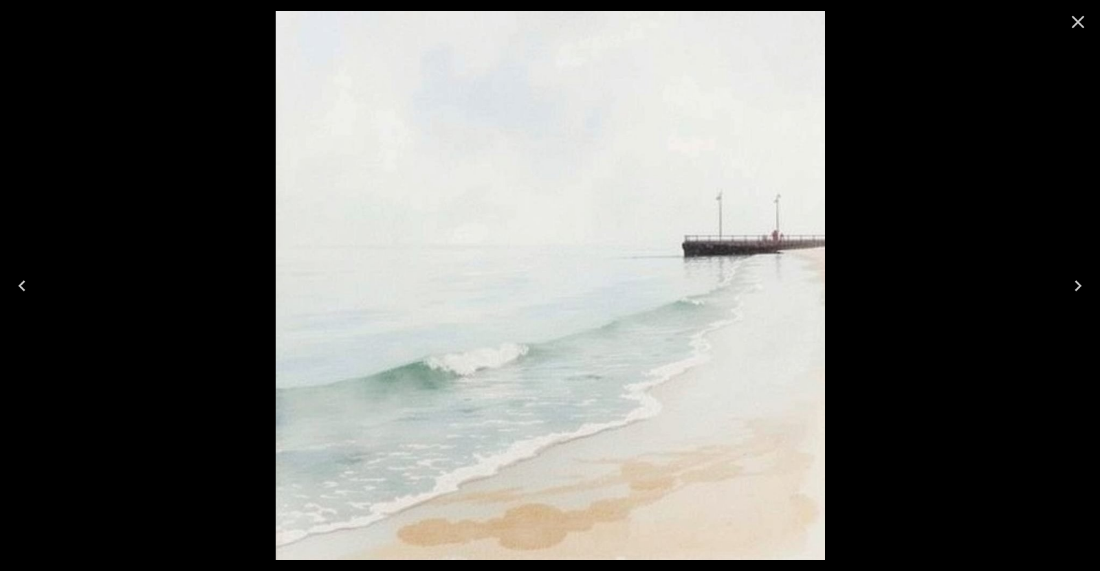
click at [1070, 21] on icon "Close" at bounding box center [1078, 22] width 22 height 22
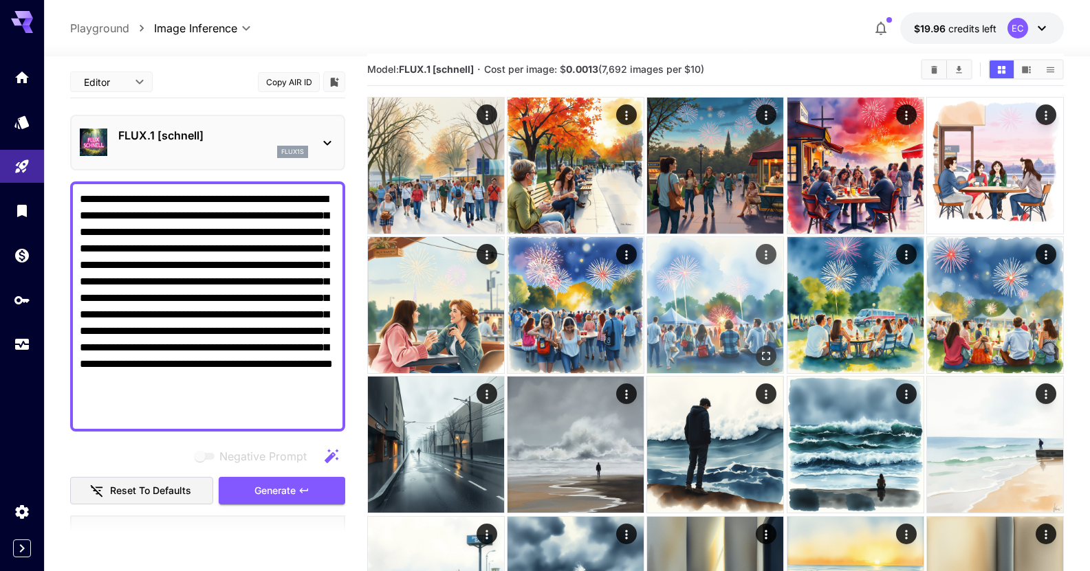
scroll to position [0, 0]
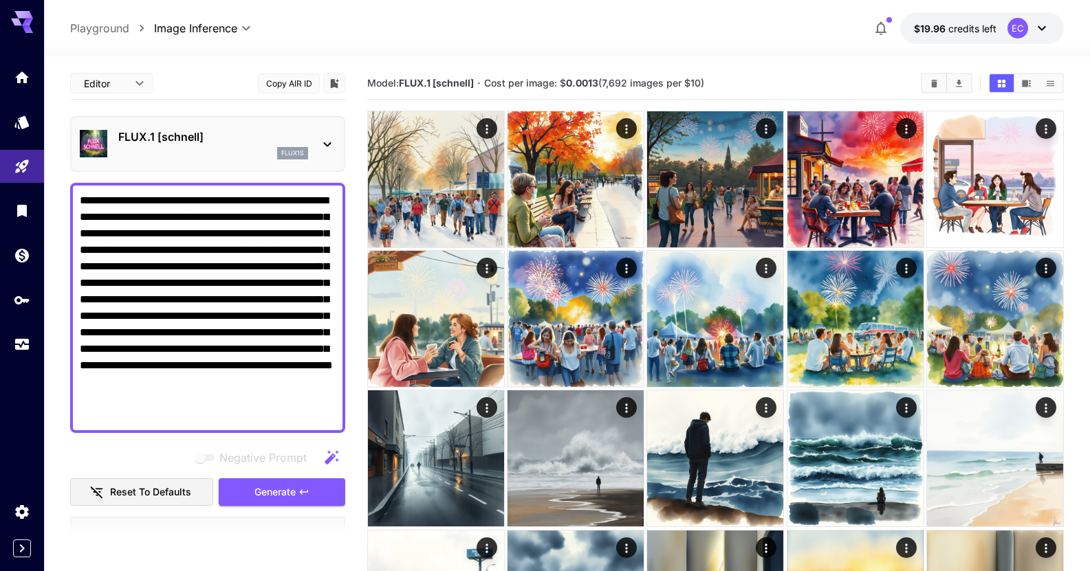
drag, startPoint x: 195, startPoint y: 417, endPoint x: 0, endPoint y: 17, distance: 444.6
paste textarea
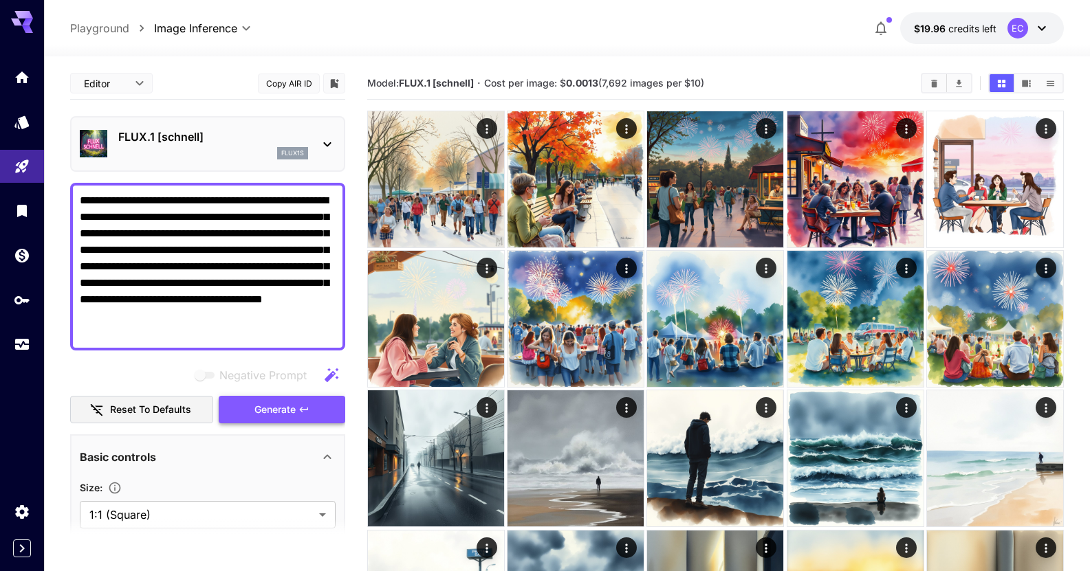
type textarea "**********"
click at [300, 401] on button "Generate" at bounding box center [282, 410] width 126 height 28
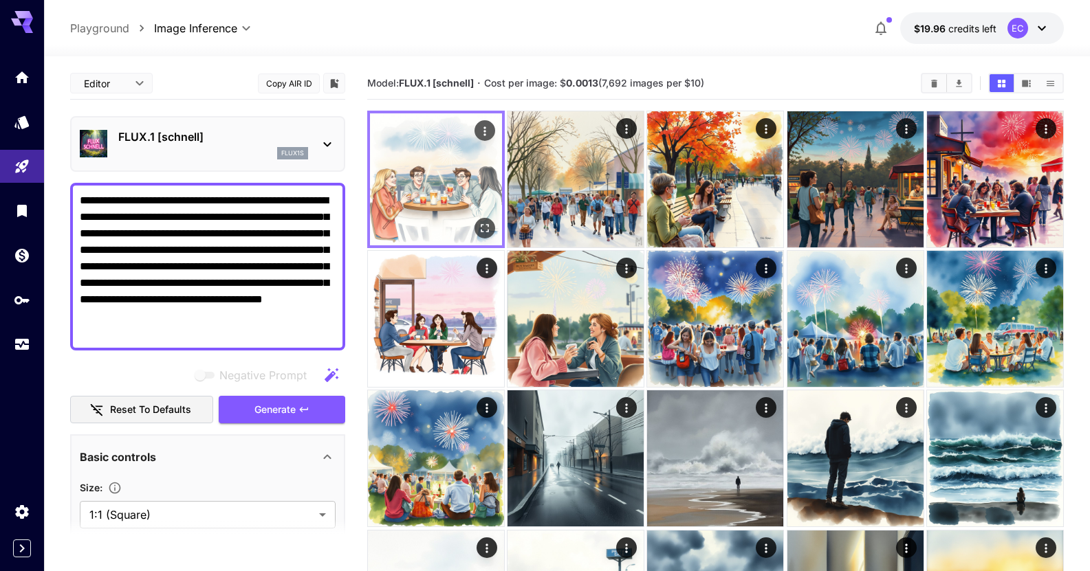
click at [478, 228] on icon "Open in fullscreen" at bounding box center [485, 228] width 14 height 14
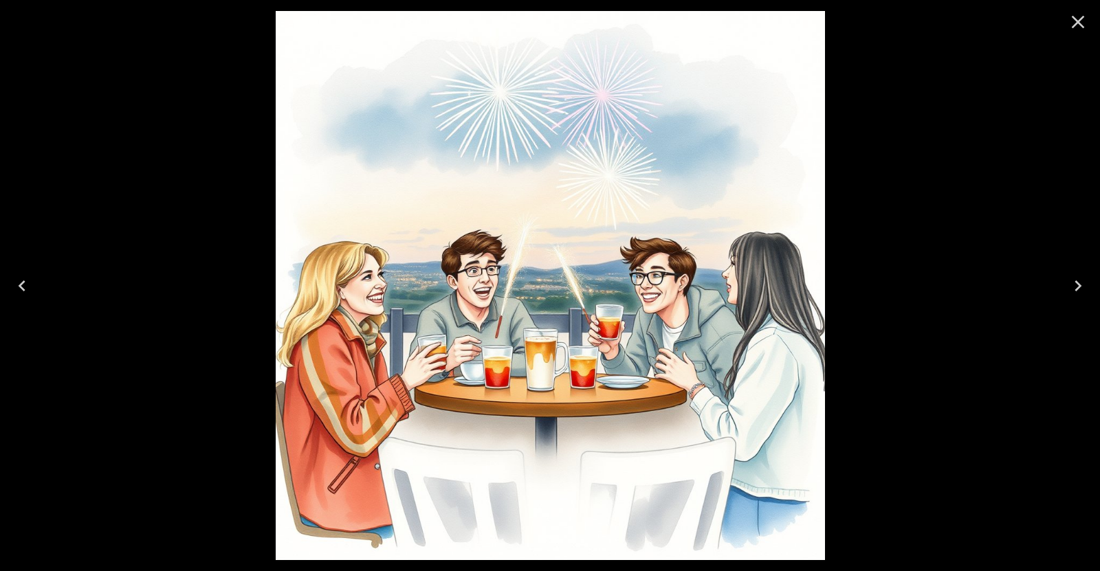
click at [1072, 286] on icon "Next" at bounding box center [1078, 286] width 22 height 22
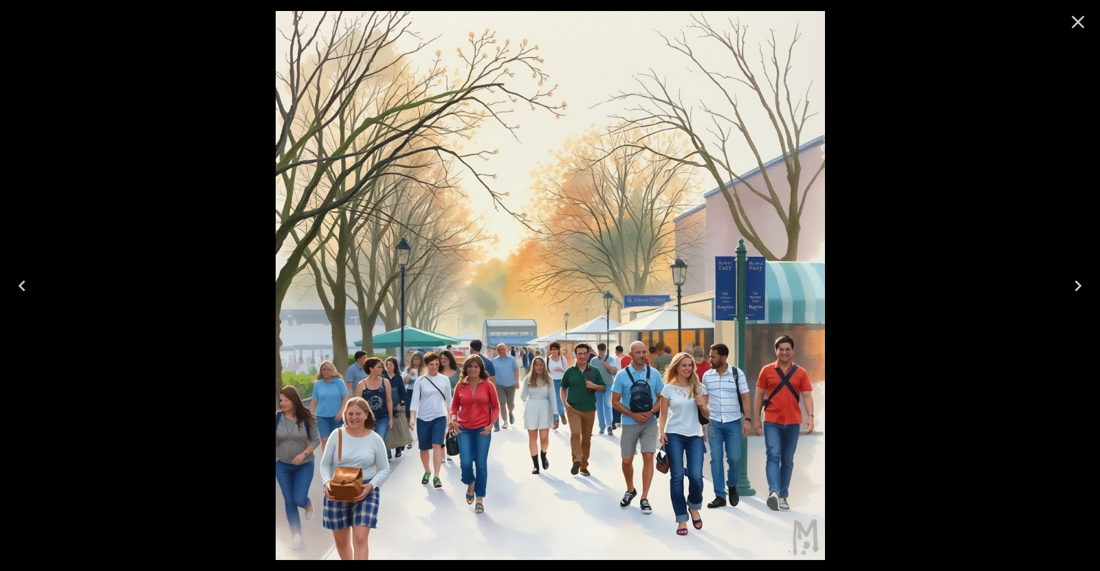
click at [1072, 285] on icon "Next" at bounding box center [1078, 286] width 22 height 22
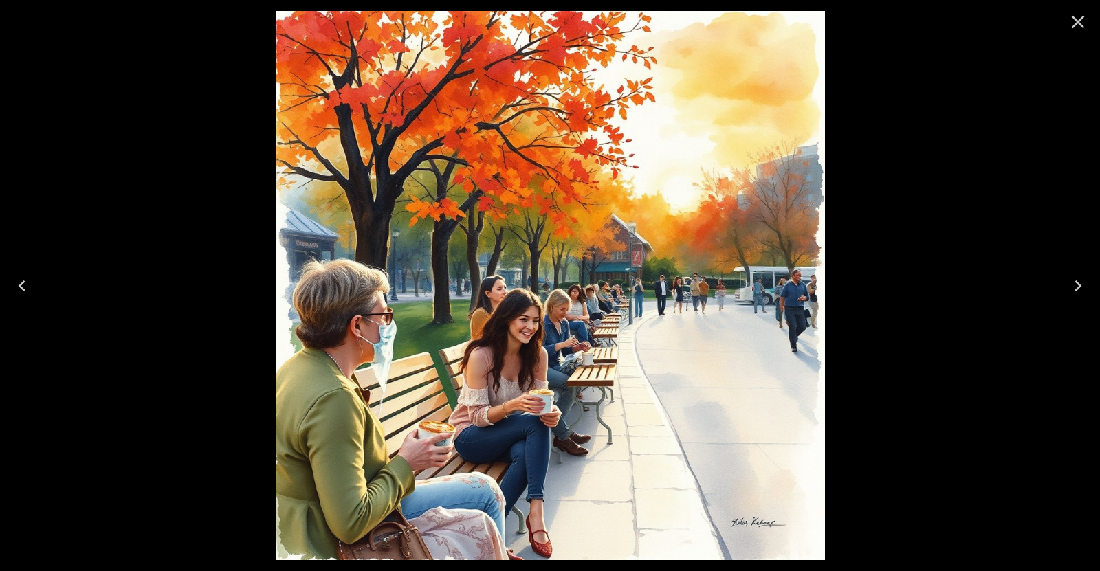
click at [1072, 285] on icon "Next" at bounding box center [1078, 286] width 22 height 22
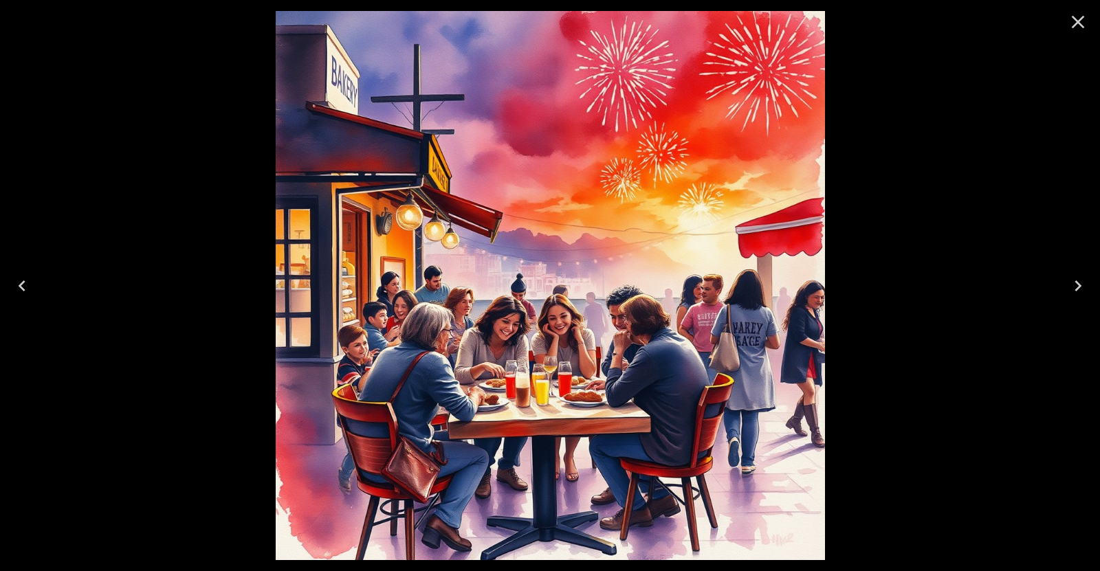
click at [1072, 285] on icon "Next" at bounding box center [1078, 286] width 22 height 22
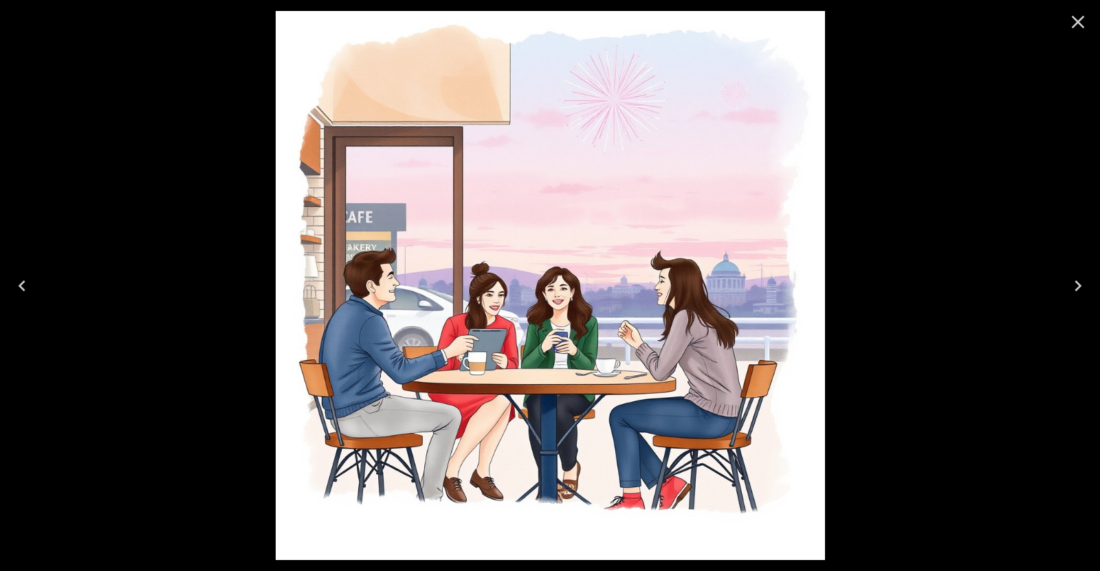
click at [1072, 285] on icon "Next" at bounding box center [1078, 286] width 22 height 22
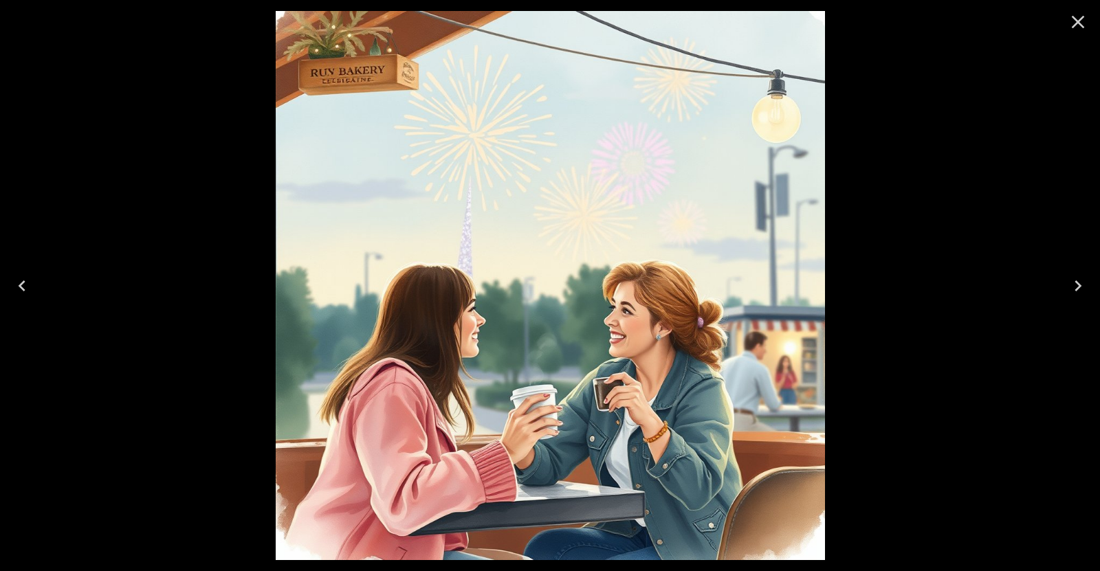
click at [1072, 285] on icon "Next" at bounding box center [1078, 286] width 22 height 22
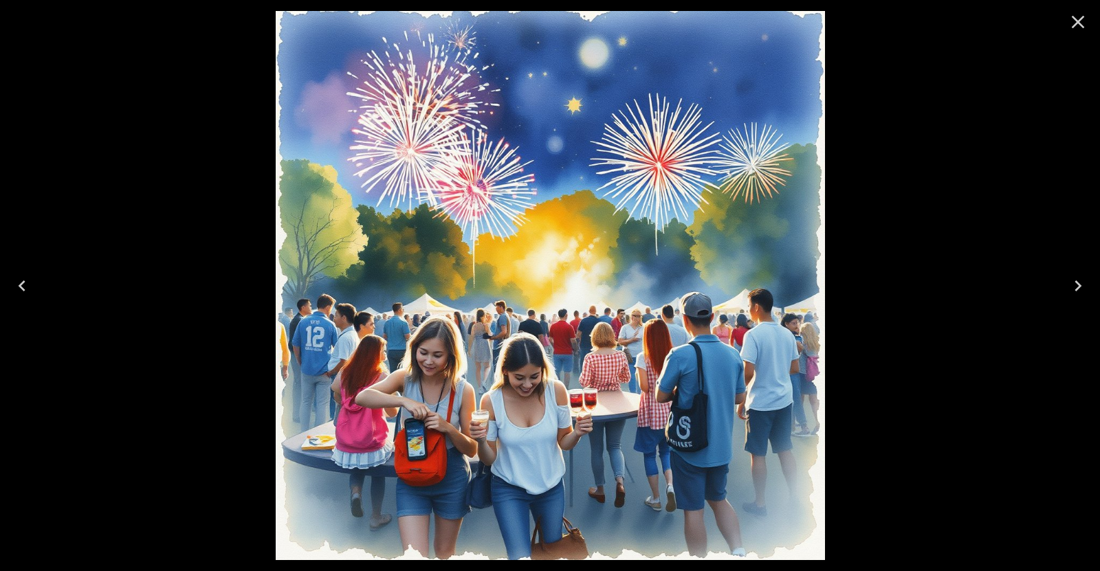
click at [1072, 285] on icon "Next" at bounding box center [1078, 286] width 22 height 22
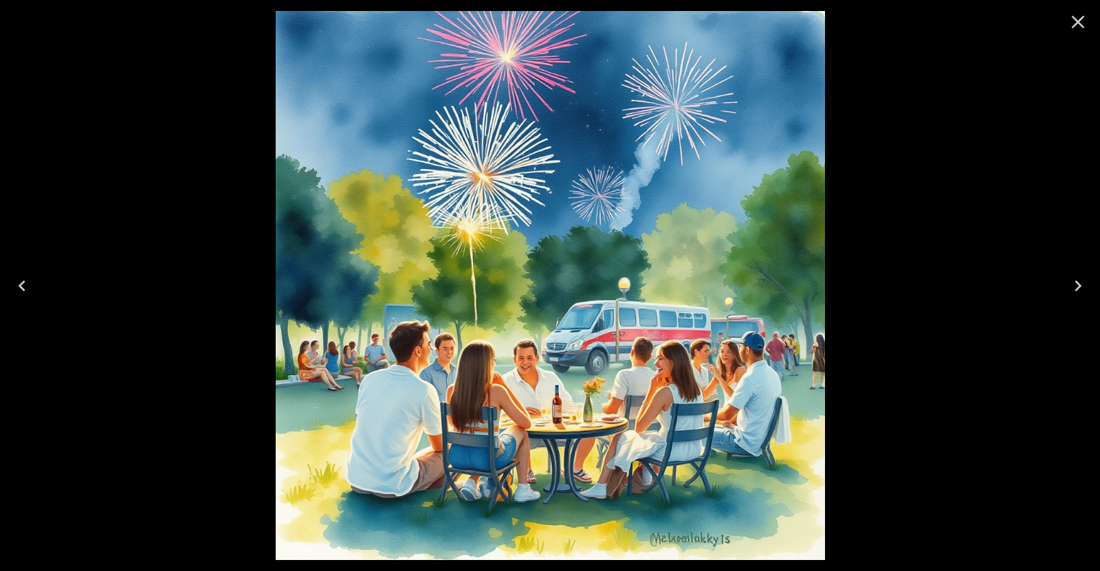
click at [1072, 285] on icon "Next" at bounding box center [1078, 286] width 22 height 22
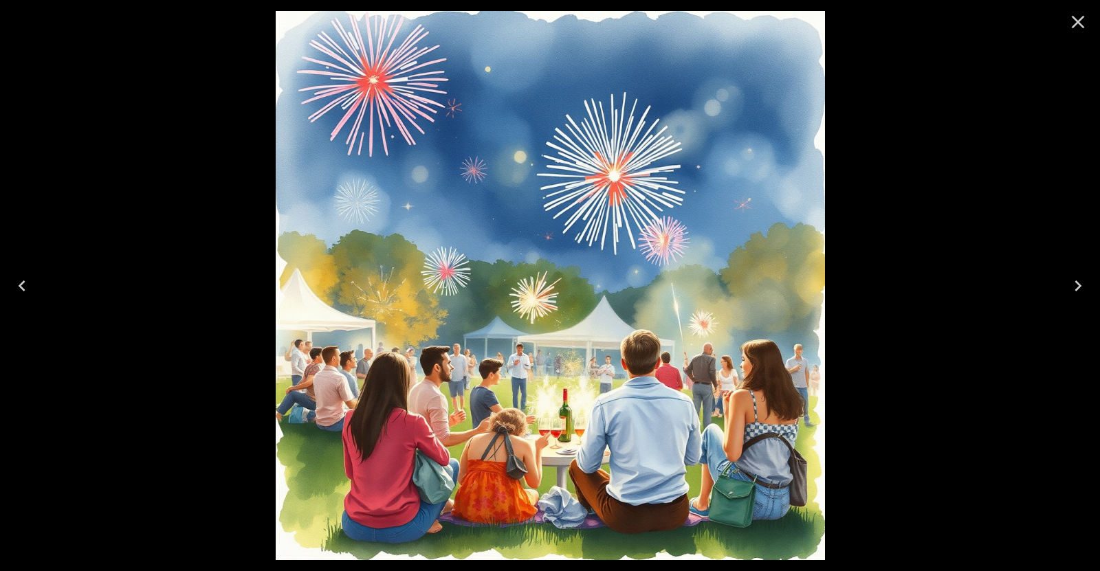
click at [1072, 285] on icon "Next" at bounding box center [1078, 286] width 22 height 22
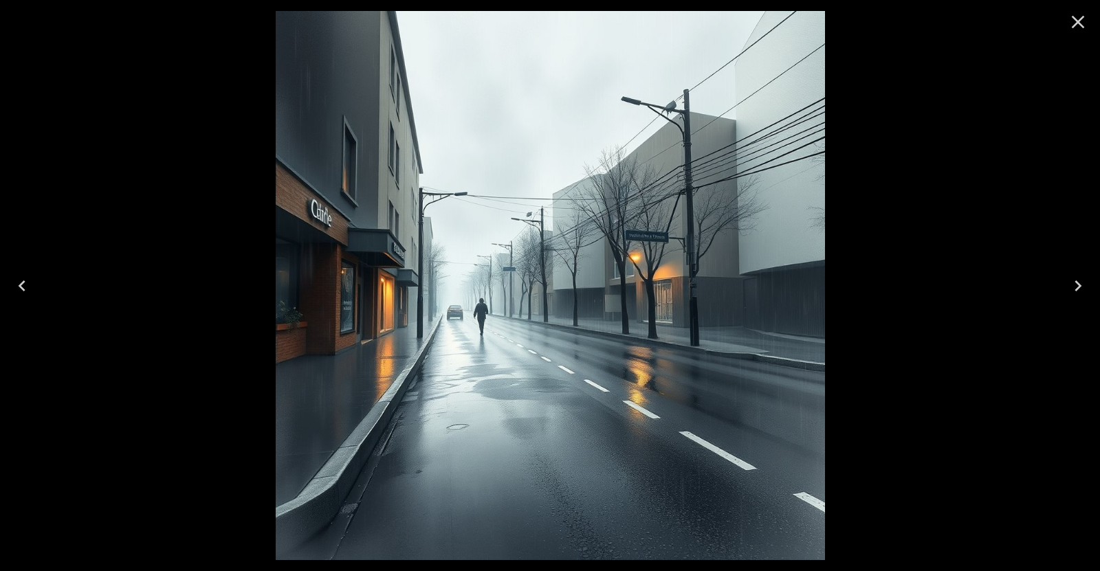
click at [1072, 285] on icon "Next" at bounding box center [1078, 286] width 22 height 22
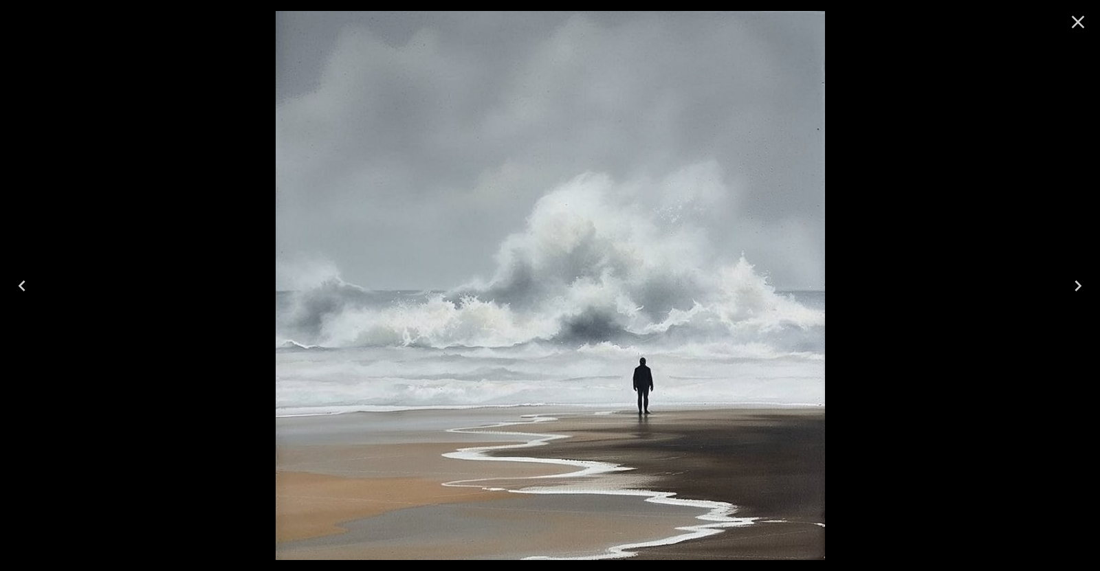
click at [1072, 285] on icon "Next" at bounding box center [1078, 286] width 22 height 22
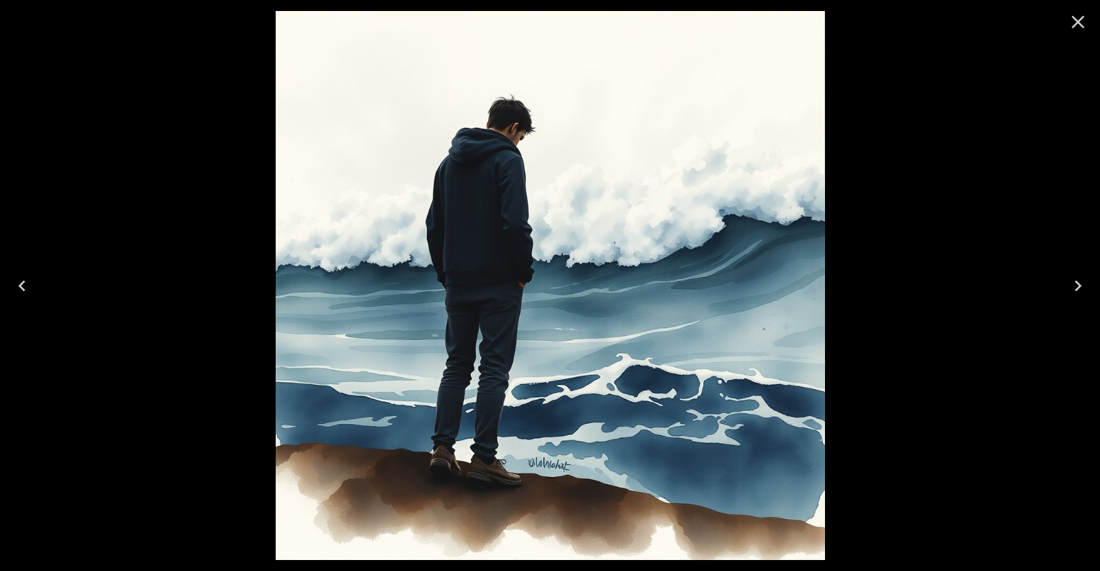
click at [1072, 285] on icon "Next" at bounding box center [1078, 286] width 22 height 22
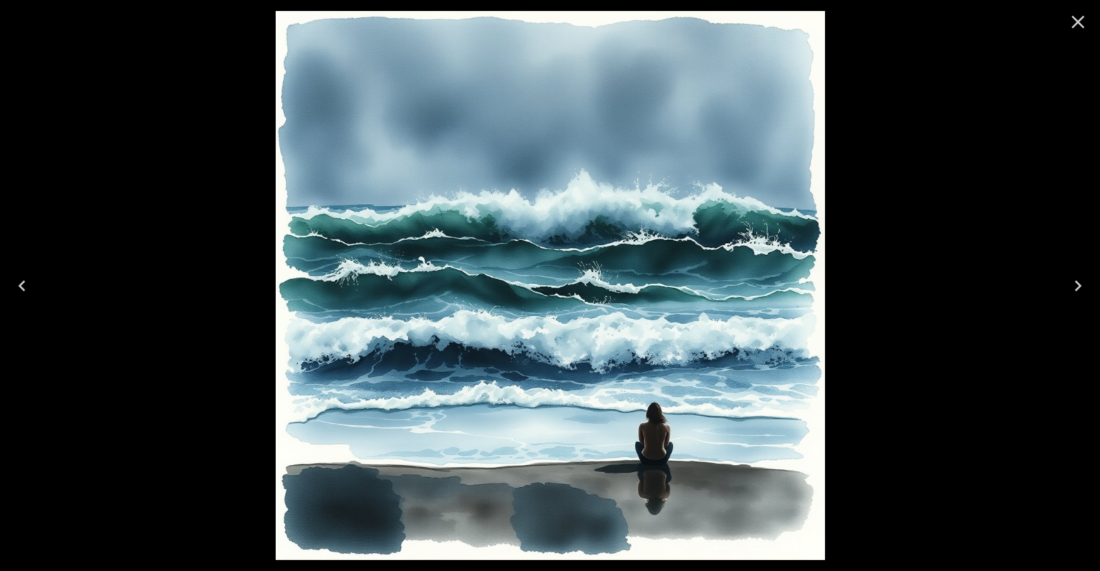
click at [1072, 285] on icon "Next" at bounding box center [1078, 286] width 22 height 22
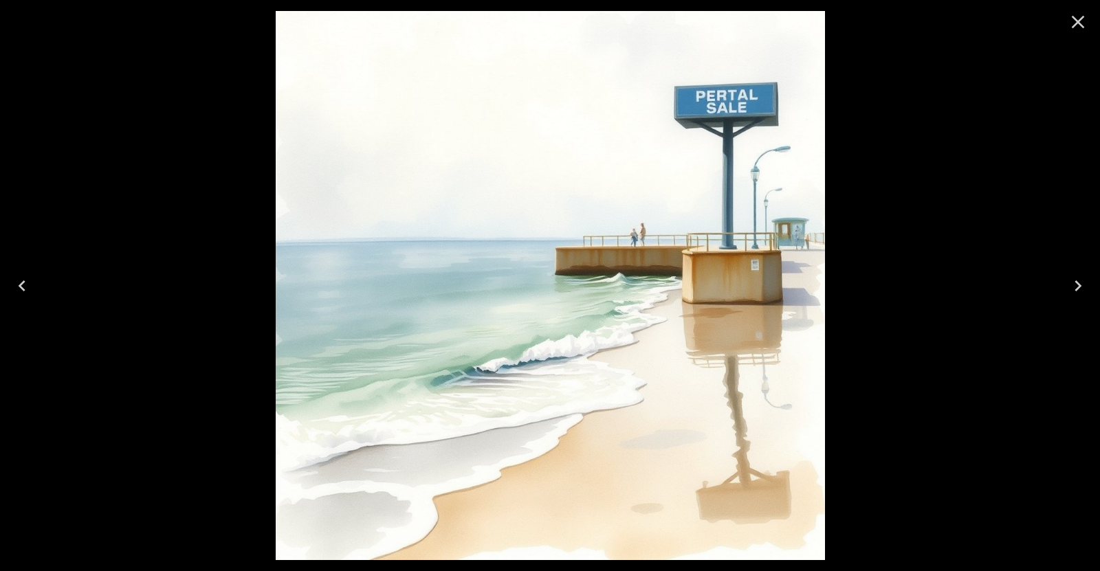
click at [1072, 285] on icon "Next" at bounding box center [1078, 286] width 22 height 22
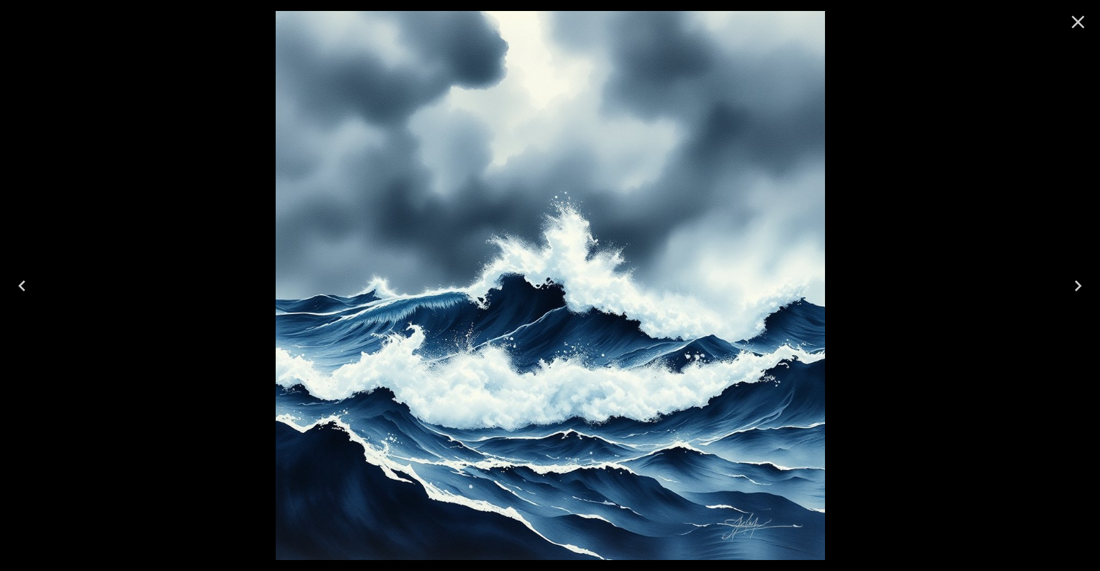
click at [1072, 285] on icon "Next" at bounding box center [1078, 286] width 22 height 22
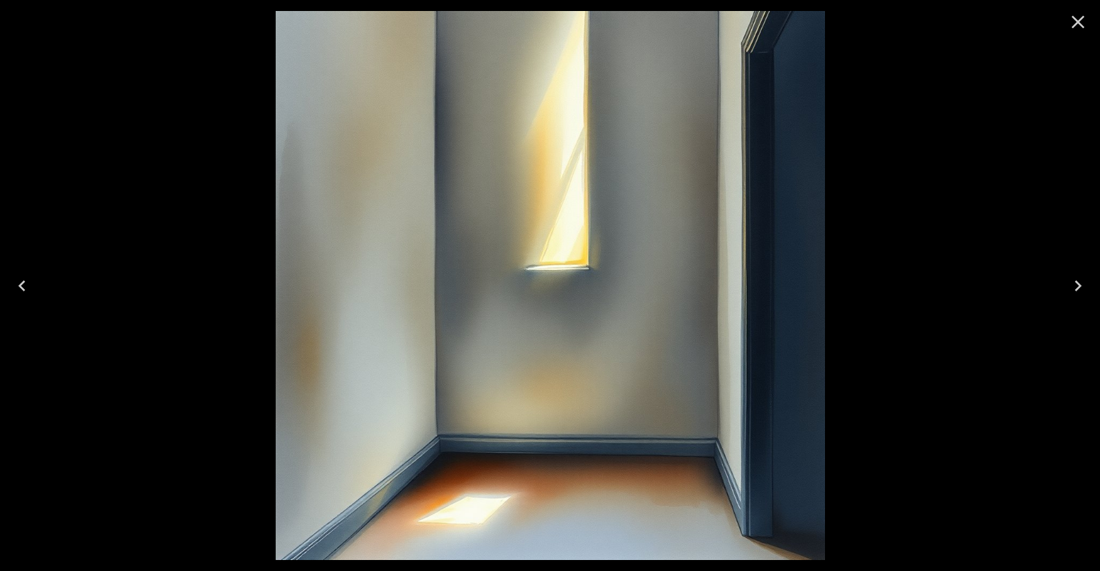
click at [1072, 285] on icon "Next" at bounding box center [1078, 286] width 22 height 22
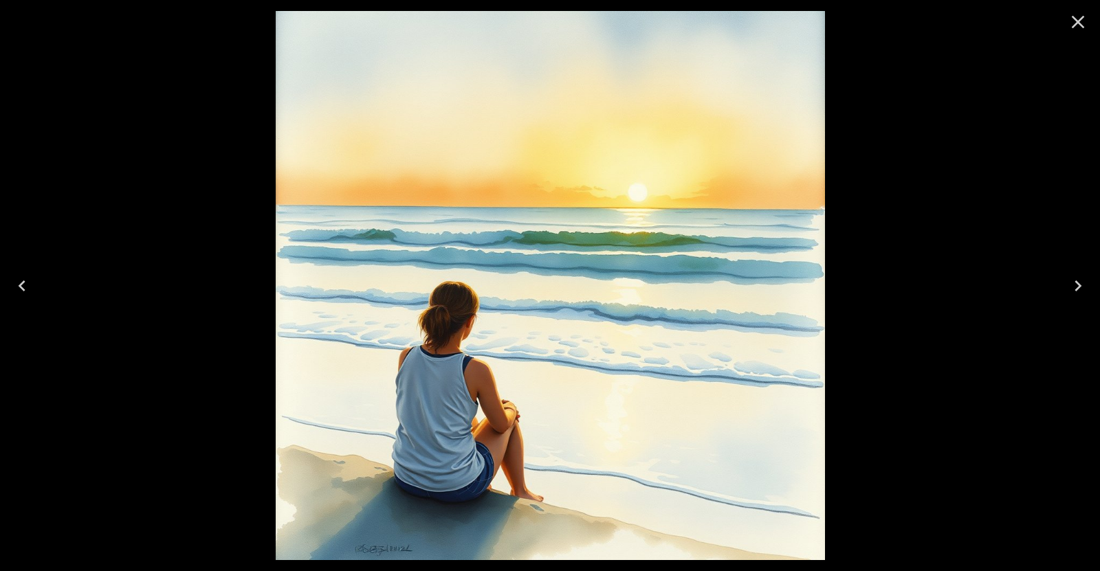
click at [1072, 285] on icon "Next" at bounding box center [1078, 286] width 22 height 22
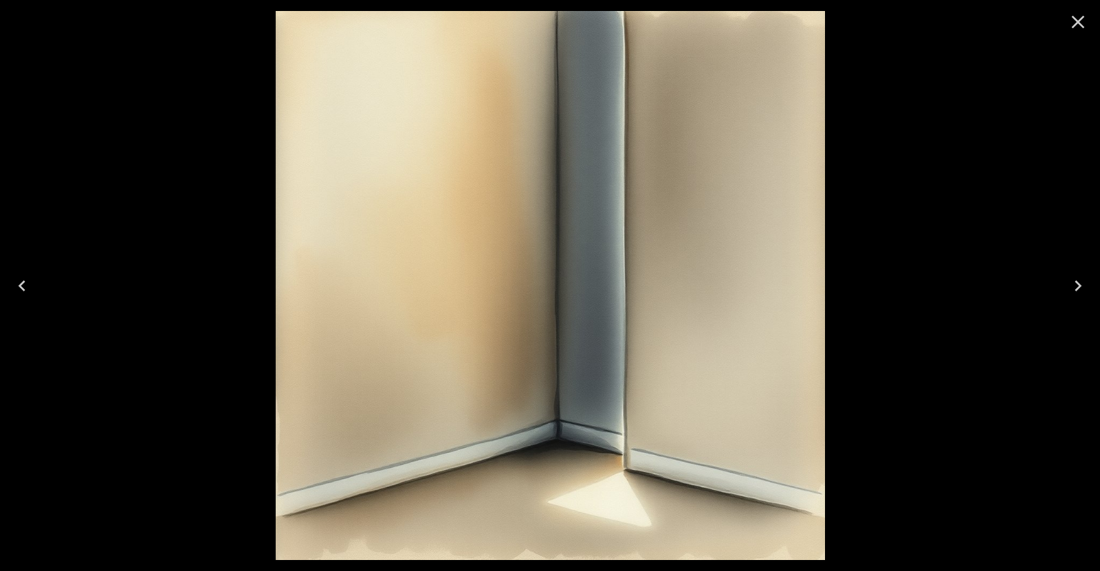
click at [1072, 285] on icon "Next" at bounding box center [1078, 286] width 22 height 22
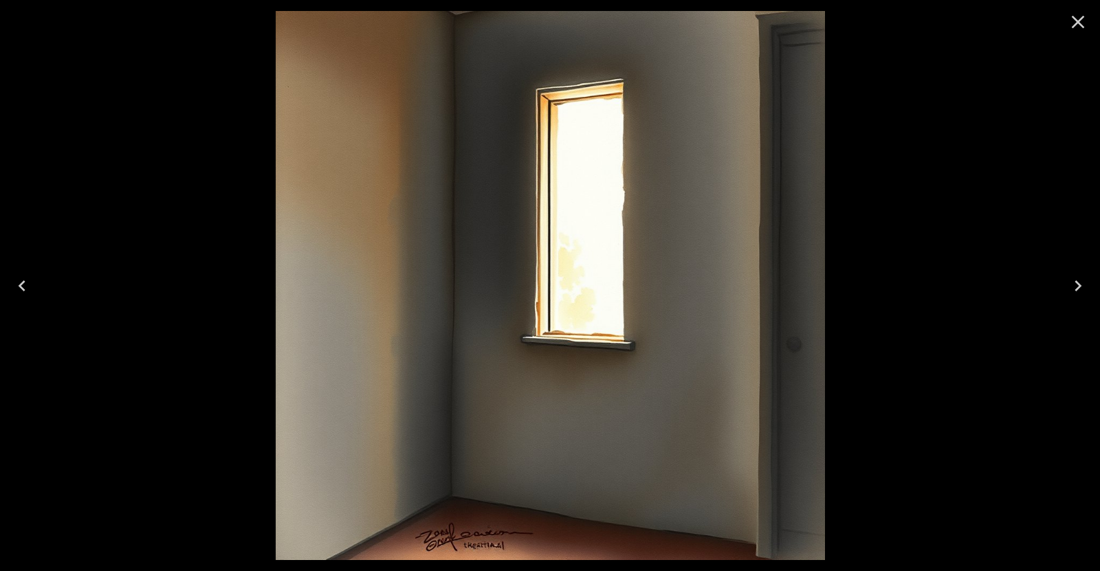
click at [1072, 285] on icon "Next" at bounding box center [1078, 286] width 22 height 22
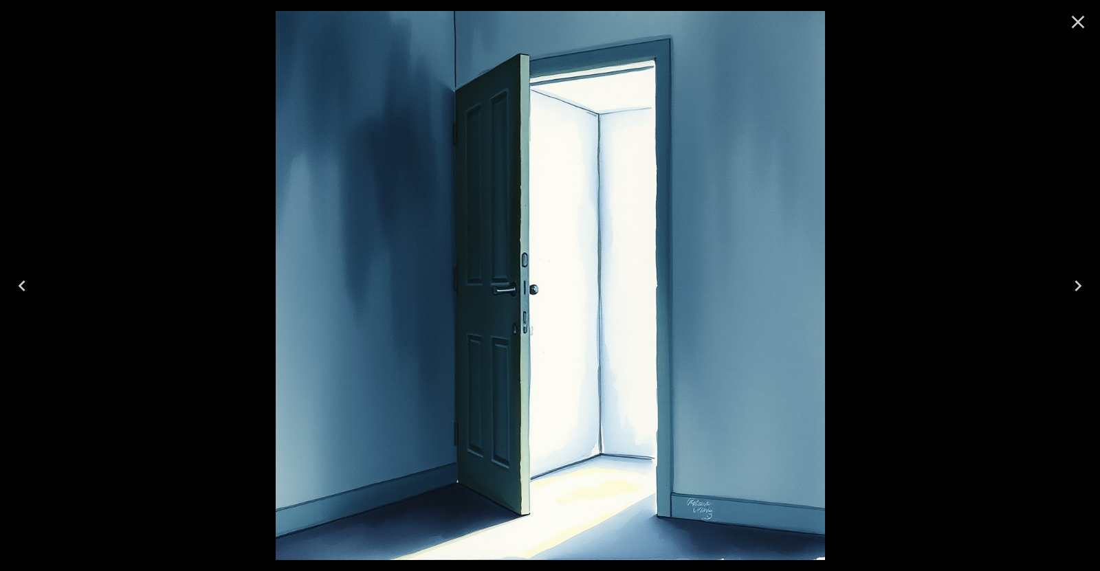
click at [1072, 285] on icon "Next" at bounding box center [1078, 286] width 22 height 22
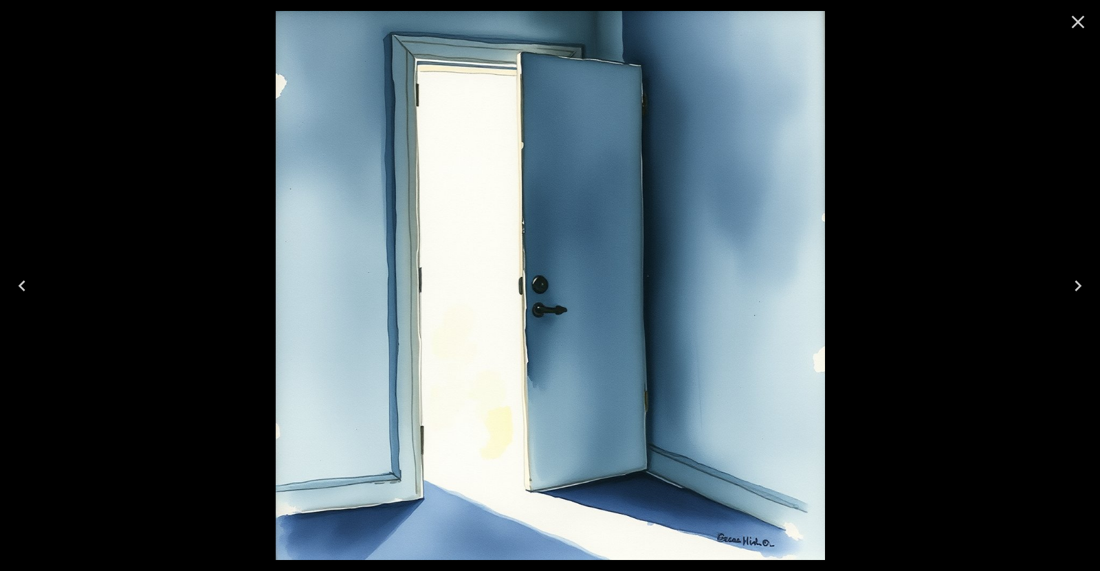
click at [1072, 285] on icon "Next" at bounding box center [1078, 286] width 22 height 22
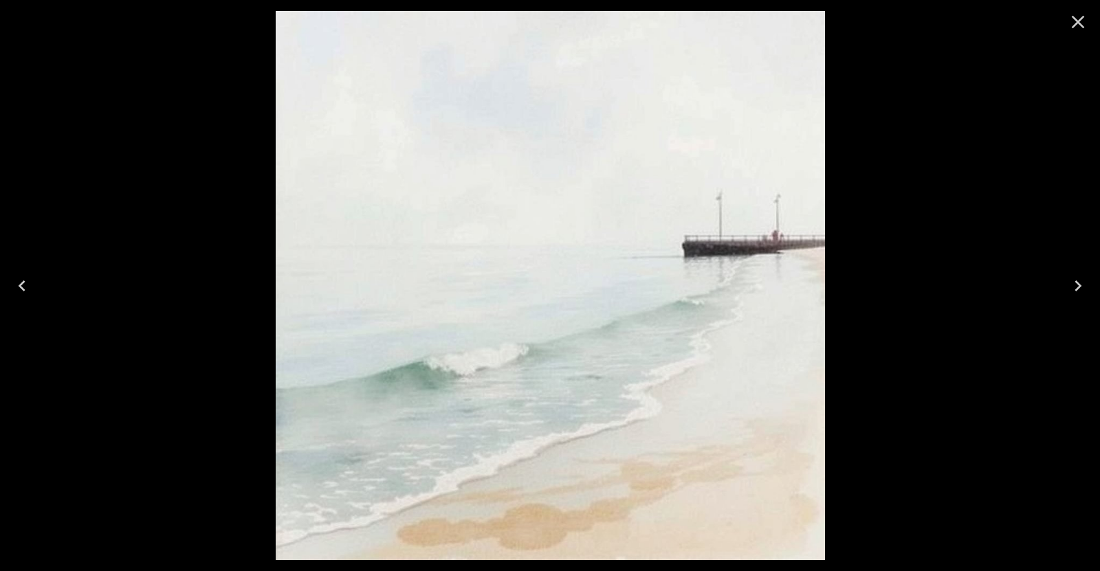
click at [36, 283] on button "Previous" at bounding box center [22, 285] width 44 height 55
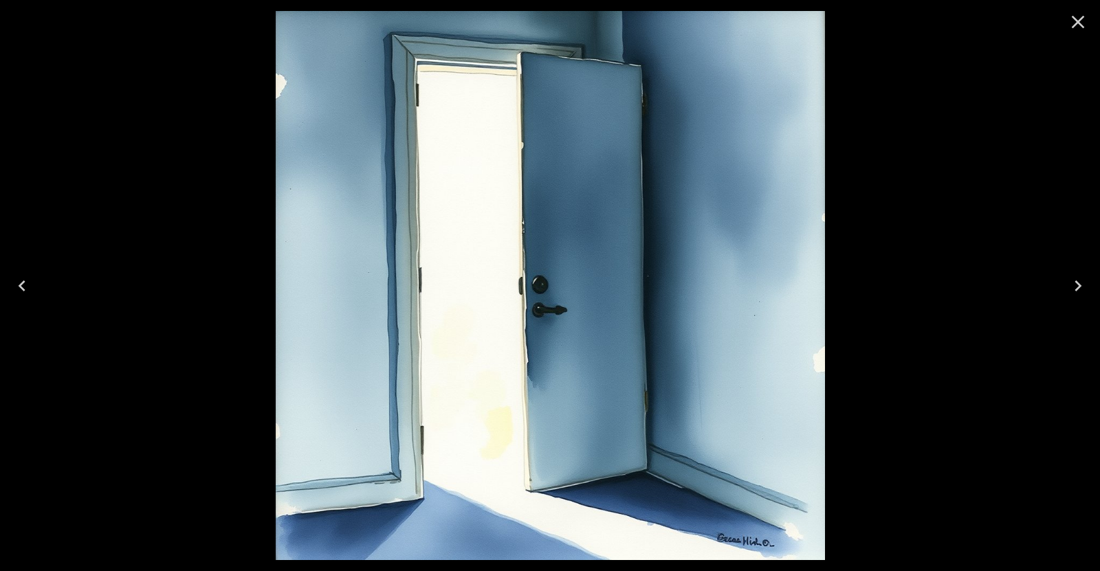
click at [33, 283] on button "Previous" at bounding box center [22, 285] width 44 height 55
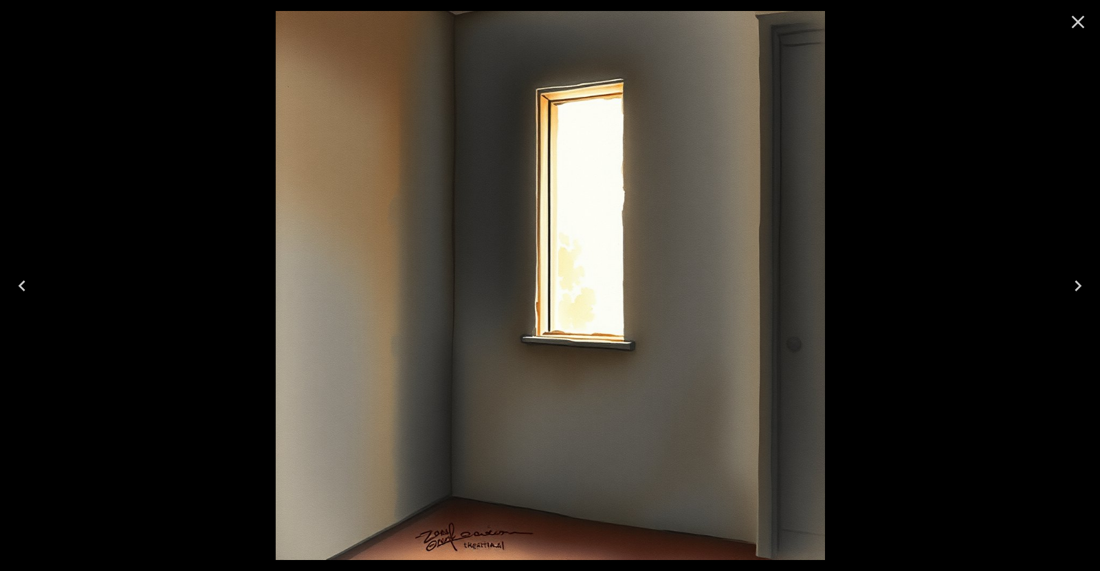
click at [33, 283] on button "Previous" at bounding box center [22, 285] width 44 height 55
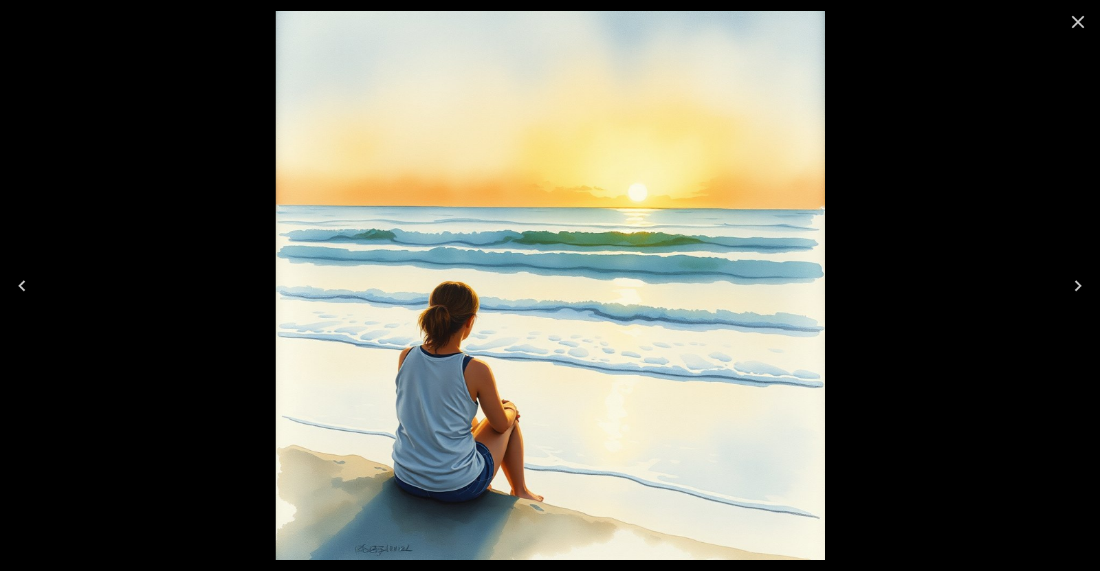
click at [32, 283] on button "Previous" at bounding box center [22, 285] width 44 height 55
click at [32, 283] on icon "Previous" at bounding box center [22, 286] width 22 height 22
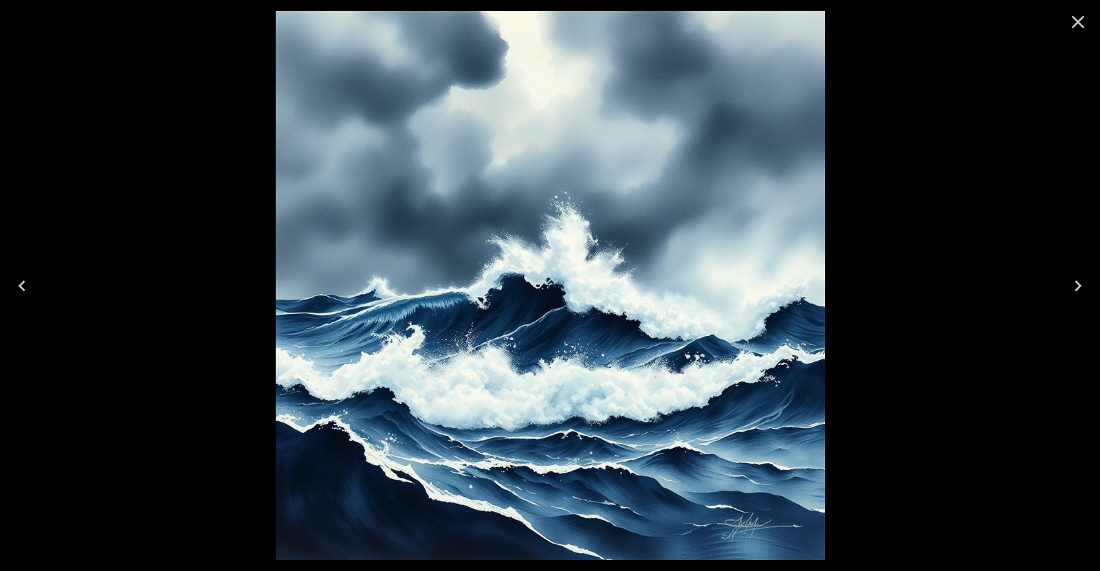
click at [31, 283] on icon "Previous" at bounding box center [22, 286] width 22 height 22
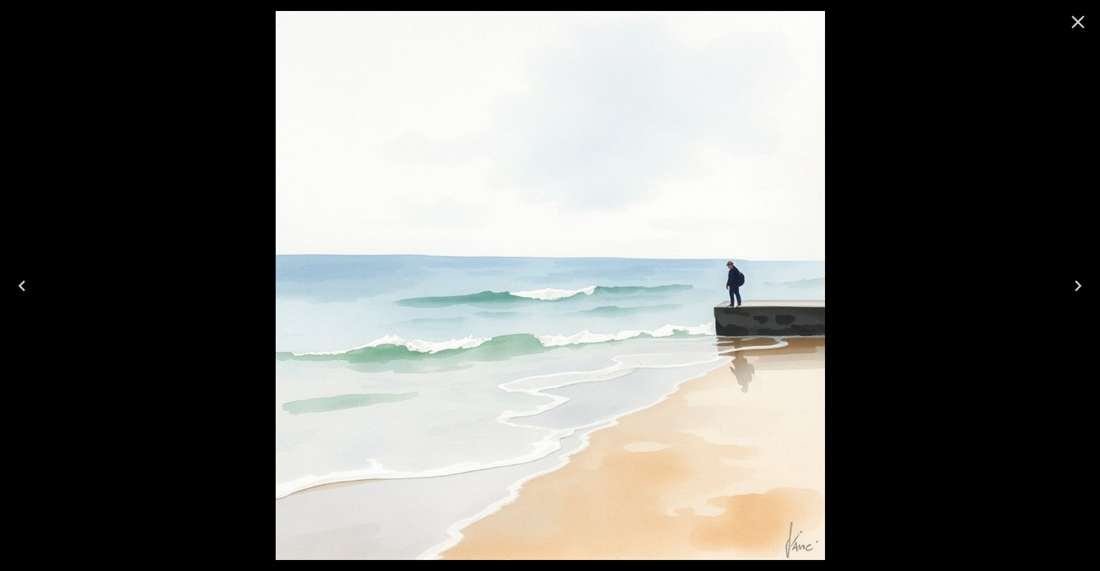
click at [31, 283] on icon "Previous" at bounding box center [22, 286] width 22 height 22
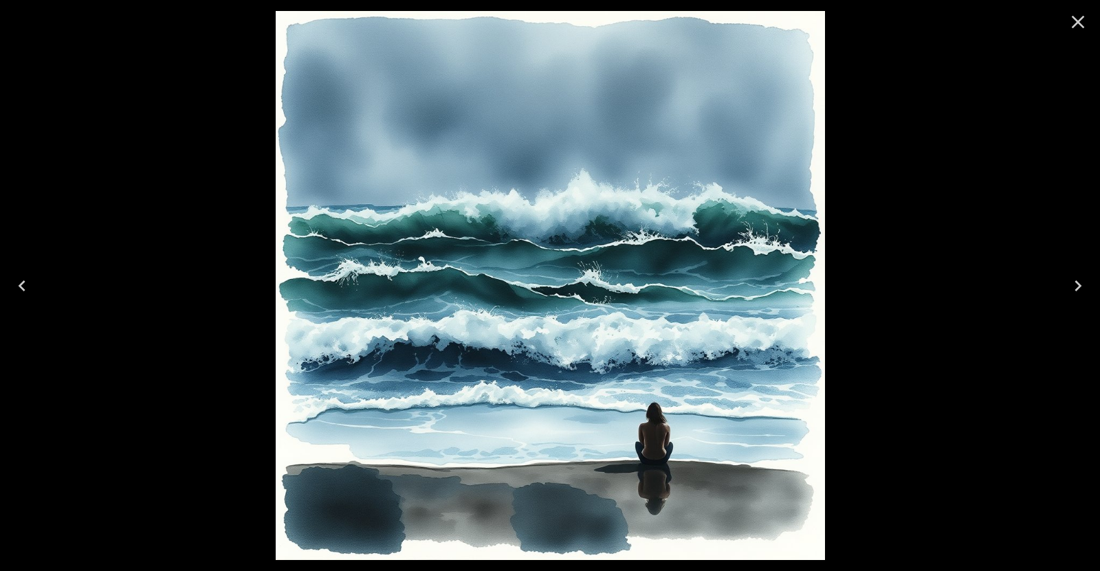
click at [31, 283] on icon "Previous" at bounding box center [22, 286] width 22 height 22
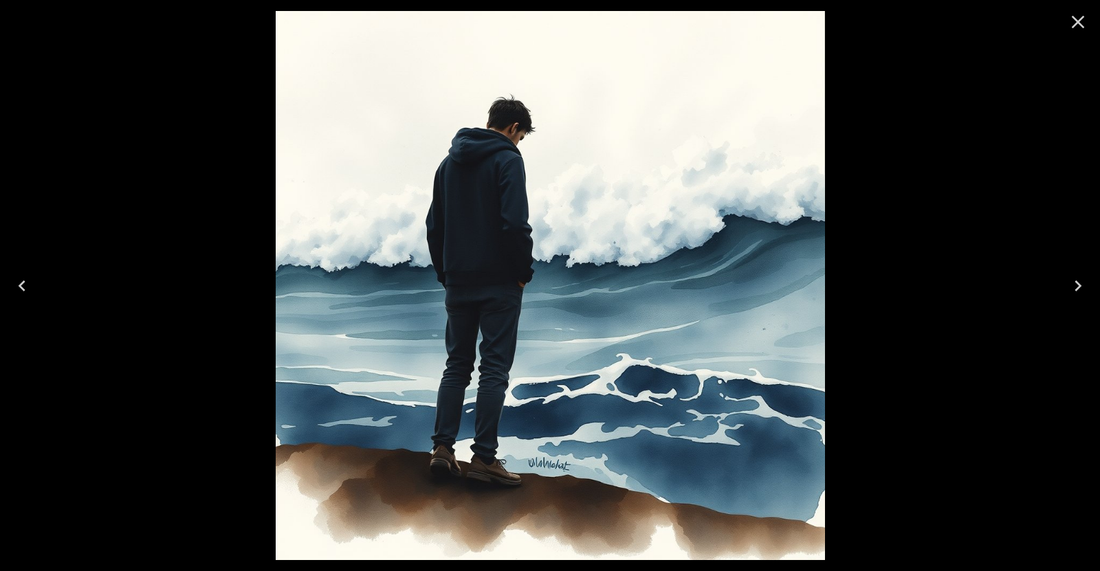
click at [31, 283] on icon "Previous" at bounding box center [22, 286] width 22 height 22
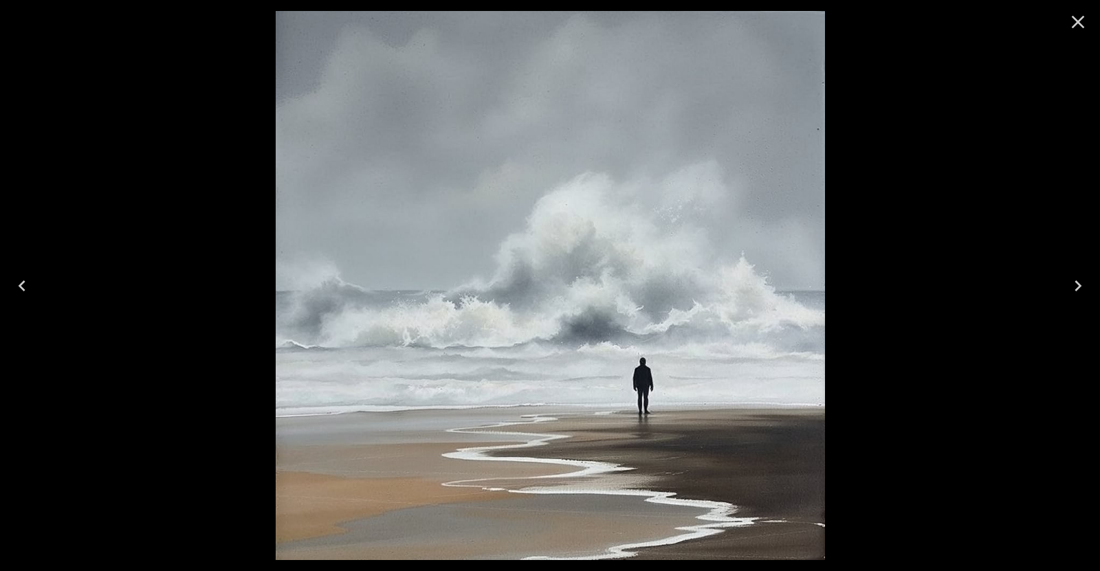
click at [31, 283] on icon "Previous" at bounding box center [22, 286] width 22 height 22
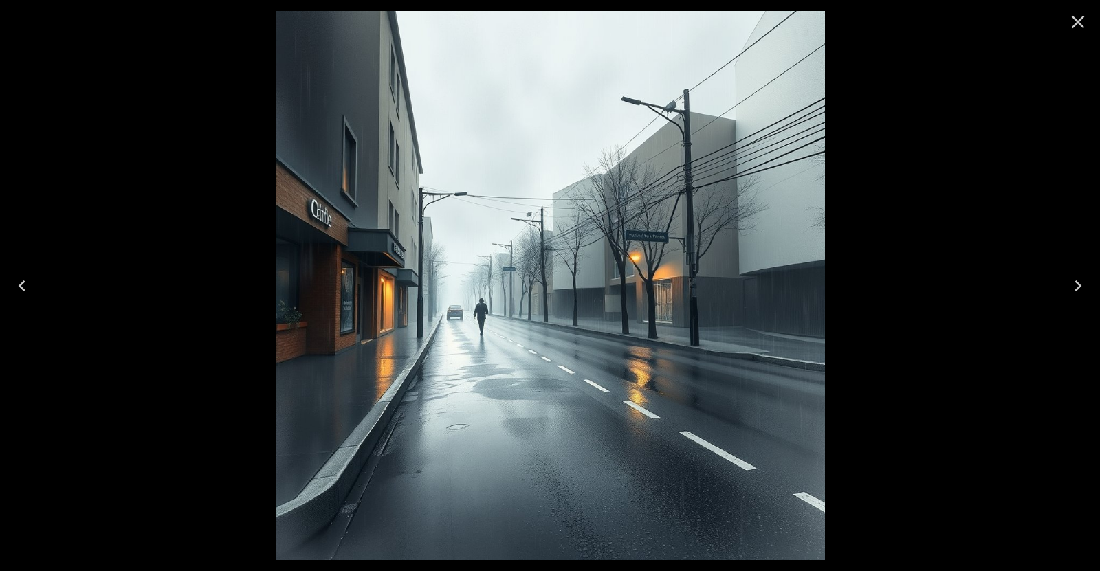
click at [1070, 284] on icon "Next" at bounding box center [1078, 286] width 22 height 22
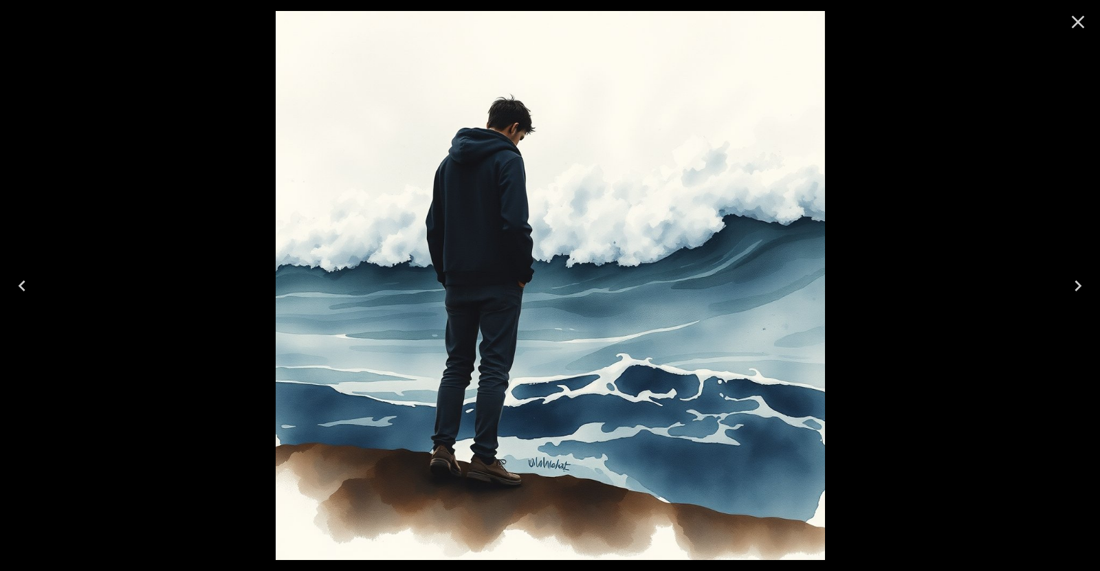
click at [31, 288] on icon "Previous" at bounding box center [22, 286] width 22 height 22
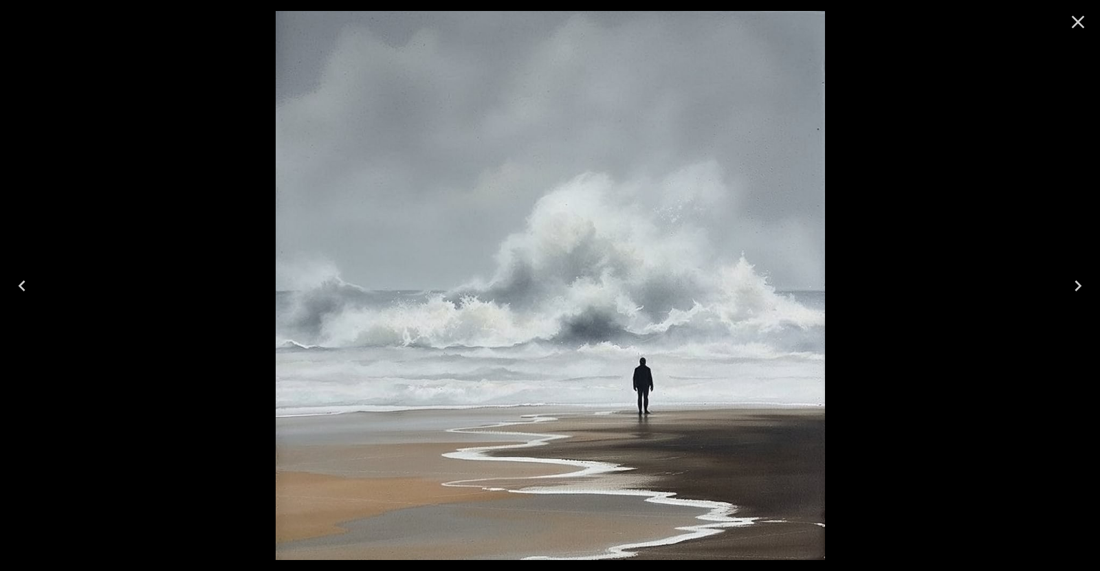
click at [31, 288] on icon "Previous" at bounding box center [22, 286] width 22 height 22
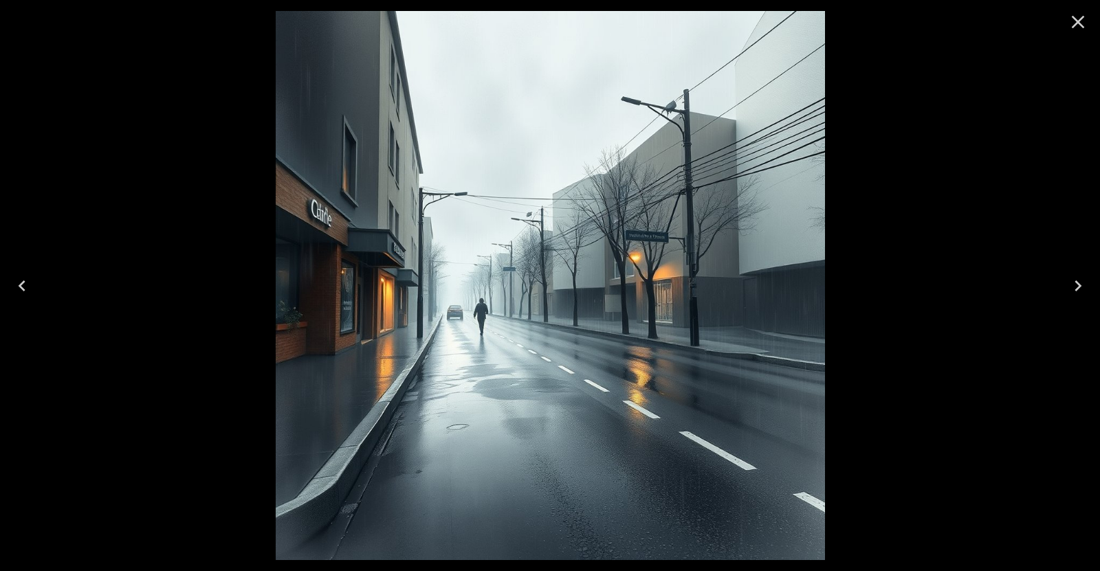
click at [31, 288] on icon "Previous" at bounding box center [22, 286] width 22 height 22
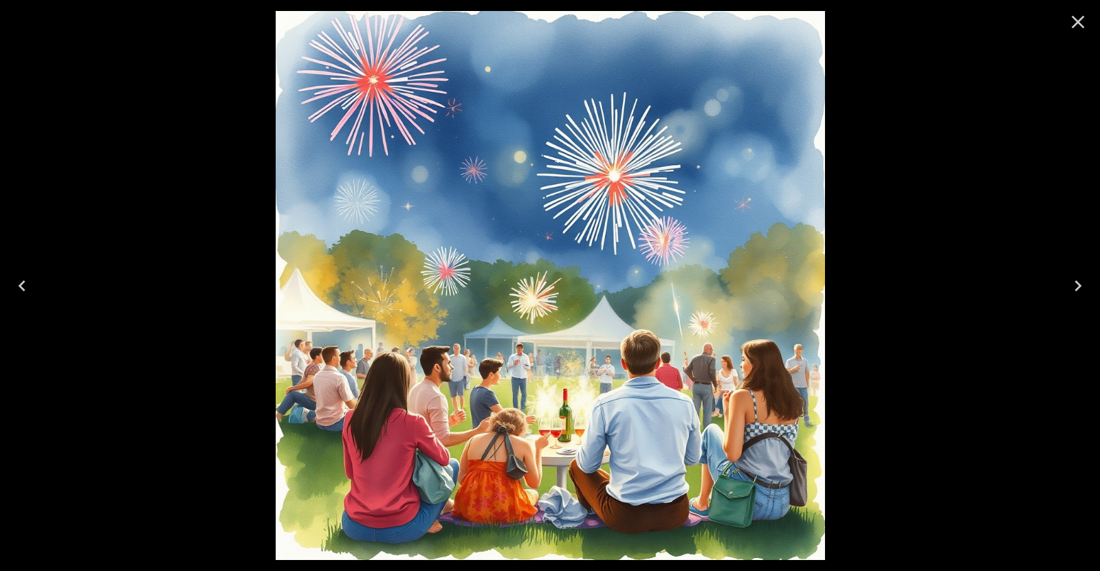
click at [31, 288] on icon "Previous" at bounding box center [22, 286] width 22 height 22
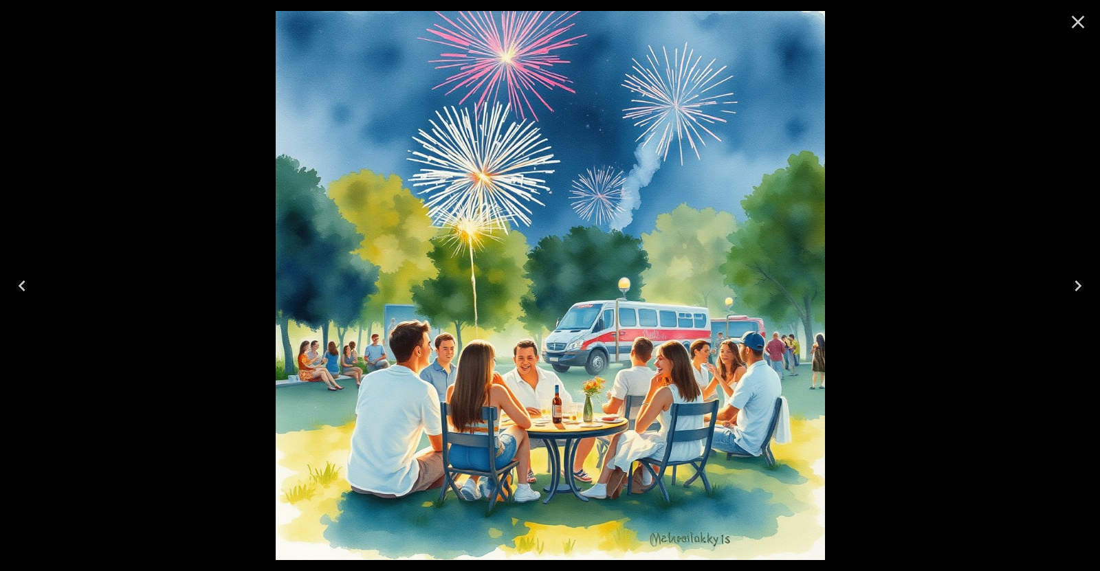
click at [31, 288] on icon "Previous" at bounding box center [22, 286] width 22 height 22
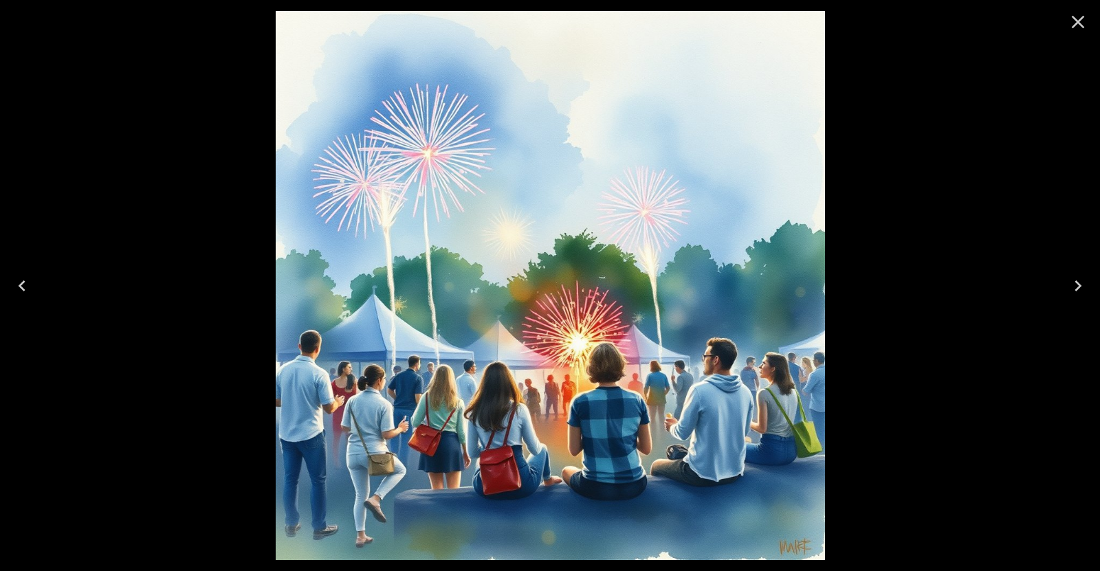
click at [31, 288] on icon "Previous" at bounding box center [22, 286] width 22 height 22
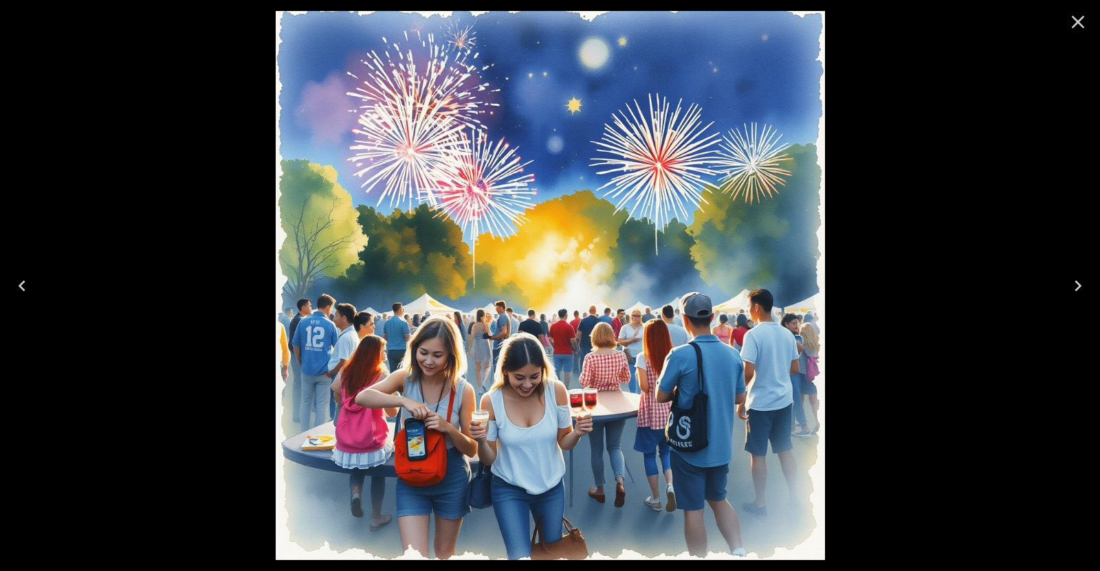
click at [31, 288] on icon "Previous" at bounding box center [22, 286] width 22 height 22
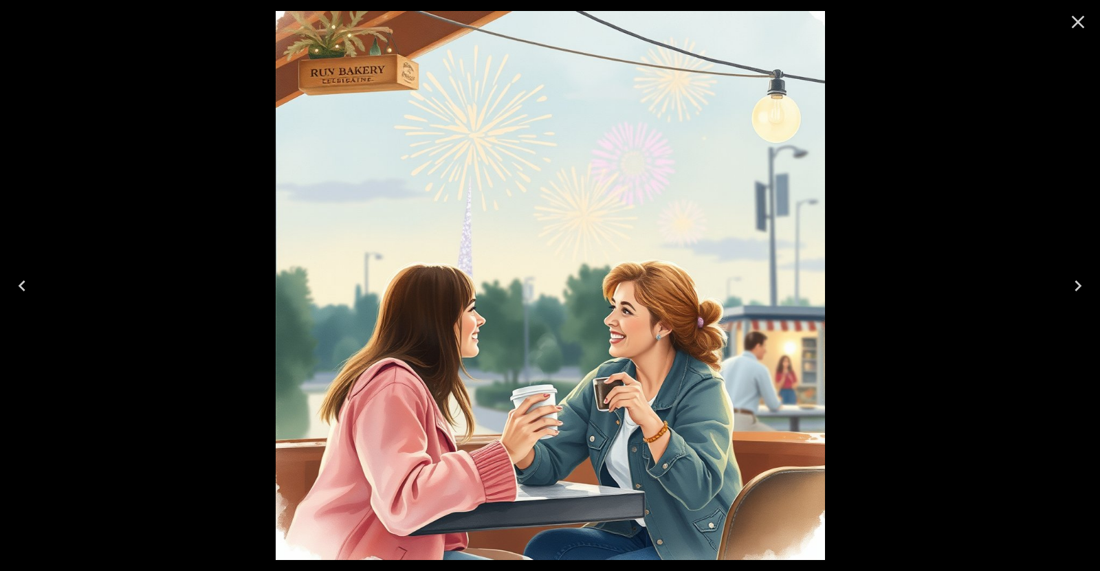
click at [31, 288] on icon "Previous" at bounding box center [22, 286] width 22 height 22
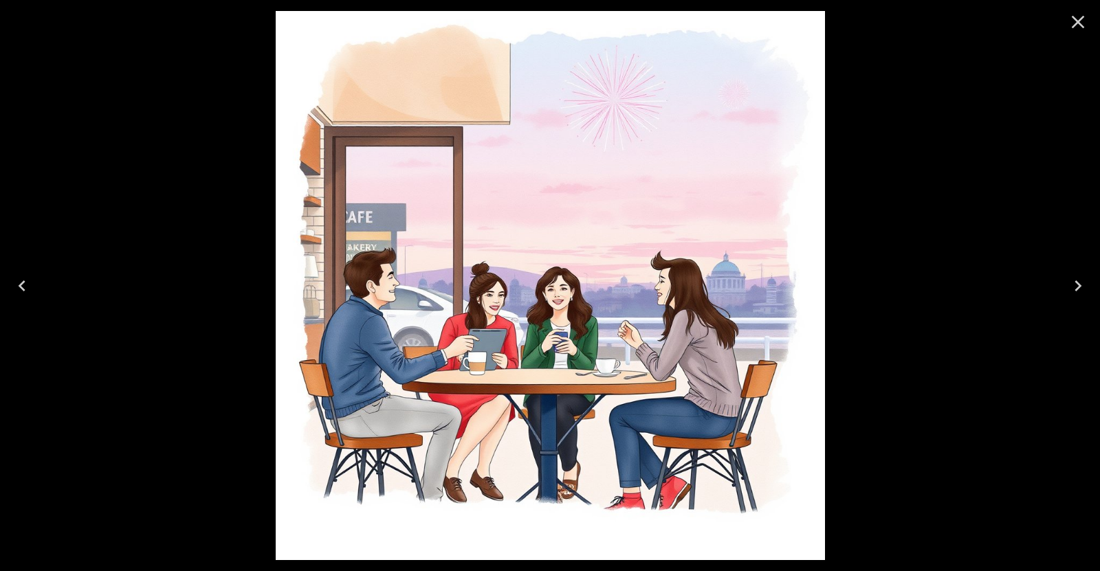
click at [31, 288] on icon "Previous" at bounding box center [22, 286] width 22 height 22
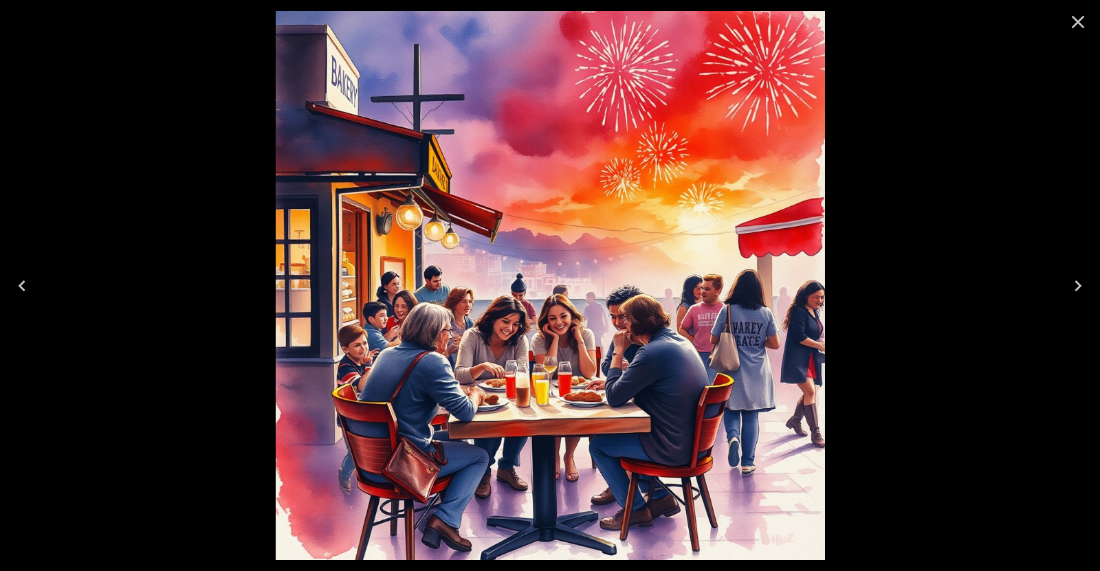
click at [31, 288] on icon "Previous" at bounding box center [22, 286] width 22 height 22
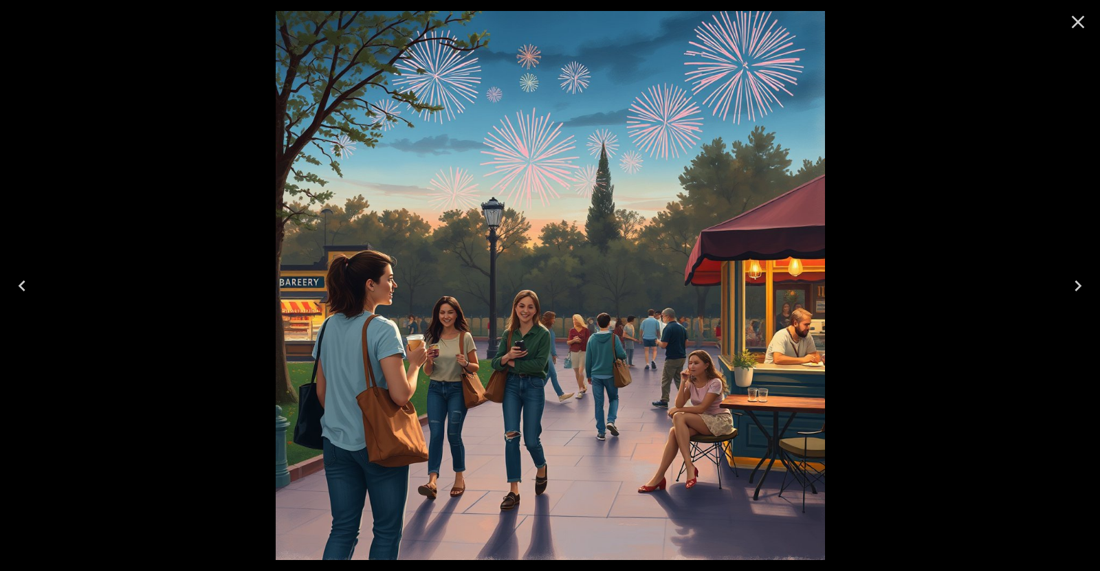
click at [31, 288] on icon "Previous" at bounding box center [22, 286] width 22 height 22
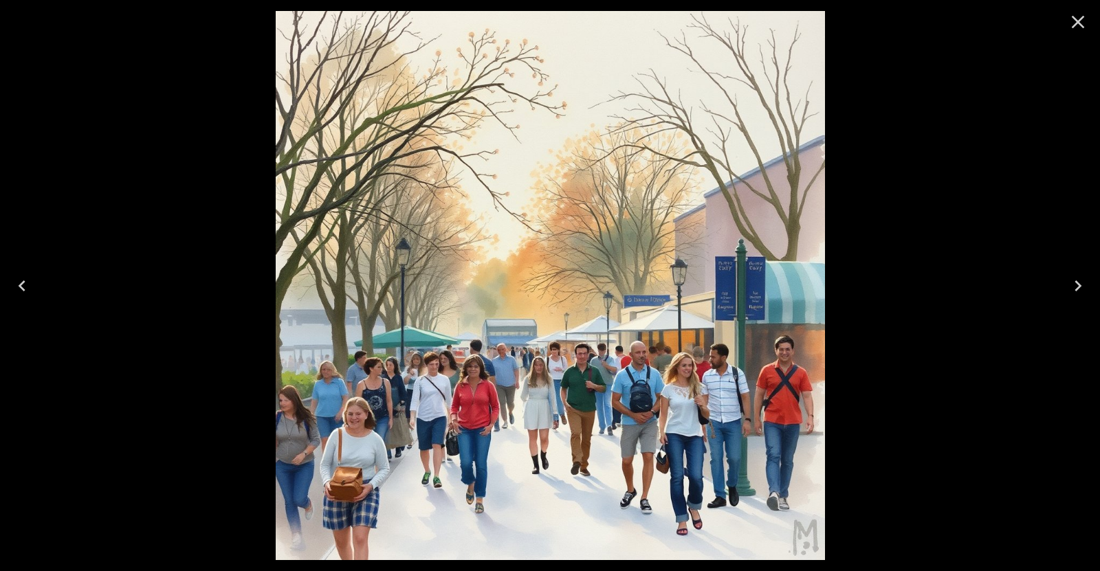
click at [31, 288] on icon "Previous" at bounding box center [22, 286] width 22 height 22
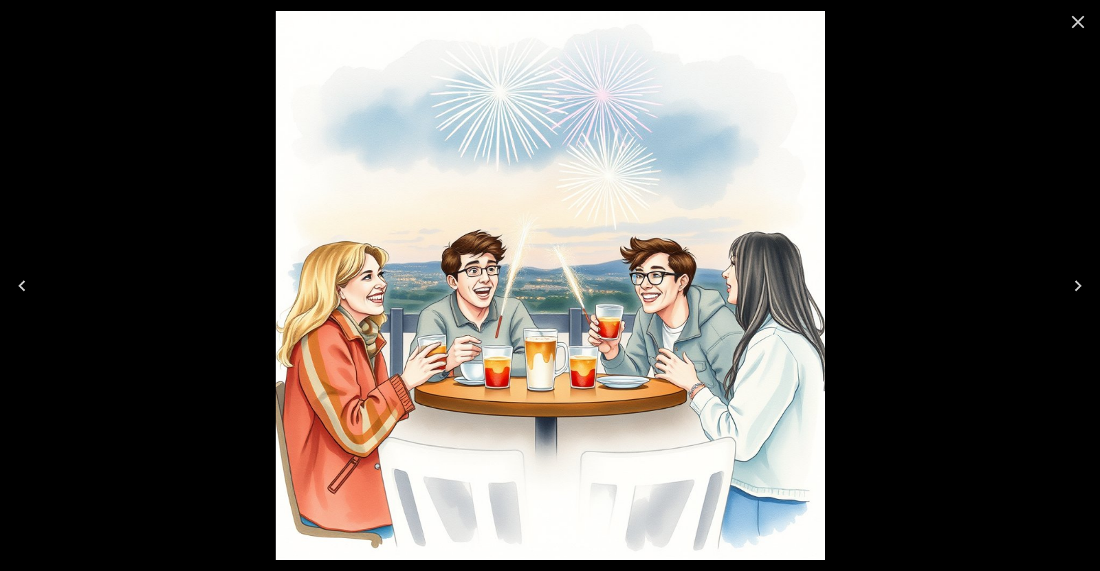
click at [31, 288] on icon "Previous" at bounding box center [22, 286] width 22 height 22
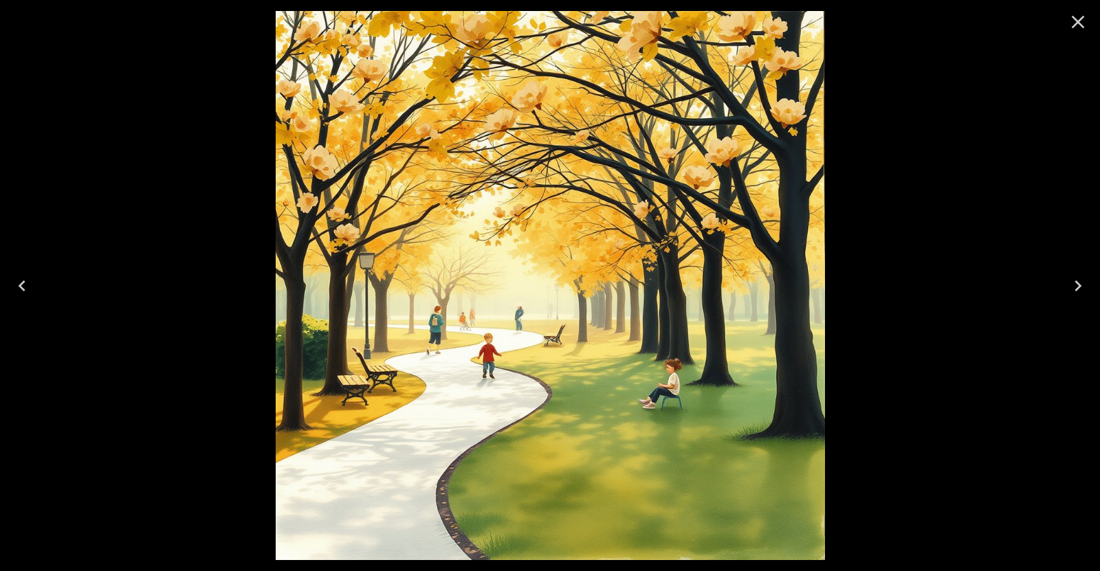
click at [31, 288] on icon "Previous" at bounding box center [22, 286] width 22 height 22
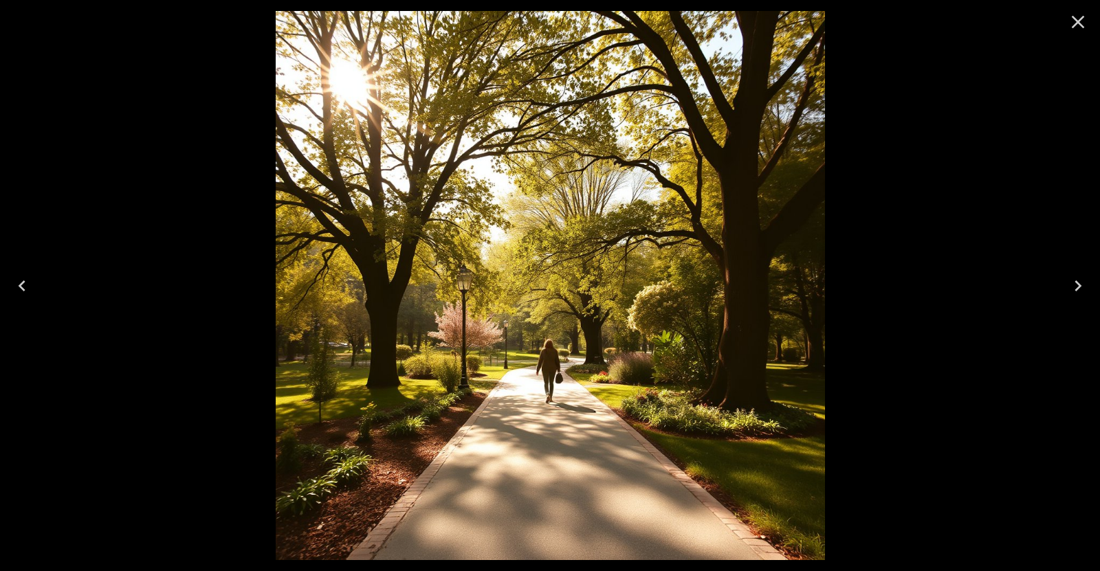
click at [1081, 16] on icon "Close" at bounding box center [1078, 22] width 22 height 22
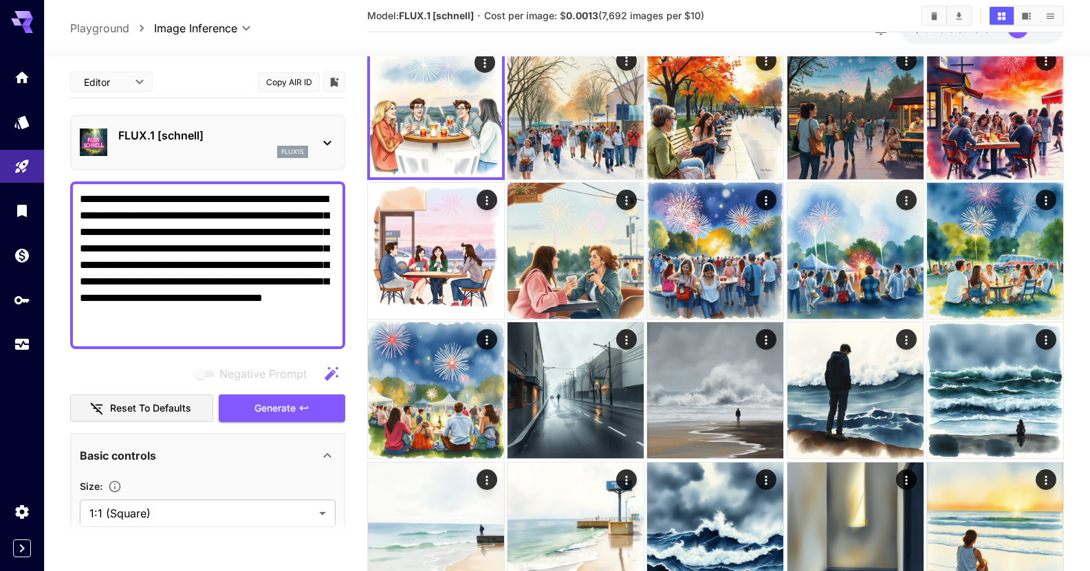
scroll to position [69, 0]
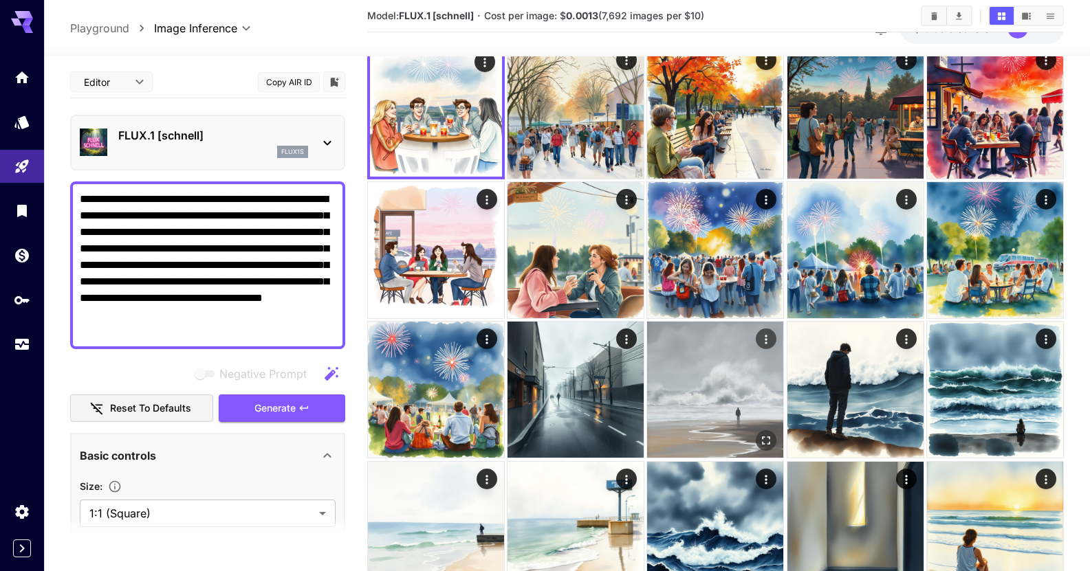
click at [723, 390] on img at bounding box center [715, 390] width 136 height 136
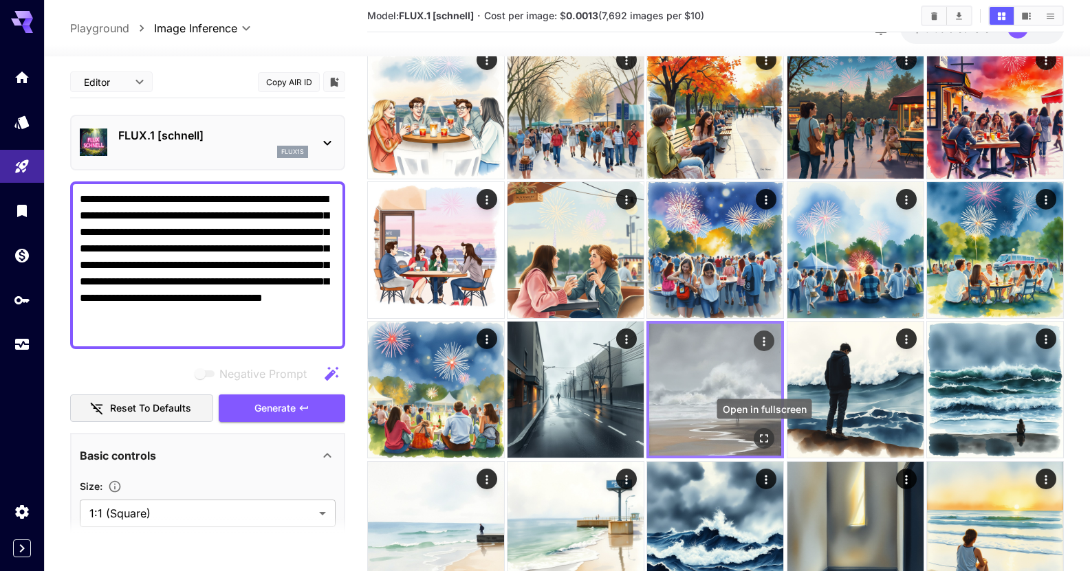
click at [769, 432] on icon "Open in fullscreen" at bounding box center [765, 439] width 14 height 14
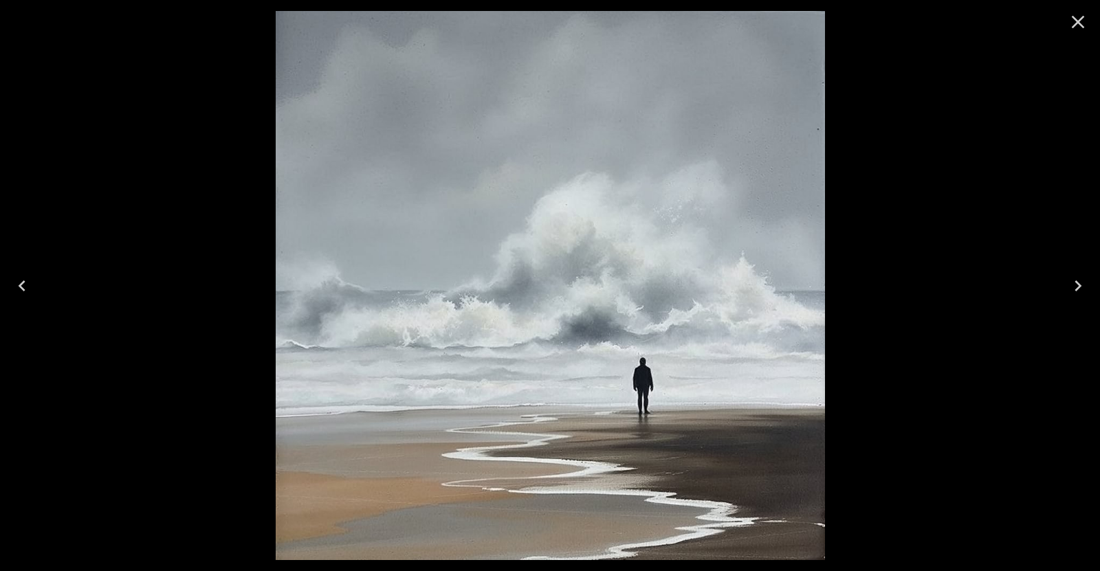
click at [1083, 35] on button "Close" at bounding box center [1077, 21] width 33 height 33
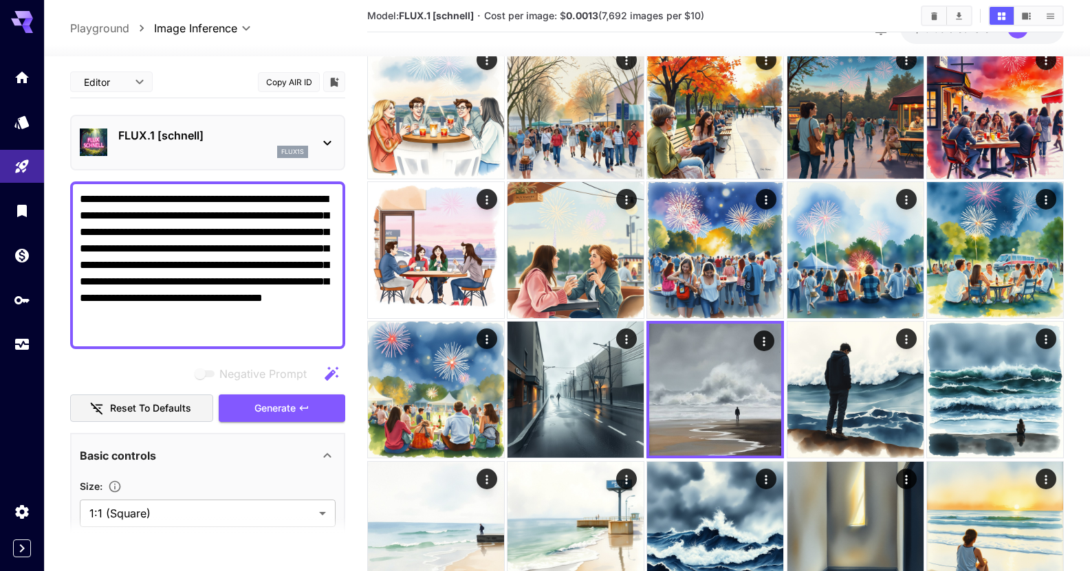
drag, startPoint x: 198, startPoint y: 333, endPoint x: 61, endPoint y: 116, distance: 256.1
paste textarea
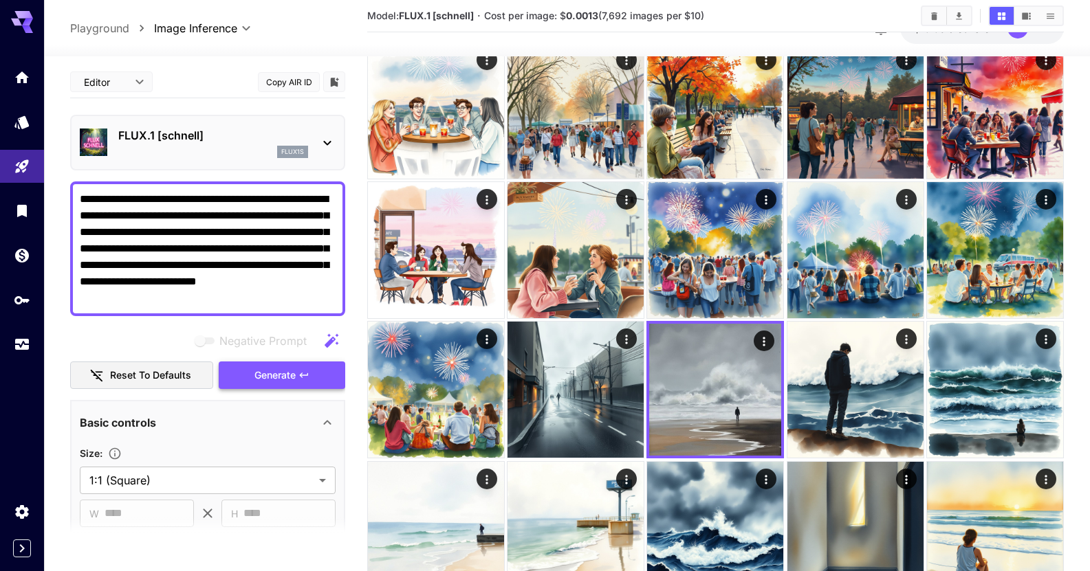
type textarea "**********"
click at [308, 383] on button "Generate" at bounding box center [282, 376] width 126 height 28
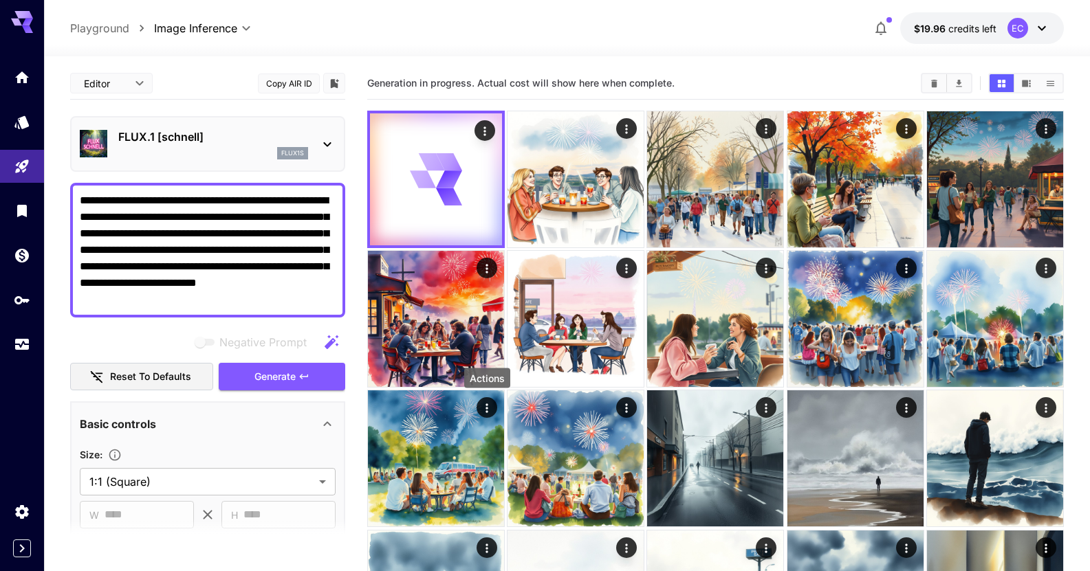
scroll to position [0, 0]
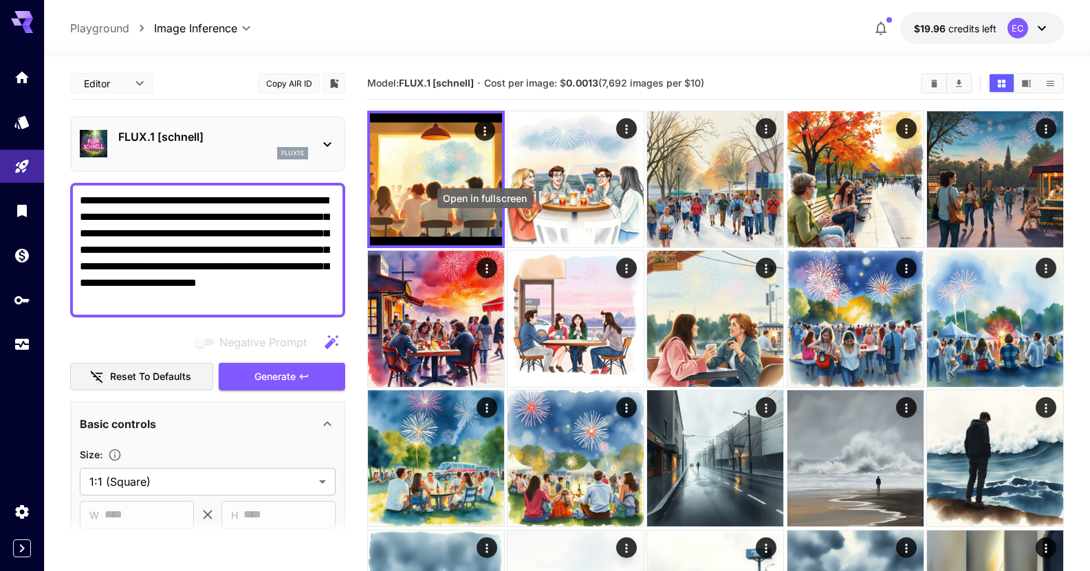
click at [0, 0] on icon "Open in fullscreen" at bounding box center [0, 0] width 0 height 0
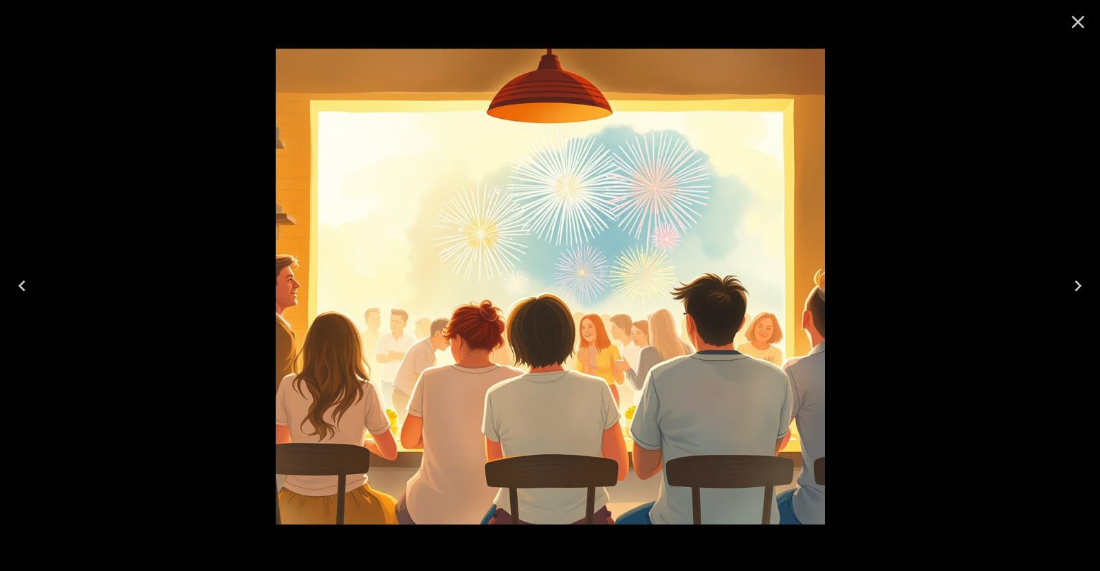
click at [914, 95] on div at bounding box center [550, 285] width 1100 height 571
click at [1071, 26] on icon "Close" at bounding box center [1078, 22] width 22 height 22
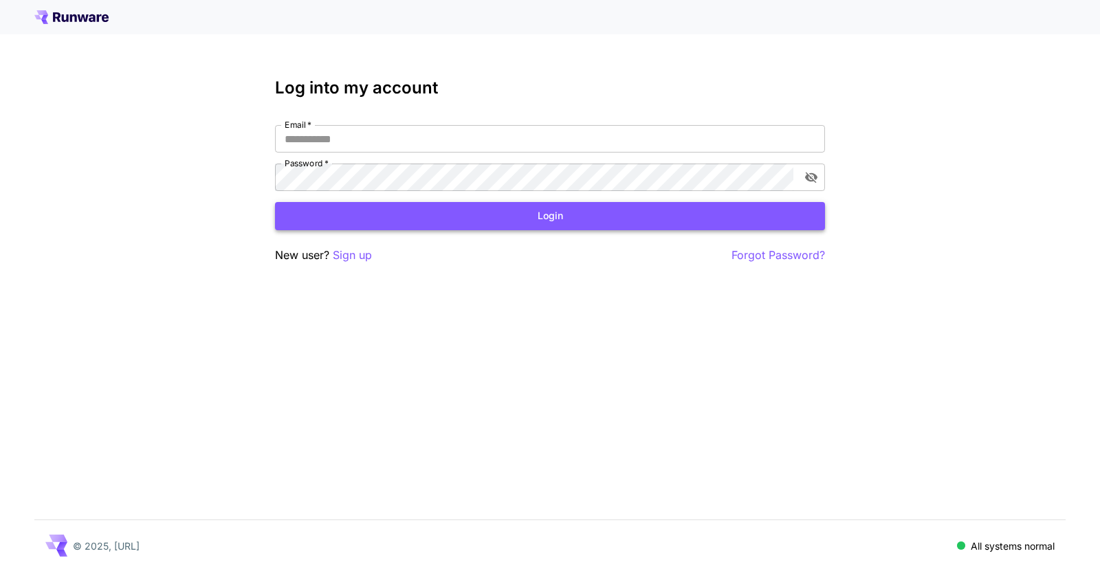
type input "**********"
click at [616, 221] on button "Login" at bounding box center [550, 216] width 550 height 28
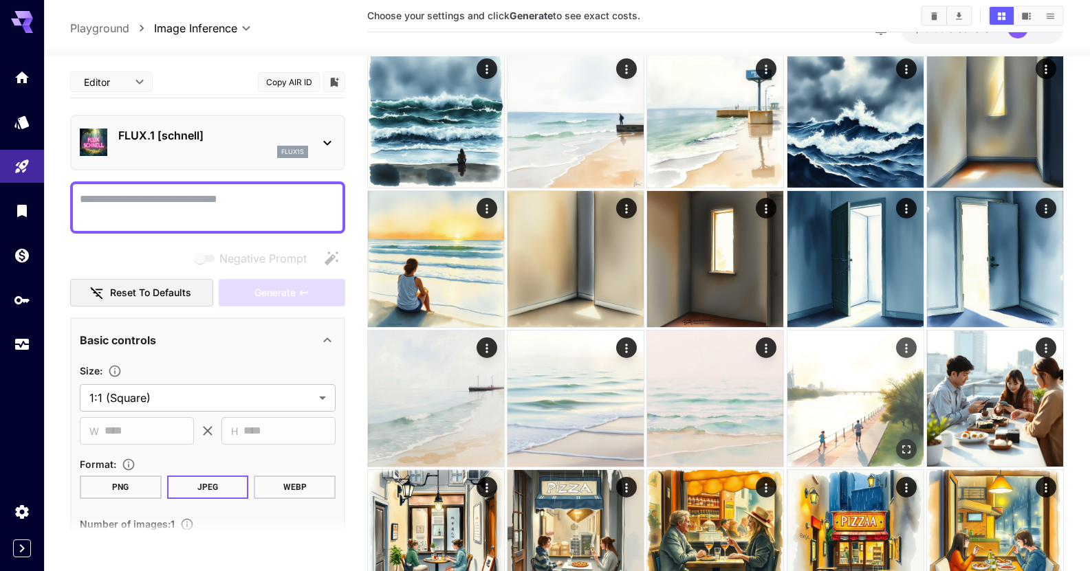
scroll to position [481, 0]
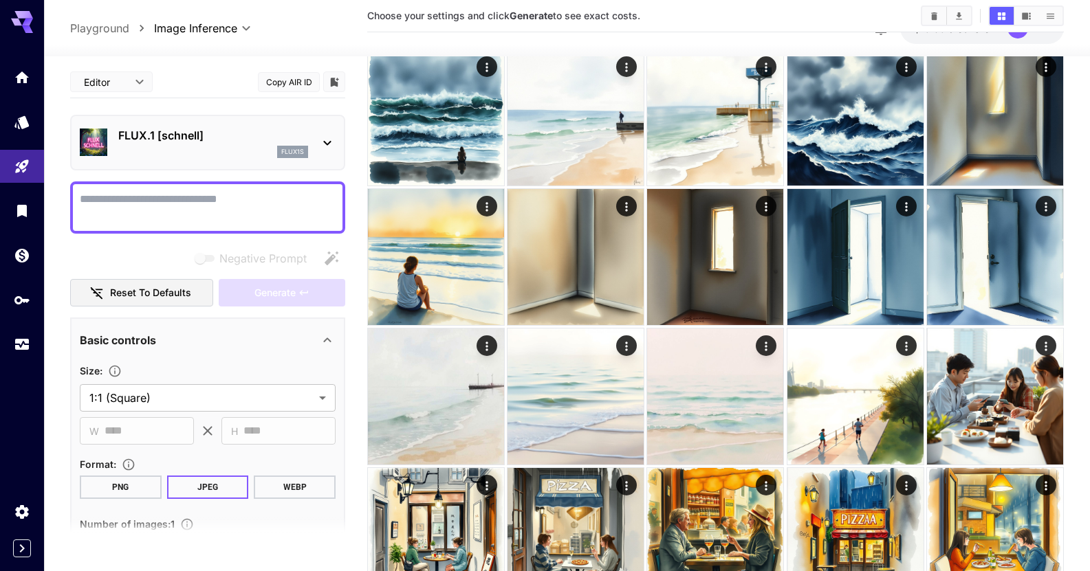
click at [241, 201] on textarea "Negative Prompt" at bounding box center [208, 207] width 256 height 33
paste textarea "**********"
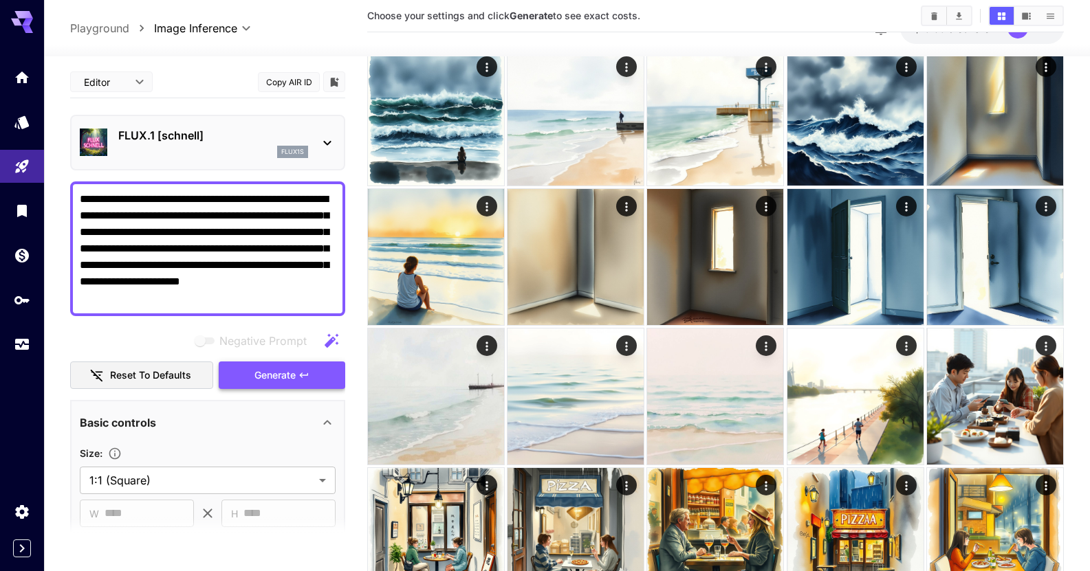
click at [285, 368] on span "Generate" at bounding box center [274, 375] width 41 height 17
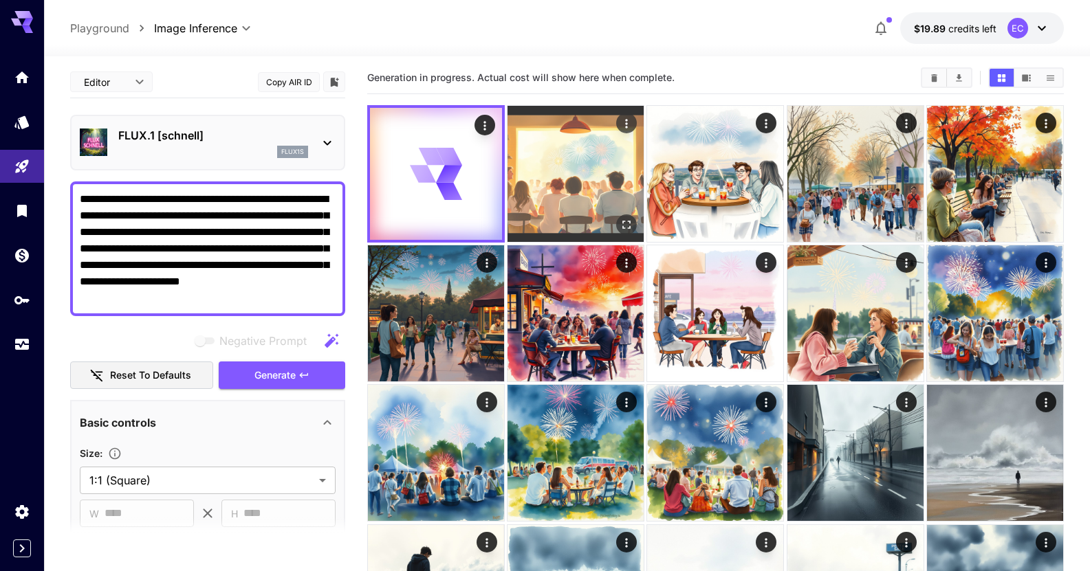
scroll to position [0, 0]
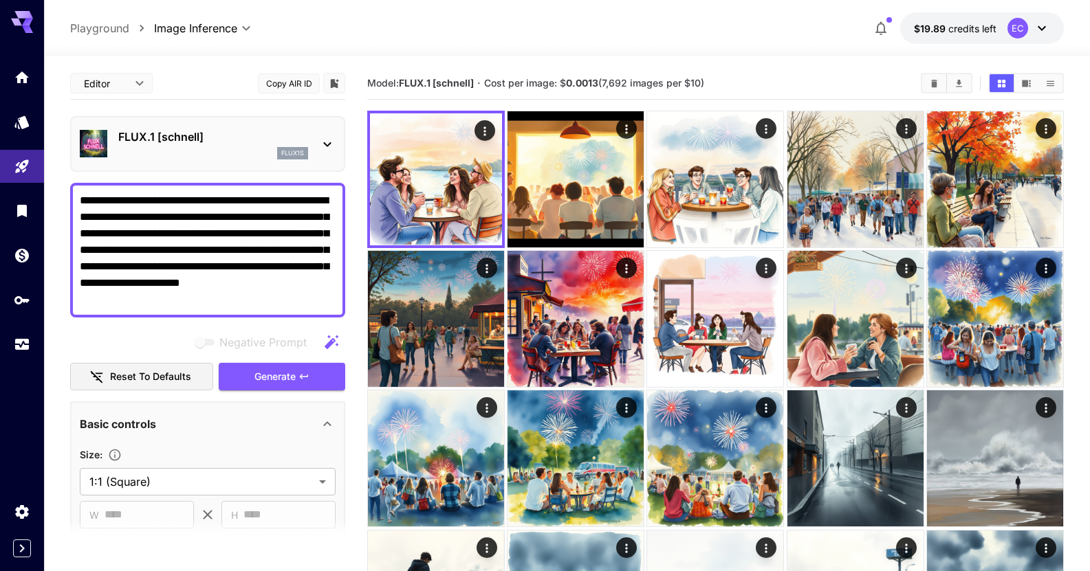
drag, startPoint x: 201, startPoint y: 303, endPoint x: 8, endPoint y: -83, distance: 432.0
paste textarea "**********"
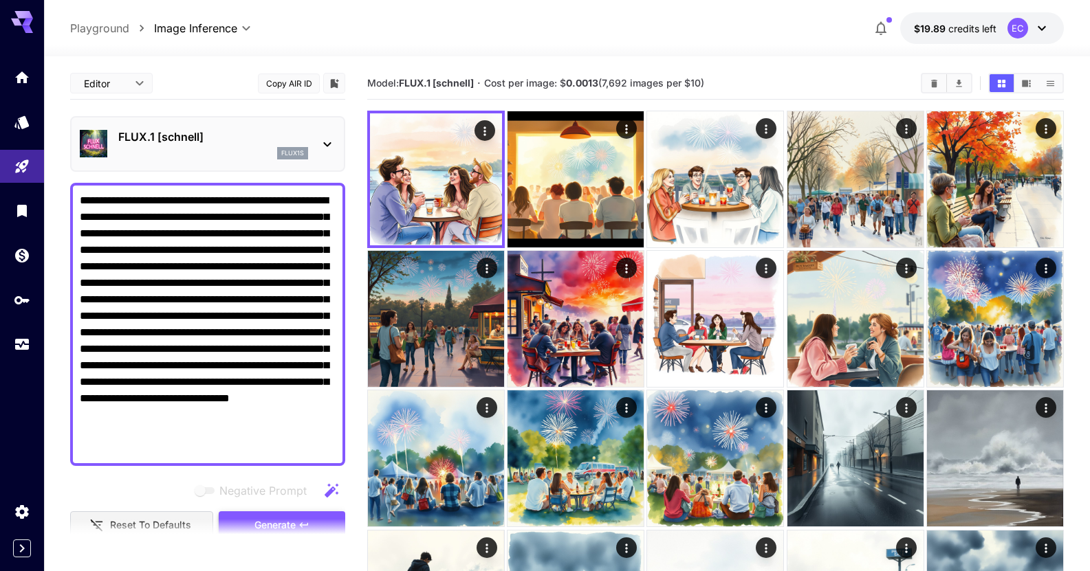
type textarea "**********"
click at [287, 518] on span "Generate" at bounding box center [274, 525] width 41 height 17
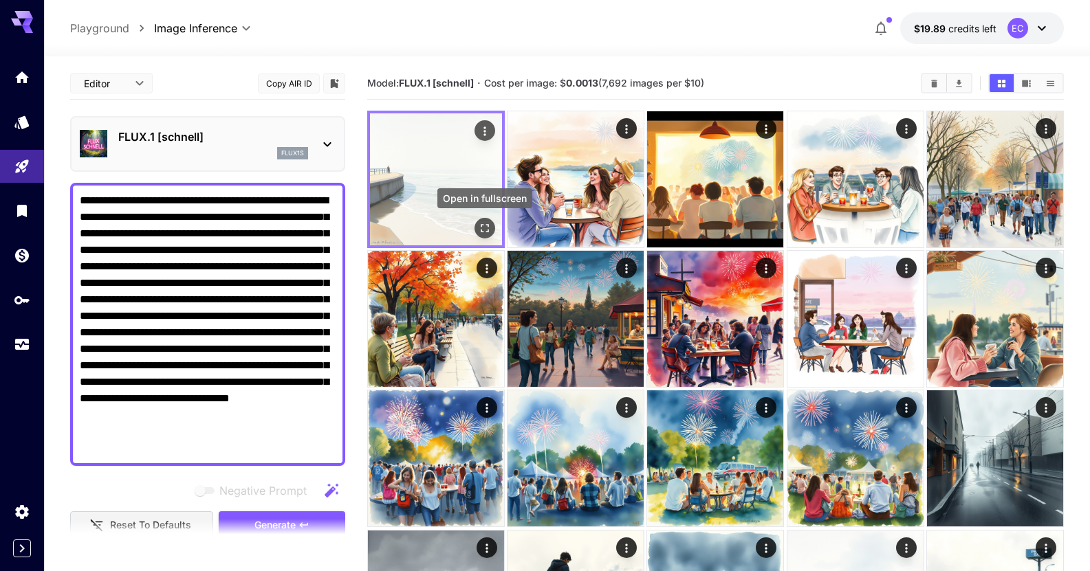
click at [482, 224] on icon "Open in fullscreen" at bounding box center [485, 228] width 8 height 8
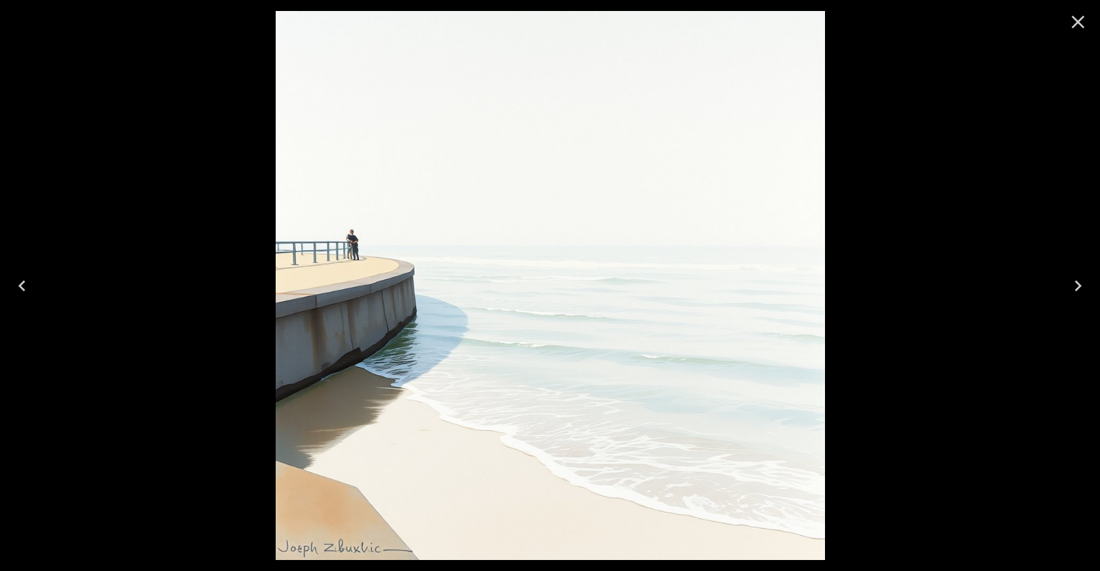
click at [1086, 21] on icon "Close" at bounding box center [1078, 22] width 22 height 22
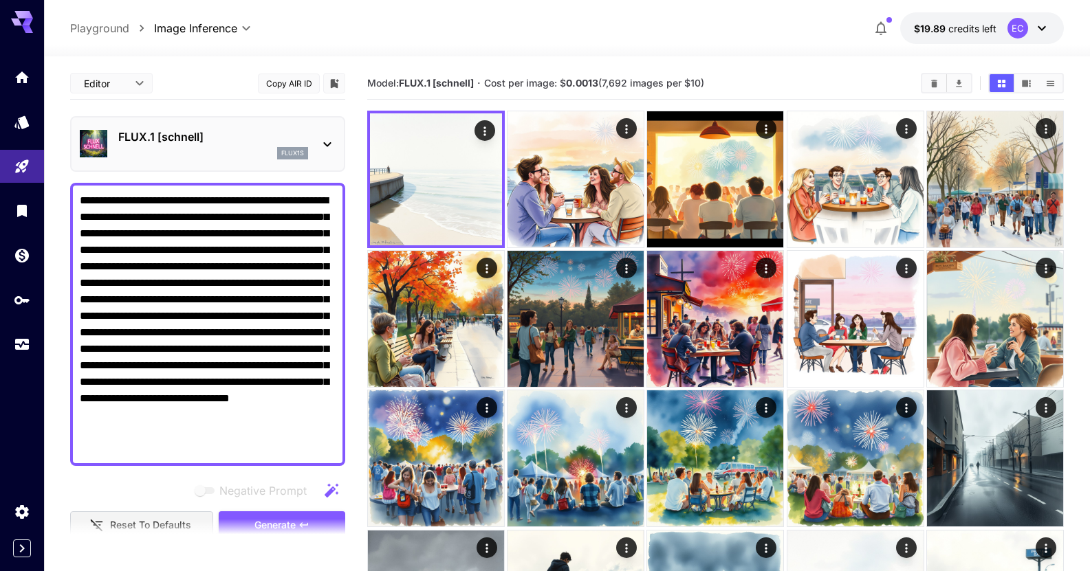
click at [287, 523] on section at bounding box center [207, 535] width 275 height 34
click at [291, 519] on section at bounding box center [207, 535] width 275 height 34
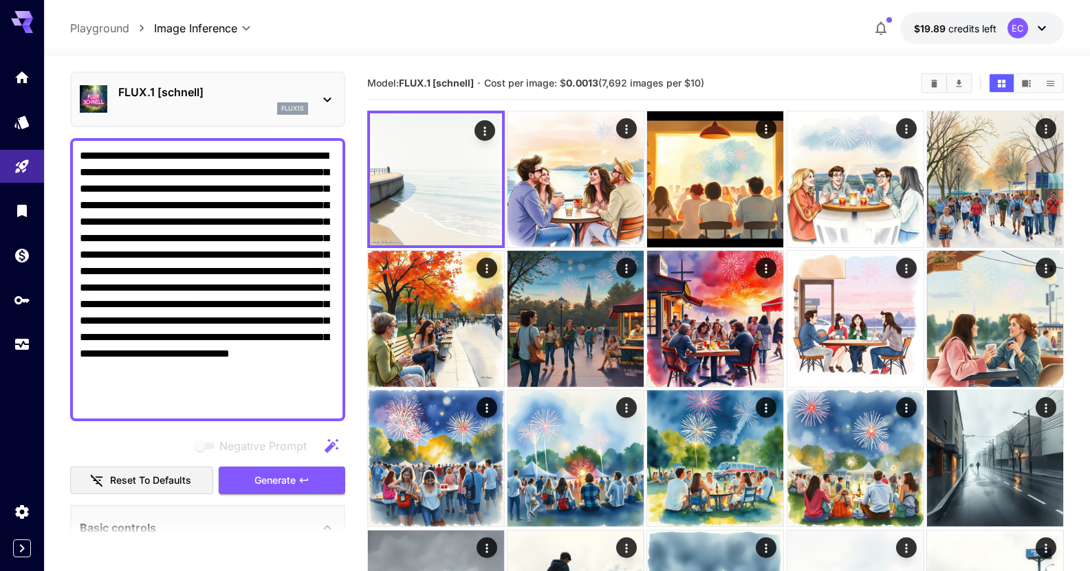
scroll to position [137, 0]
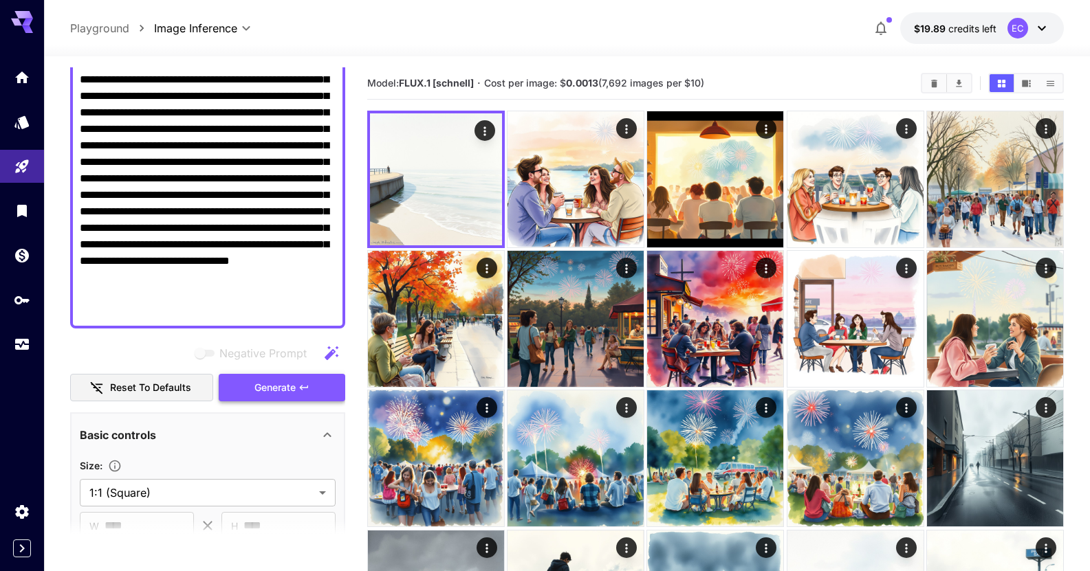
click at [307, 374] on button "Generate" at bounding box center [282, 388] width 126 height 28
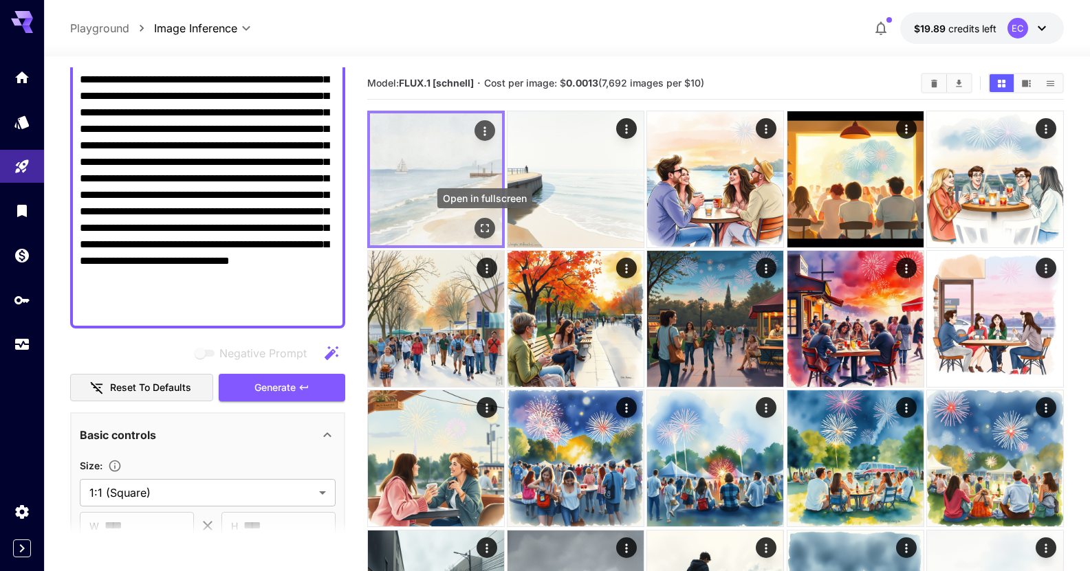
click at [484, 226] on icon "Open in fullscreen" at bounding box center [485, 228] width 14 height 14
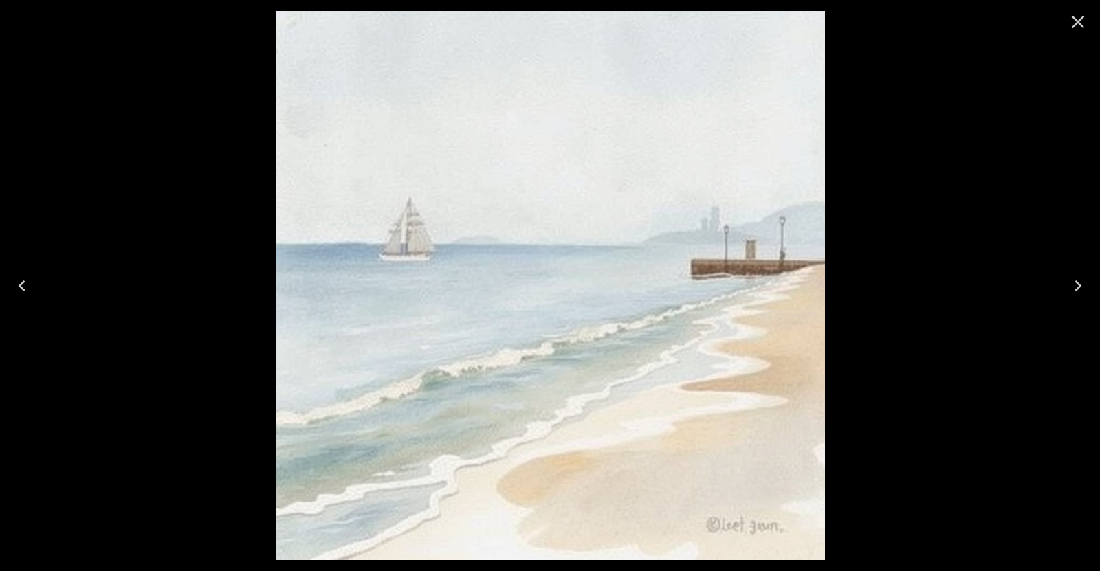
click at [1077, 31] on icon "Close" at bounding box center [1078, 22] width 22 height 22
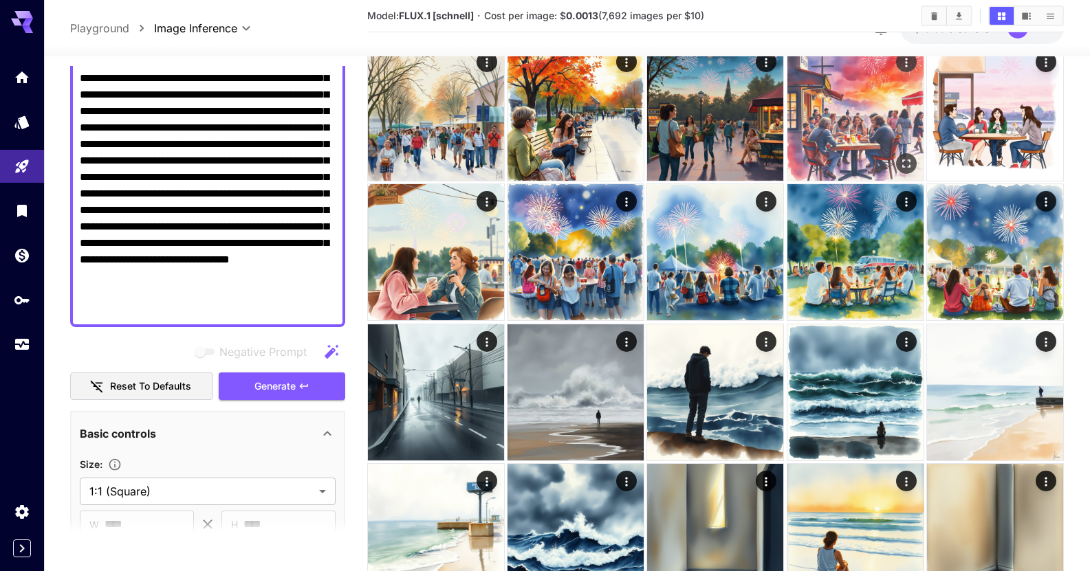
scroll to position [0, 0]
